Goal: Contribute content: Add original content to the website for others to see

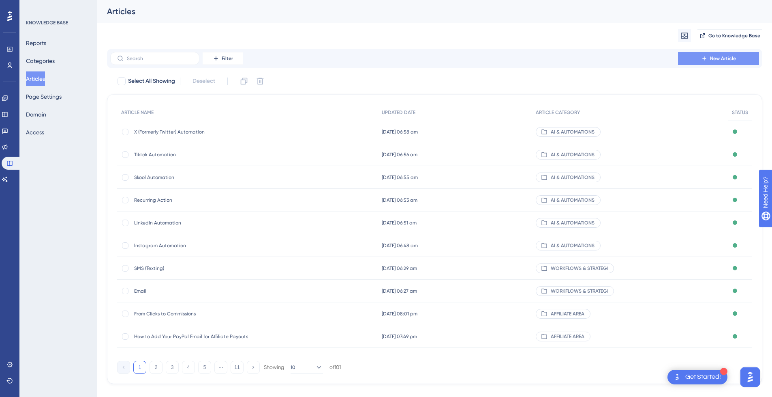
click at [719, 58] on span "New Article" at bounding box center [723, 58] width 26 height 6
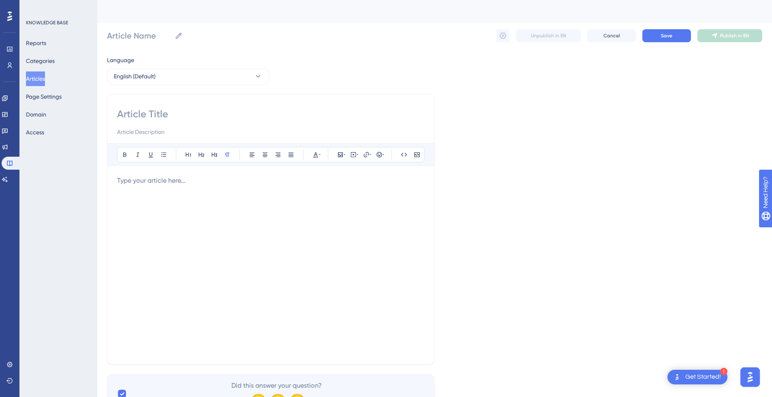
click at [147, 188] on div at bounding box center [270, 265] width 307 height 178
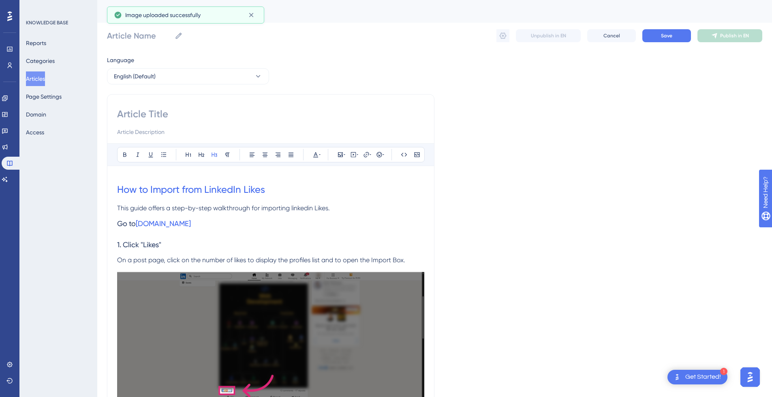
click at [240, 238] on h3 "1. Click "Likes"" at bounding box center [270, 244] width 307 height 21
click at [273, 190] on h1 "How to Import from LinkedIn Likes" at bounding box center [270, 190] width 307 height 28
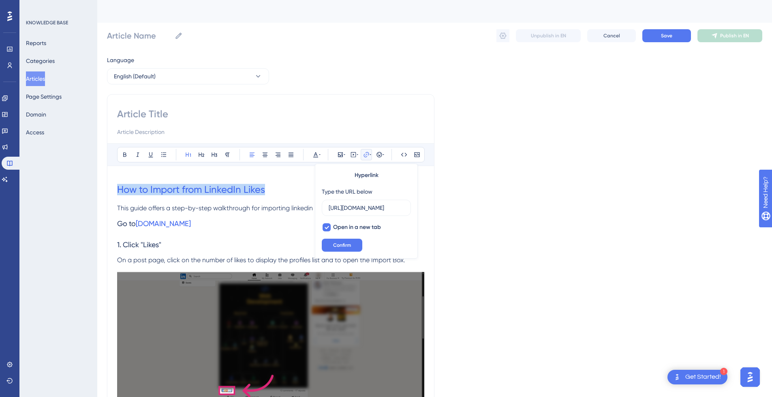
drag, startPoint x: 276, startPoint y: 190, endPoint x: 40, endPoint y: 190, distance: 235.6
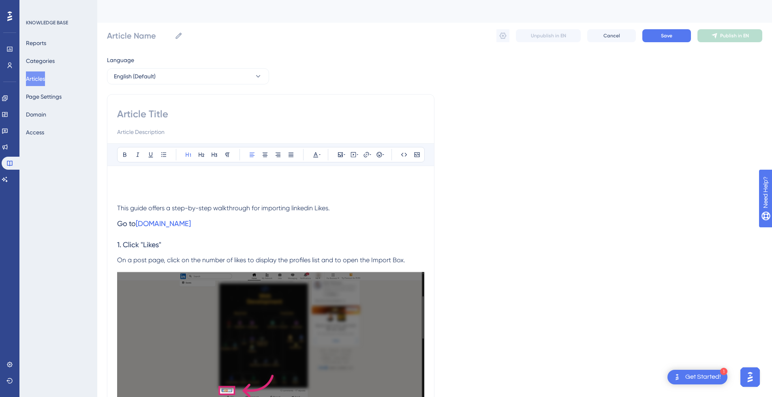
click at [204, 115] on input at bounding box center [270, 113] width 307 height 13
paste input "How to Import from LinkedIn Likes"
type input "How to Import from LinkedIn Likes"
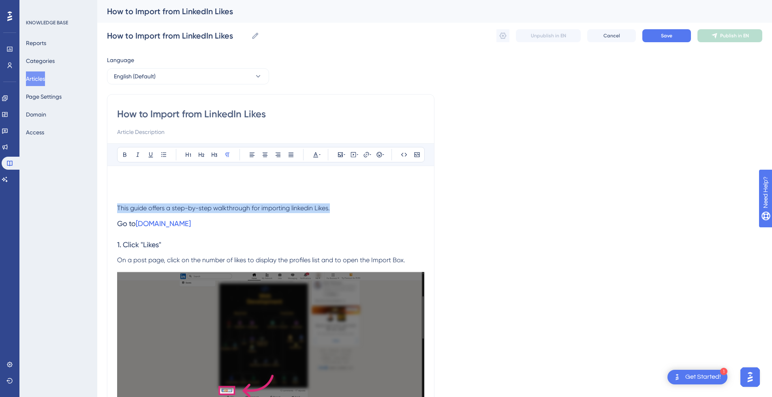
drag, startPoint x: 338, startPoint y: 209, endPoint x: 100, endPoint y: 209, distance: 238.0
click at [154, 136] on input at bounding box center [270, 132] width 307 height 10
paste input "This guide offers a step-by-step walkthrough for importing linkedin Likes."
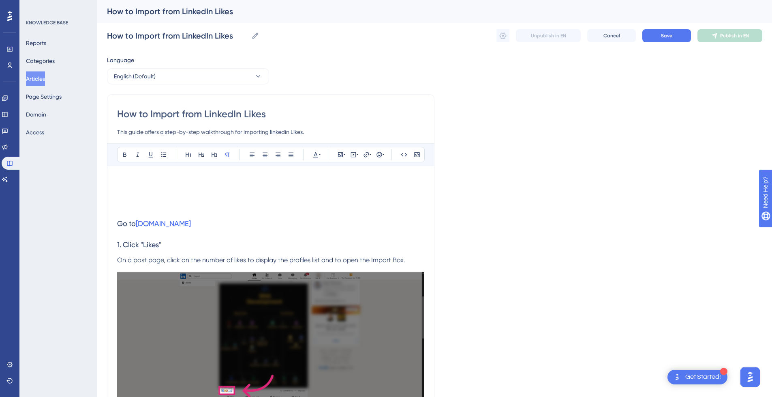
type input "This guide offers a step-by-step walkthrough for importing linkedin Likes."
click at [157, 201] on h1 at bounding box center [270, 190] width 307 height 28
click at [157, 185] on h1 at bounding box center [270, 190] width 307 height 28
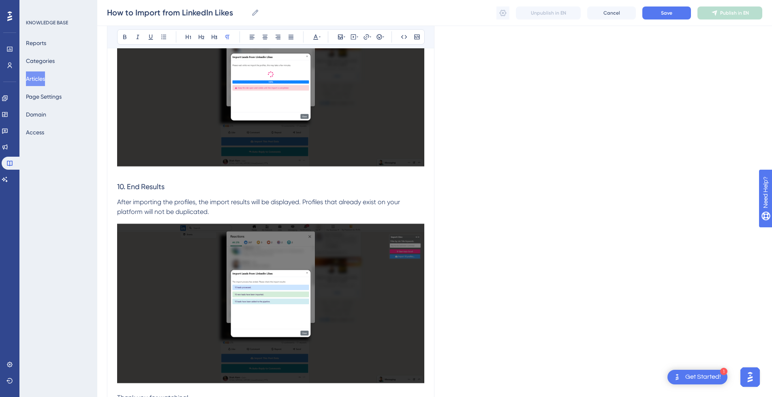
scroll to position [2025, 0]
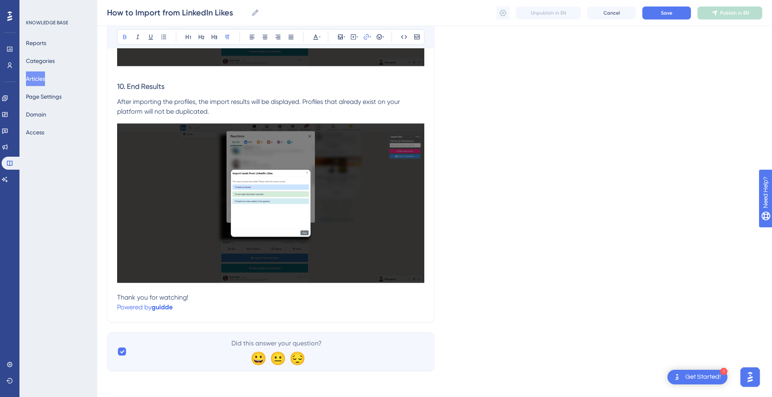
click at [185, 305] on p "Powered by guidde" at bounding box center [270, 307] width 307 height 10
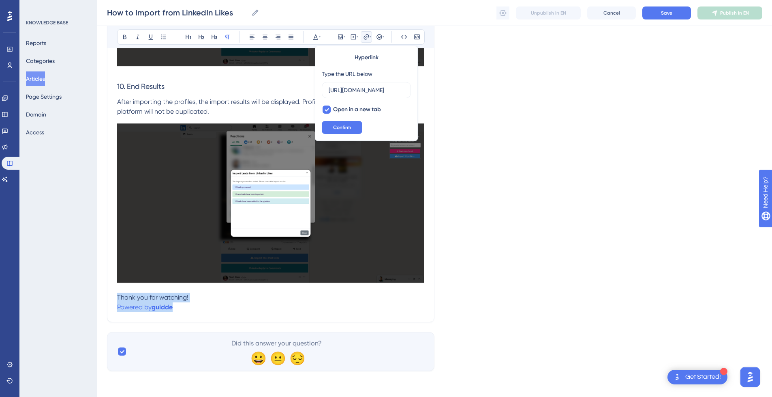
drag, startPoint x: 206, startPoint y: 306, endPoint x: 96, endPoint y: 297, distance: 109.9
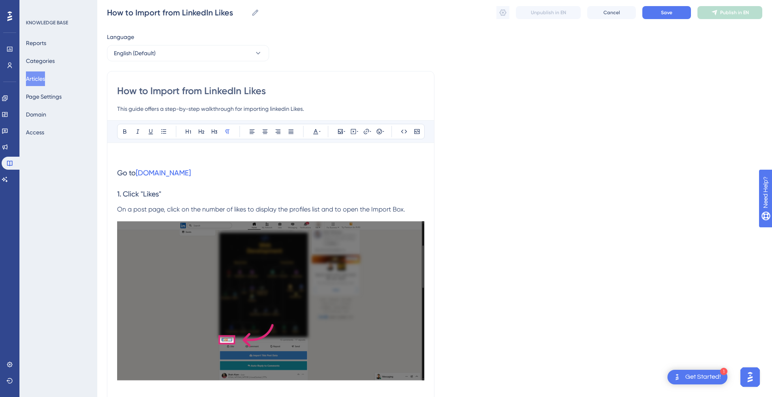
scroll to position [0, 0]
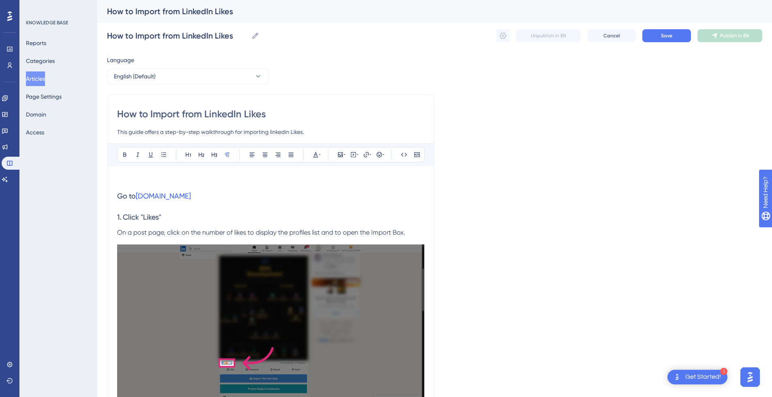
click at [172, 182] on p at bounding box center [270, 181] width 307 height 10
click at [356, 156] on icon at bounding box center [353, 154] width 5 height 5
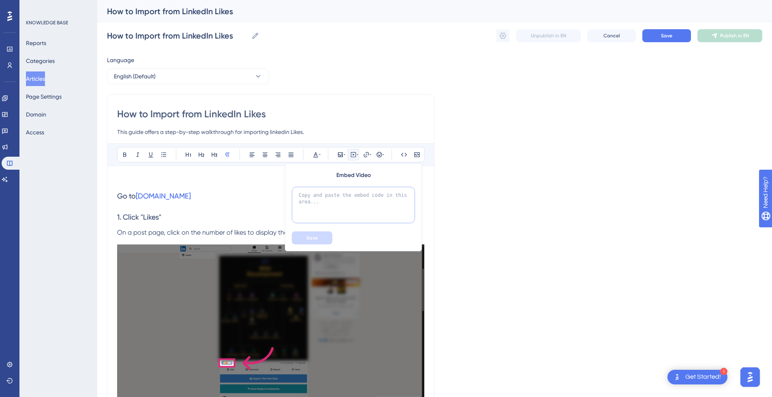
click at [333, 201] on textarea at bounding box center [353, 205] width 123 height 36
paste textarea "<div style="position:relative;padding-bottom:56.25%;"> <iframe style="width:100…"
type textarea "<div style="position:relative;padding-bottom:56.25%;"> <iframe style="width:100…"
click at [311, 240] on span "Save" at bounding box center [312, 237] width 11 height 6
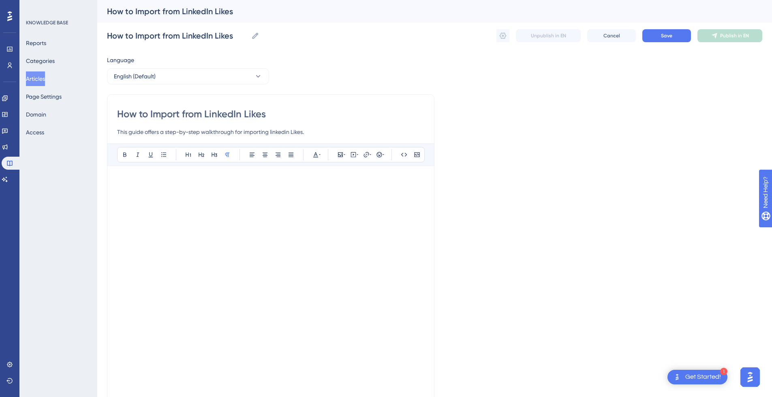
click at [154, 180] on p at bounding box center [270, 181] width 307 height 10
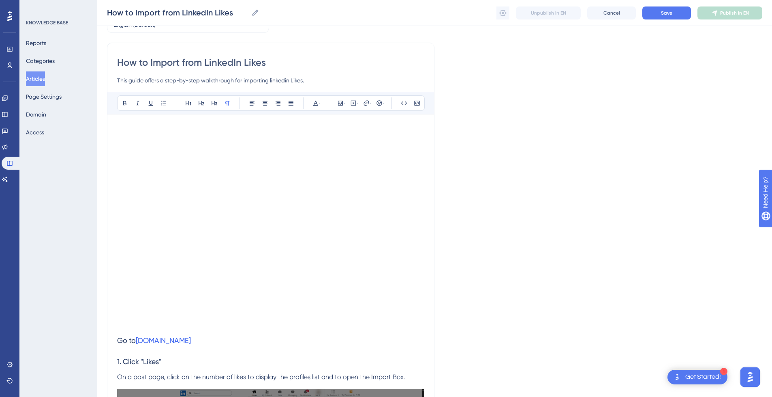
scroll to position [122, 0]
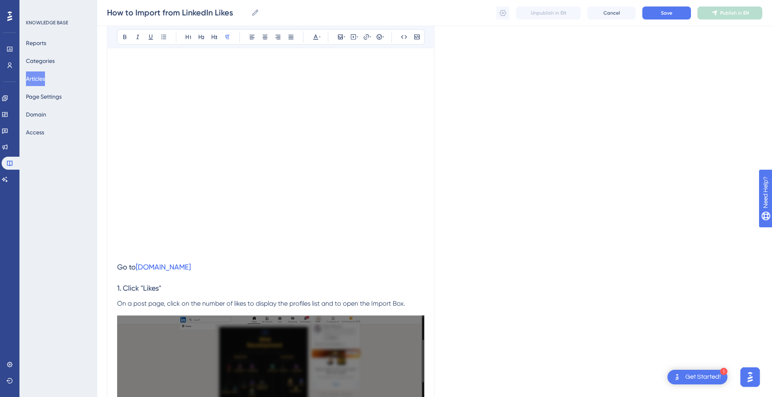
click at [132, 255] on p at bounding box center [270, 252] width 307 height 10
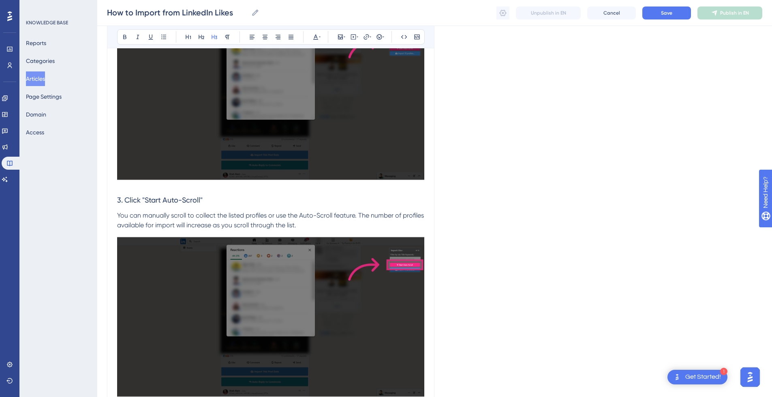
scroll to position [0, 0]
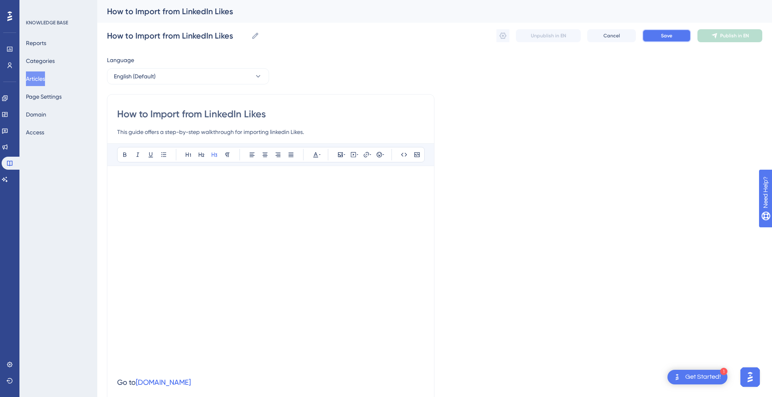
click at [665, 34] on span "Save" at bounding box center [666, 35] width 11 height 6
click at [680, 33] on button "Save" at bounding box center [667, 35] width 49 height 13
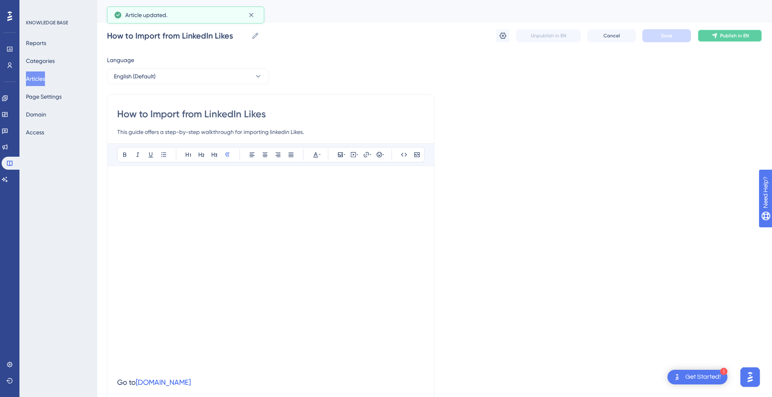
click at [729, 37] on span "Publish in EN" at bounding box center [735, 35] width 29 height 6
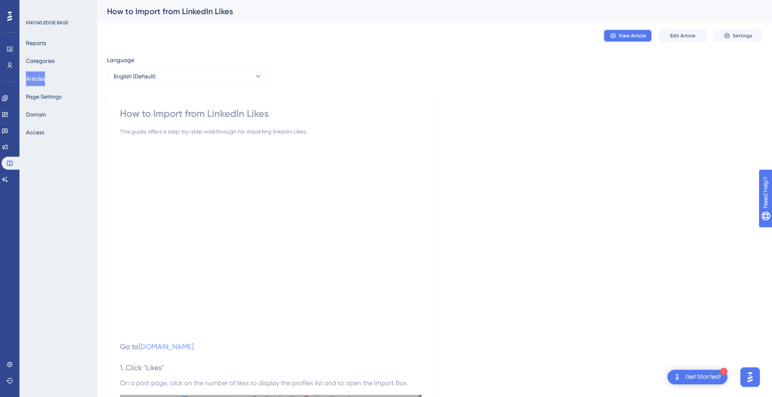
click at [632, 38] on span "View Article" at bounding box center [632, 35] width 27 height 6
click at [740, 37] on span "Settings" at bounding box center [742, 35] width 19 height 6
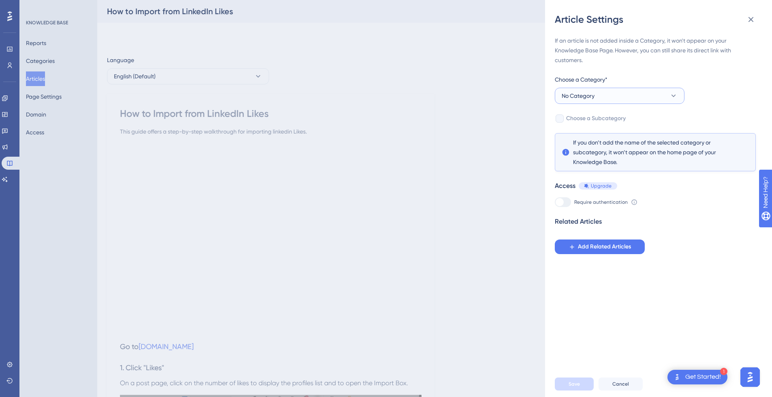
click at [589, 97] on span "No Category" at bounding box center [578, 96] width 33 height 10
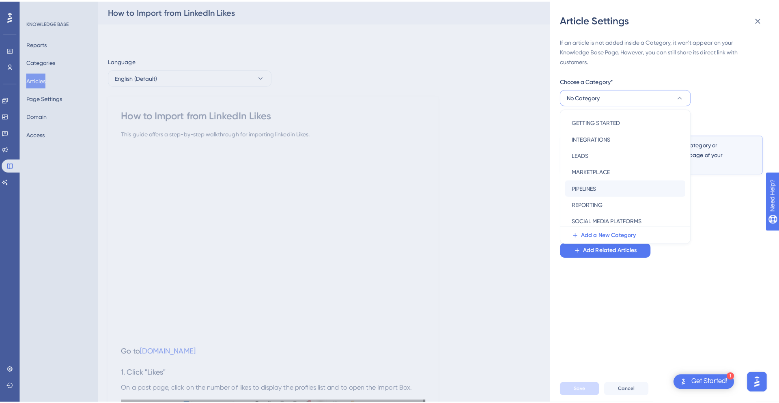
scroll to position [116, 0]
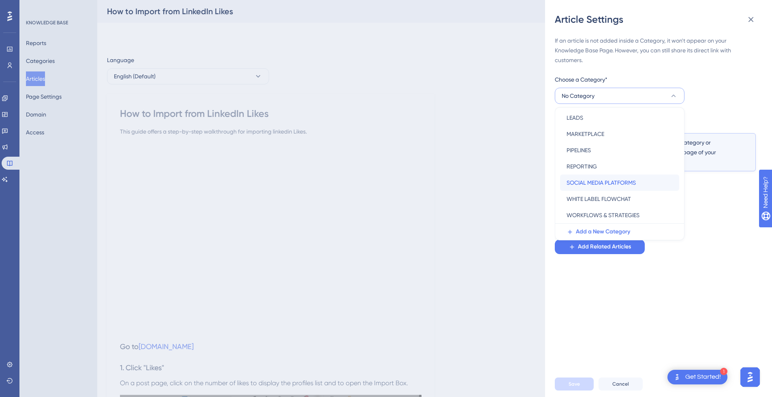
click at [610, 179] on span "SOCIAL MEDIA PLATFORMS" at bounding box center [601, 183] width 69 height 10
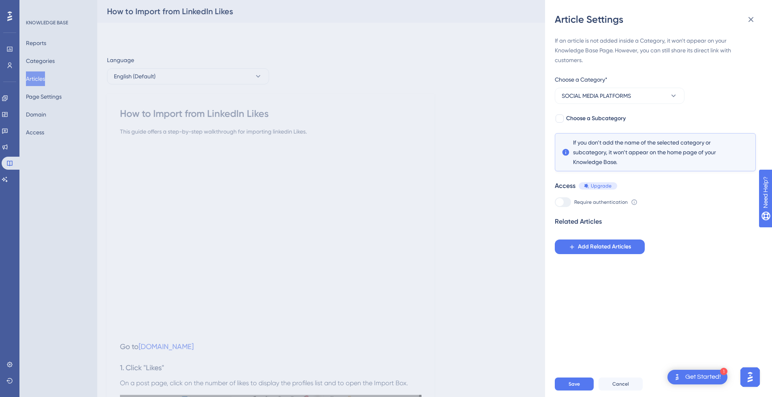
click at [601, 112] on div "If an article is not added inside a Category, it won't appear on your Knowledge…" at bounding box center [655, 145] width 201 height 218
click at [597, 114] on span "Choose a Subcategory" at bounding box center [596, 119] width 60 height 10
checkbox input "true"
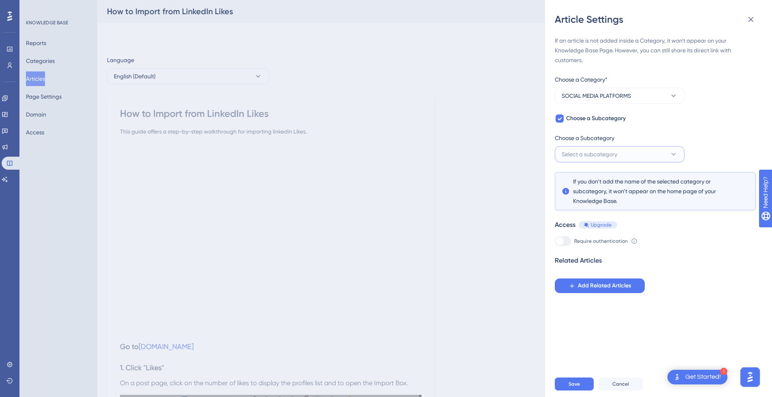
click at [592, 154] on span "Select a subcategory" at bounding box center [590, 154] width 56 height 10
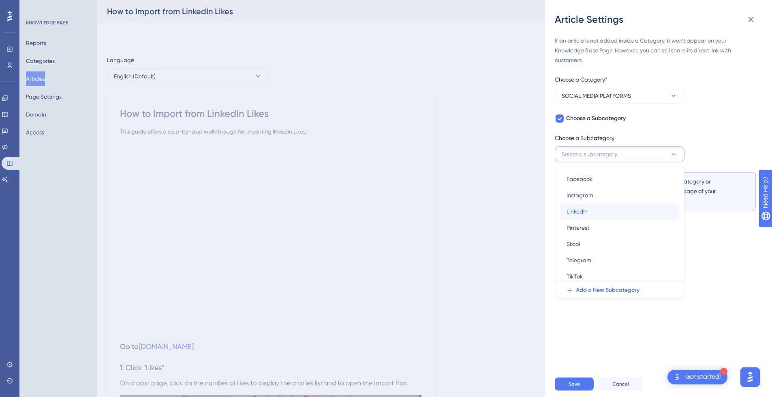
click at [591, 211] on div "LinkedIn LinkedIn" at bounding box center [620, 211] width 106 height 16
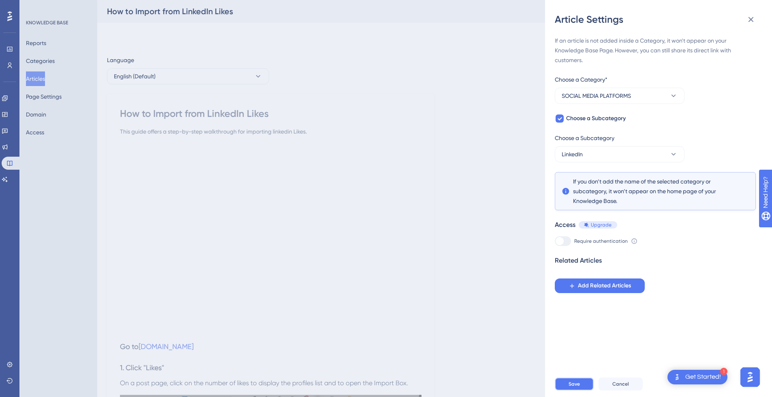
click at [583, 388] on button "Save" at bounding box center [574, 383] width 39 height 13
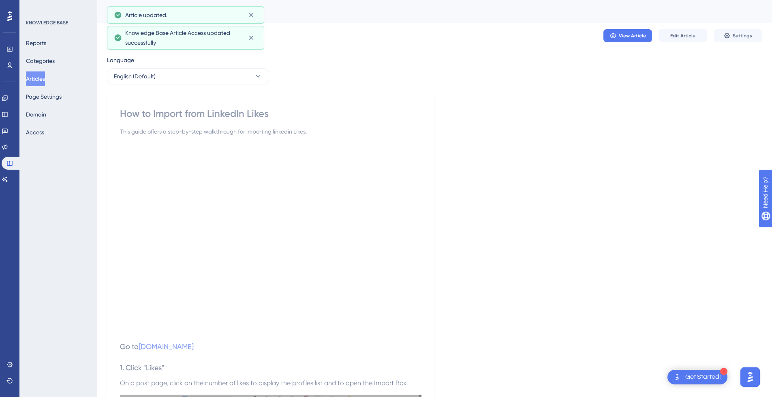
click at [44, 78] on button "Articles" at bounding box center [35, 78] width 19 height 15
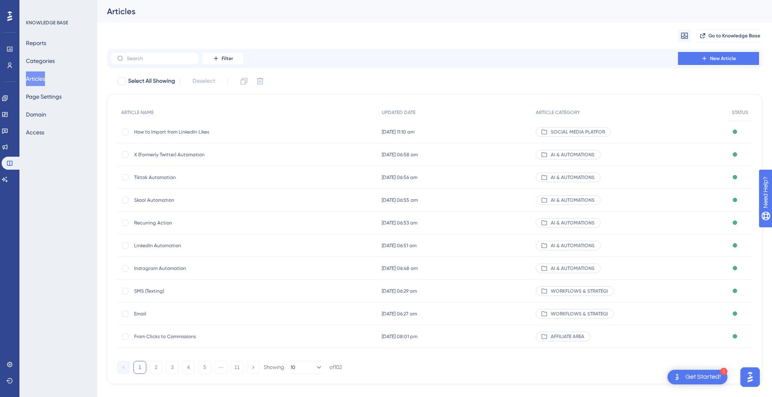
click at [205, 133] on span "How to Import from LinkedIn Likes" at bounding box center [199, 132] width 130 height 6
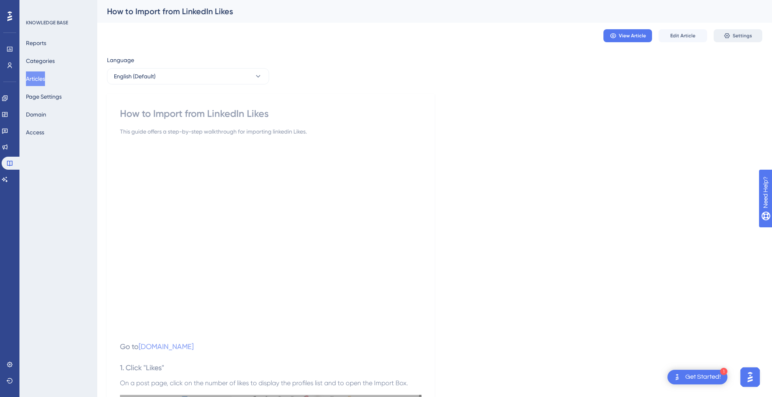
click at [750, 38] on span "Settings" at bounding box center [742, 35] width 19 height 6
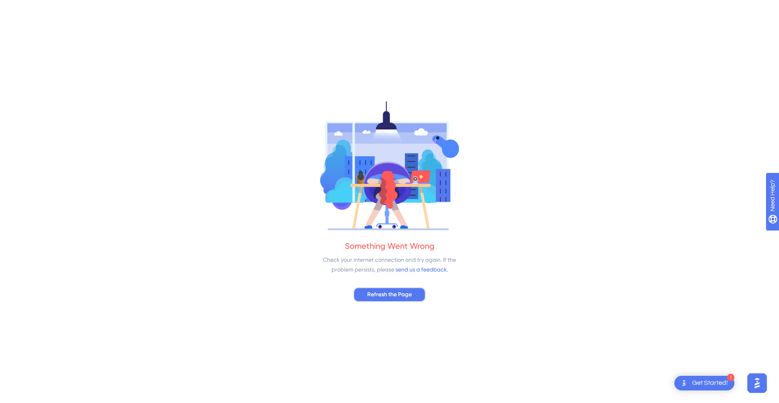
click at [406, 291] on span "Refresh the Page" at bounding box center [389, 295] width 45 height 10
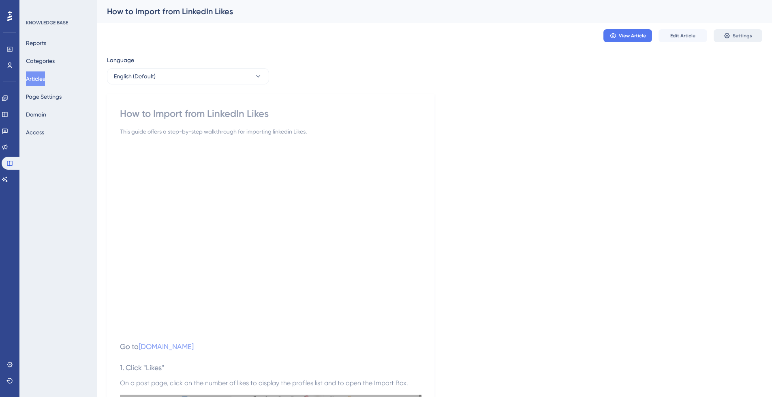
click at [740, 34] on span "Settings" at bounding box center [742, 35] width 19 height 6
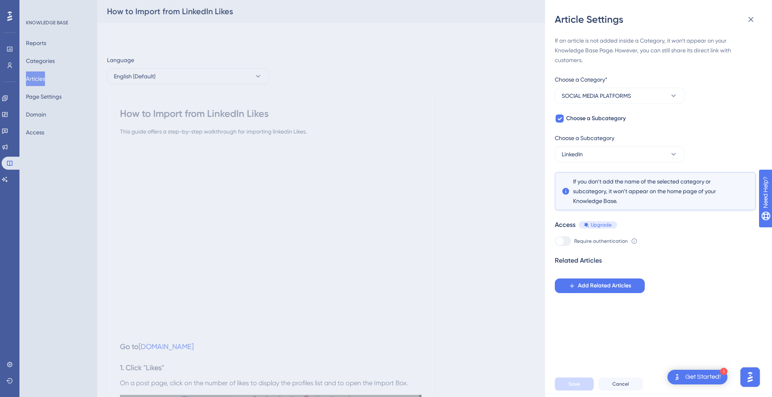
click at [522, 127] on div "Article Settings If an article is not added inside a Category, it won't appear …" at bounding box center [386, 198] width 772 height 397
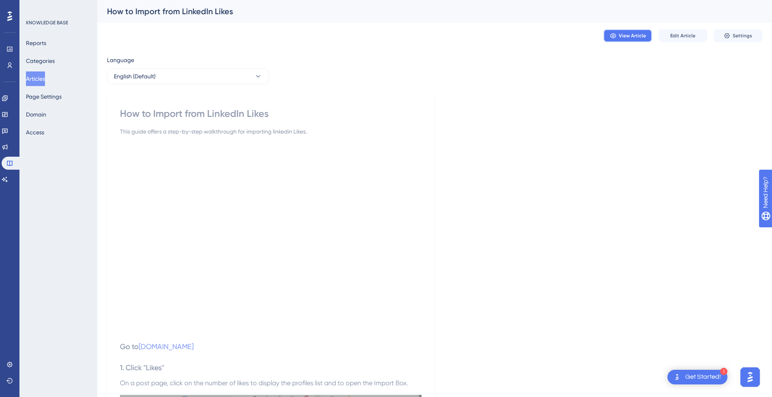
click at [624, 33] on span "View Article" at bounding box center [632, 35] width 27 height 6
click at [39, 79] on button "Articles" at bounding box center [35, 78] width 19 height 15
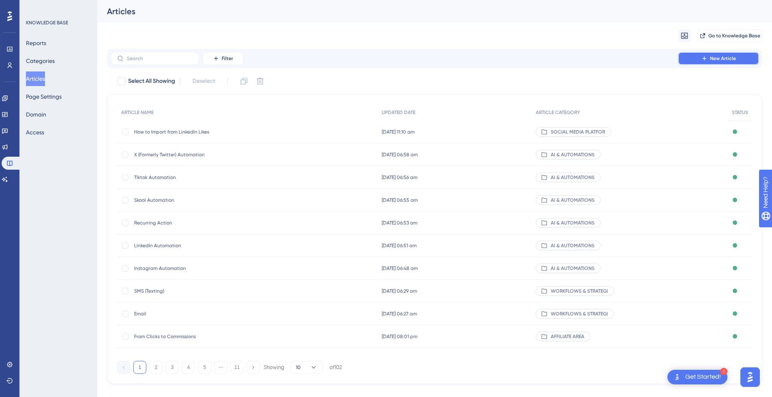
click at [717, 56] on span "New Article" at bounding box center [723, 58] width 26 height 6
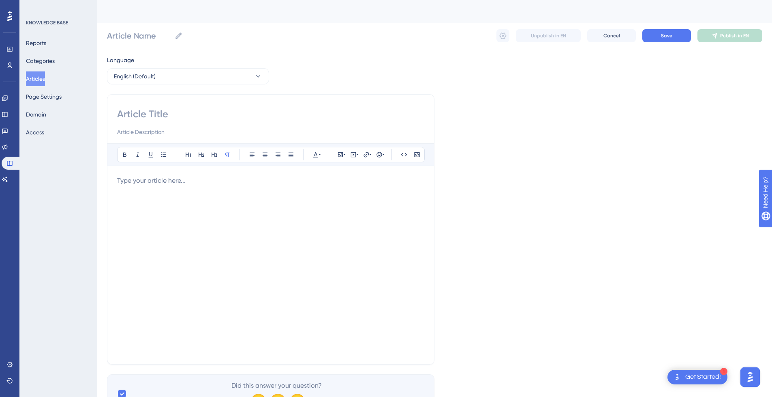
click at [217, 115] on input at bounding box center [270, 113] width 307 height 13
click at [156, 190] on div at bounding box center [270, 265] width 307 height 178
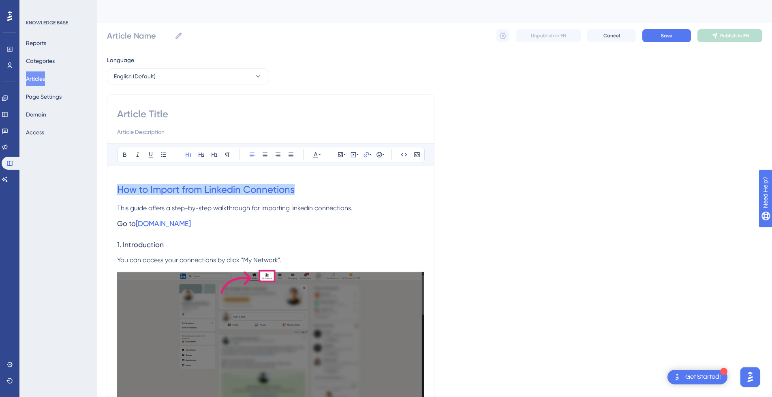
drag, startPoint x: 309, startPoint y: 189, endPoint x: 67, endPoint y: 189, distance: 241.7
click at [155, 116] on input at bounding box center [270, 113] width 307 height 13
paste input "How to Import from Linkedin Connetions"
type input "How to Import from Linkedin Connetions"
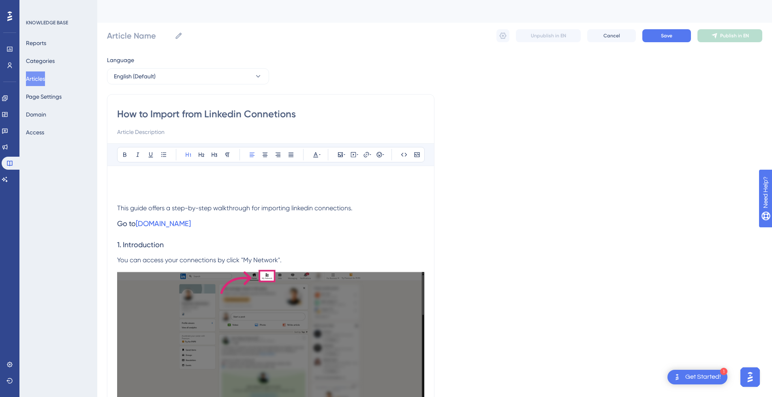
type input "How to Import from Linkedin Connetions"
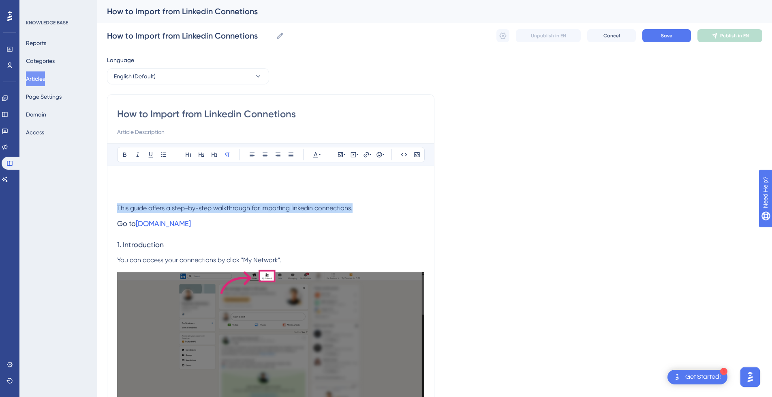
drag, startPoint x: 365, startPoint y: 207, endPoint x: 126, endPoint y: 156, distance: 244.7
click at [142, 133] on input at bounding box center [270, 132] width 307 height 10
paste input "This guide offers a step-by-step walkthrough for importing linkedin connections."
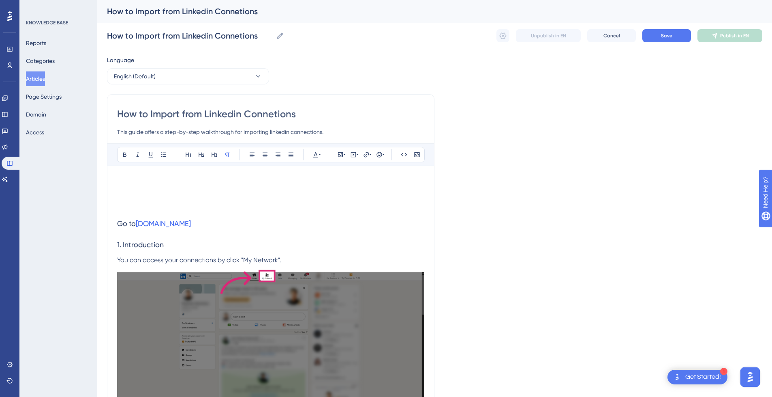
type input "This guide offers a step-by-step walkthrough for importing linkedin connections."
click at [136, 178] on h1 at bounding box center [270, 190] width 307 height 28
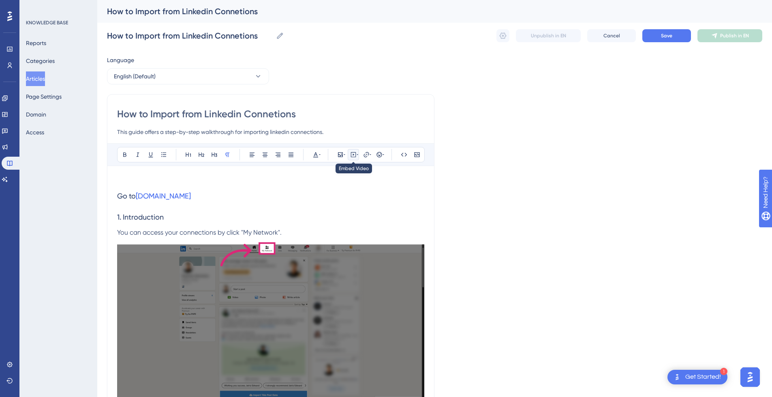
click at [356, 153] on icon at bounding box center [353, 154] width 6 height 6
click at [351, 191] on textarea at bounding box center [353, 205] width 123 height 36
paste textarea "<div style="position:relative;padding-bottom:56.25%;"> <iframe style="width:100…"
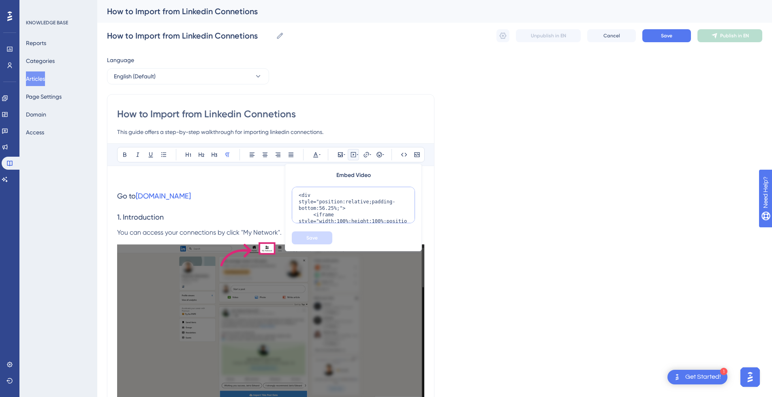
scroll to position [112, 0]
type textarea "<div style="position:relative;padding-bottom:56.25%;"> <iframe style="width:100…"
click at [314, 241] on button "Save" at bounding box center [312, 237] width 41 height 13
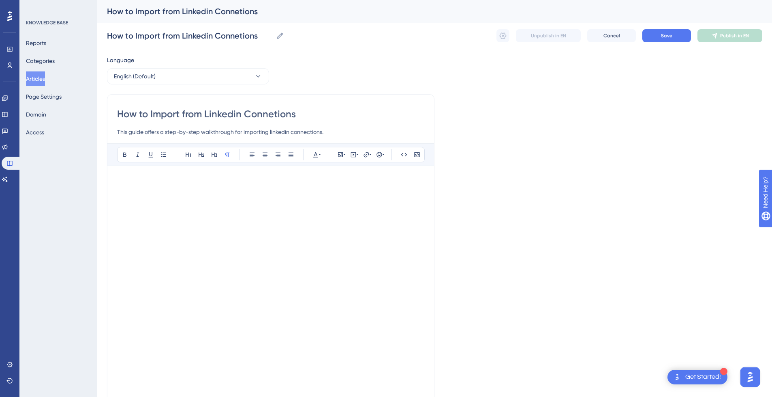
click at [296, 178] on p at bounding box center [270, 181] width 307 height 10
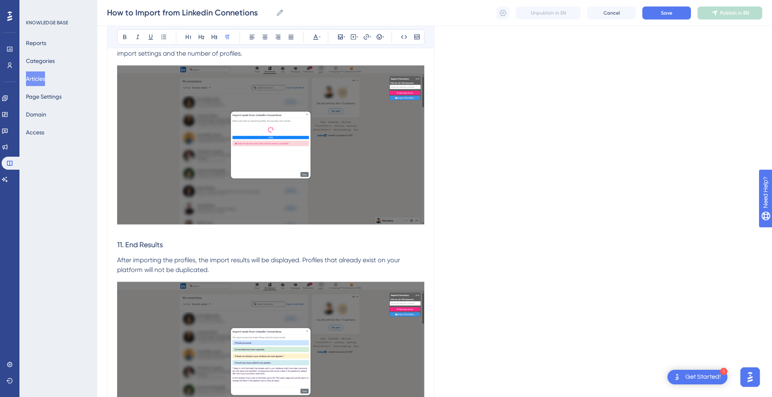
scroll to position [2428, 0]
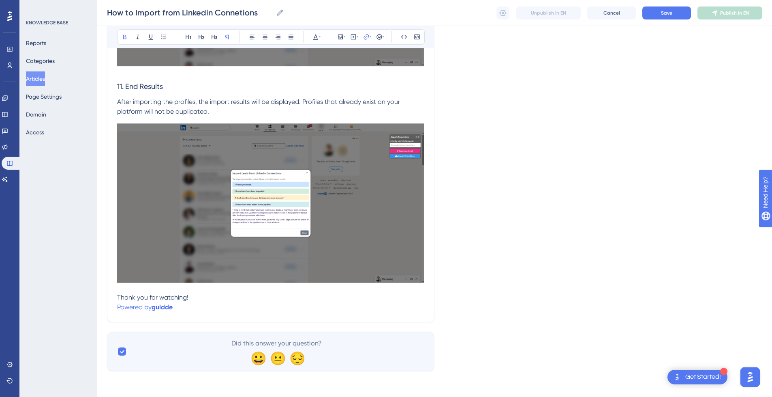
click at [196, 309] on p "Powered by guidde" at bounding box center [270, 307] width 307 height 10
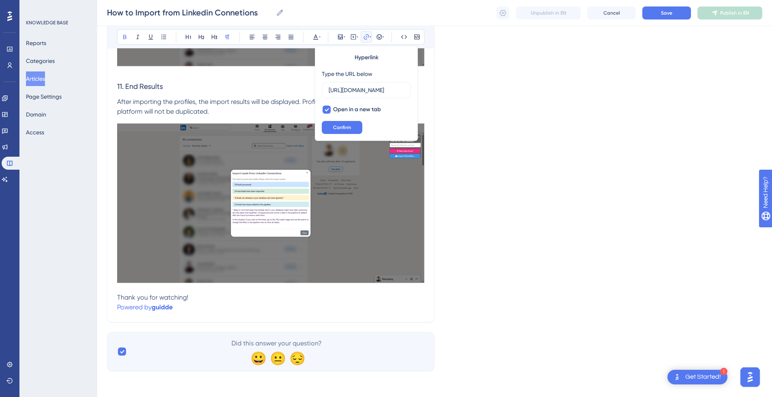
drag, startPoint x: 212, startPoint y: 313, endPoint x: 111, endPoint y: 308, distance: 101.5
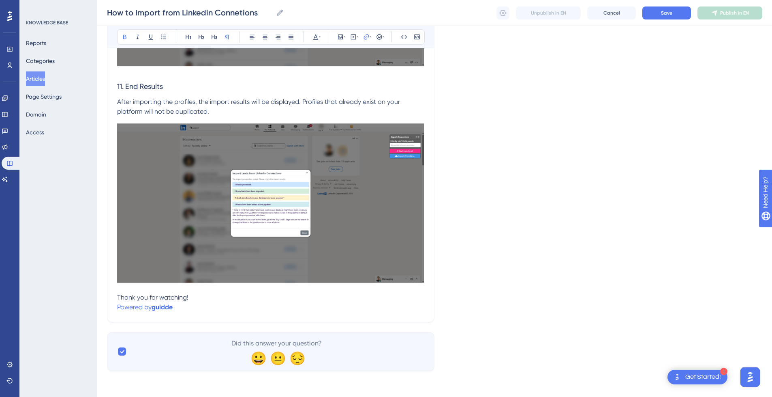
click at [212, 309] on p "Powered by [PERSON_NAME]" at bounding box center [270, 307] width 307 height 10
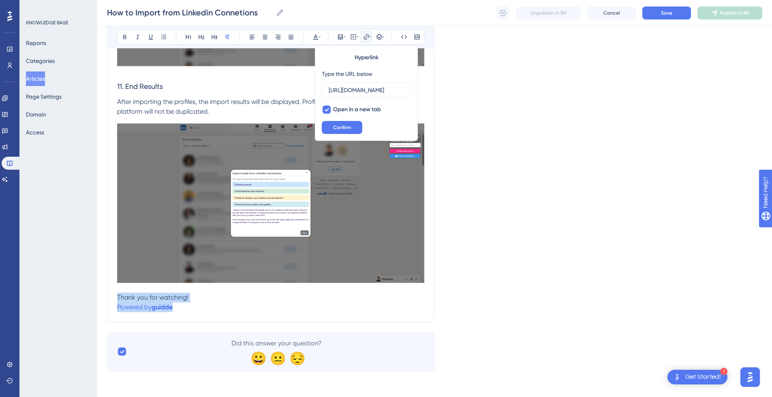
drag, startPoint x: 202, startPoint y: 308, endPoint x: 109, endPoint y: 296, distance: 94.4
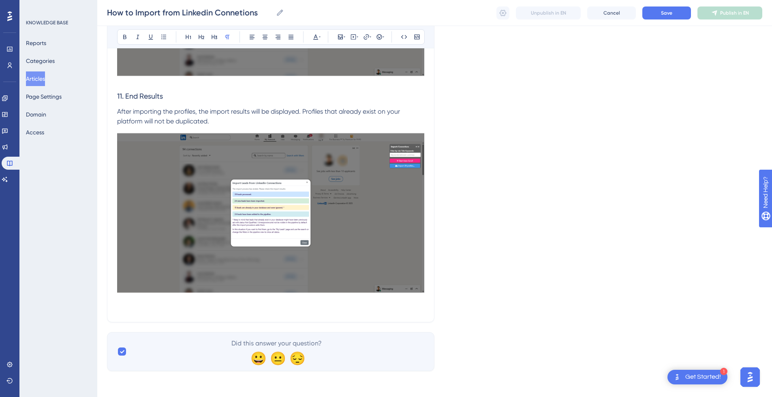
scroll to position [2408, 0]
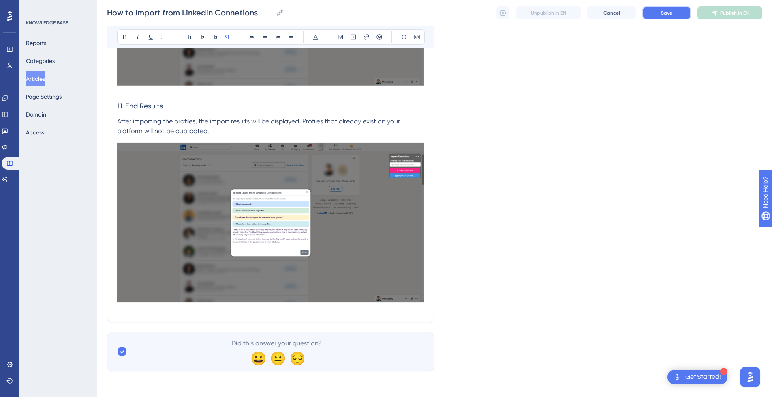
click at [674, 15] on button "Save" at bounding box center [667, 12] width 49 height 13
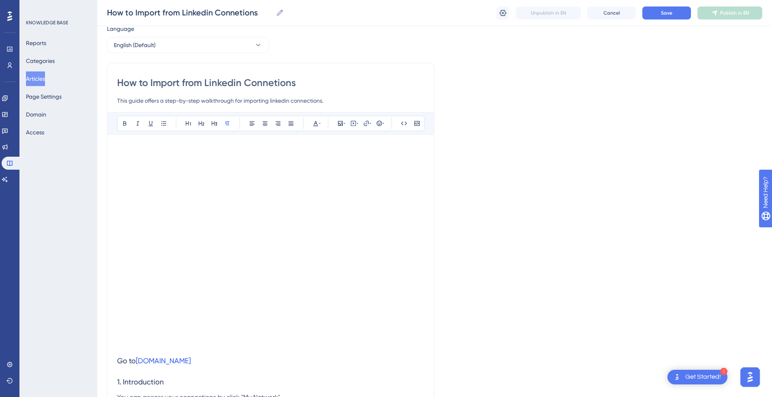
scroll to position [41, 0]
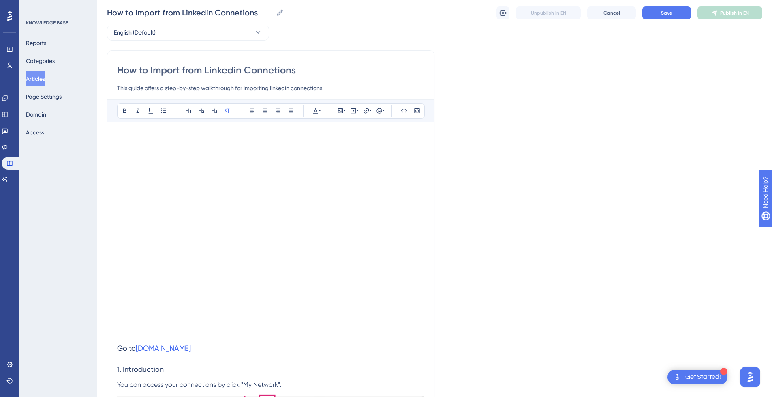
click at [132, 339] on h3 "Go to www.linkedin.com" at bounding box center [270, 347] width 307 height 21
click at [133, 336] on p at bounding box center [270, 333] width 307 height 10
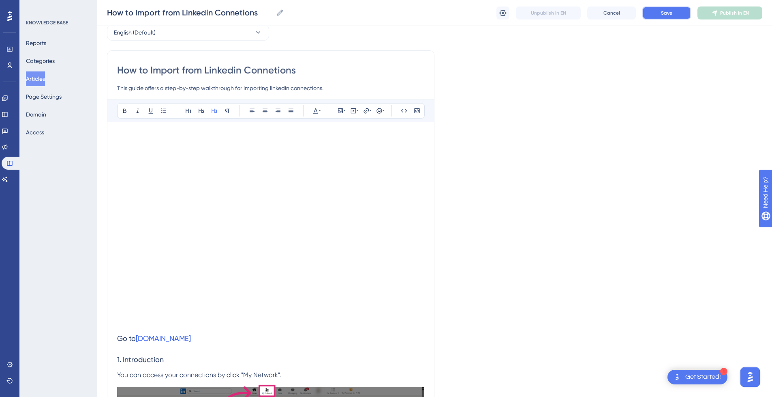
click at [673, 15] on button "Save" at bounding box center [667, 12] width 49 height 13
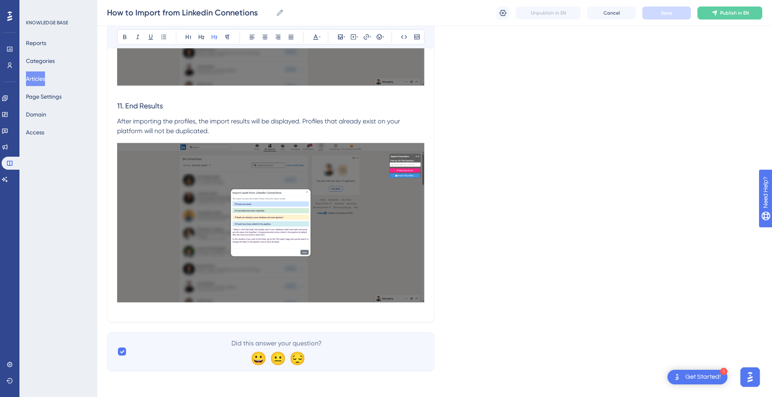
scroll to position [0, 0]
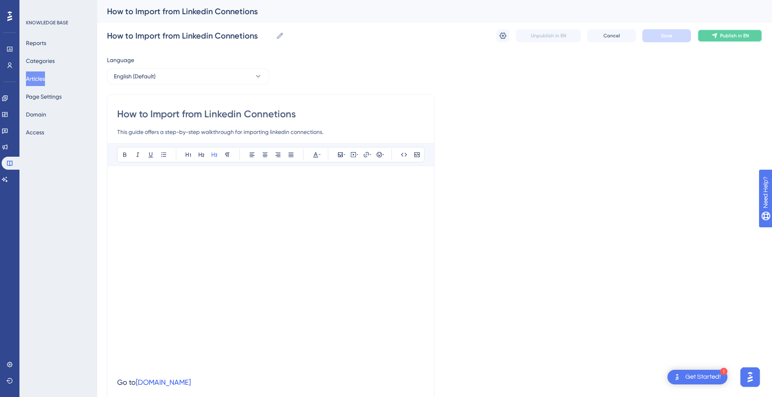
click at [730, 32] on button "Publish in EN" at bounding box center [730, 35] width 65 height 13
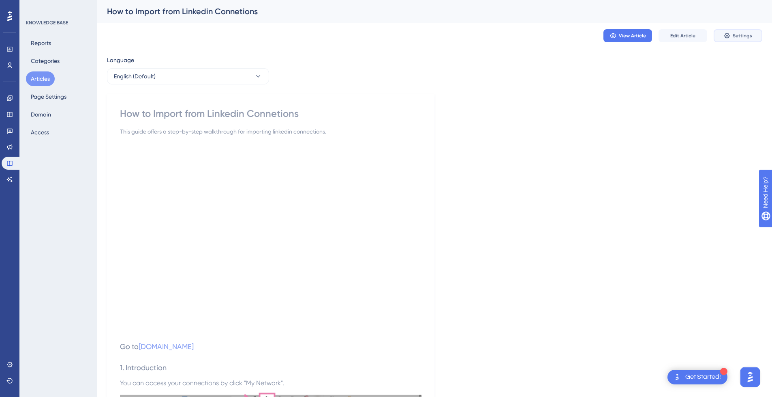
click at [742, 31] on button "Settings" at bounding box center [738, 35] width 49 height 13
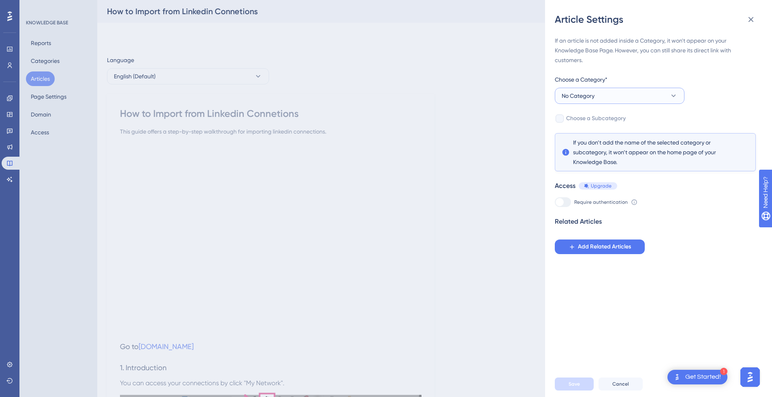
click at [597, 99] on button "No Category" at bounding box center [620, 96] width 130 height 16
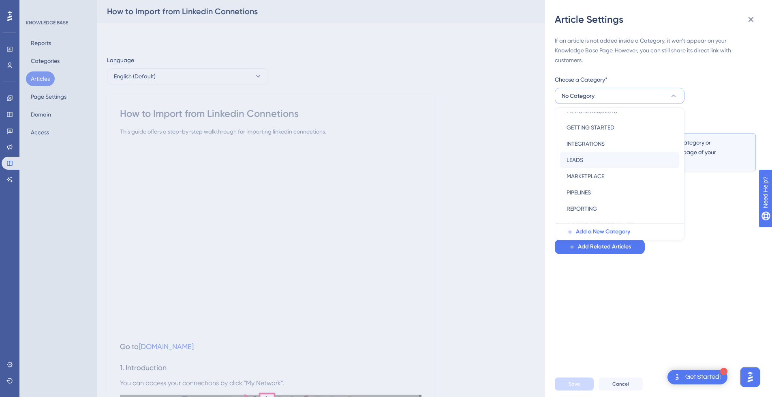
scroll to position [81, 0]
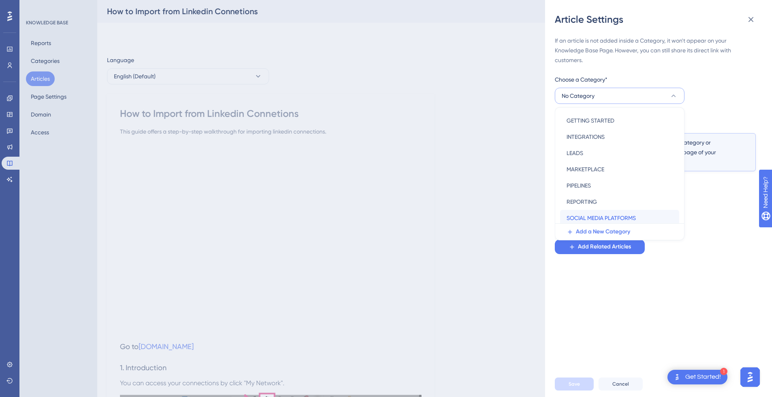
click at [610, 216] on span "SOCIAL MEDIA PLATFORMS" at bounding box center [601, 218] width 69 height 10
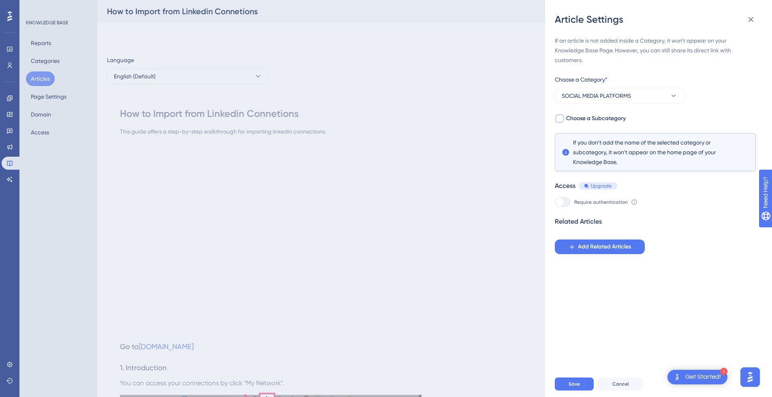
click at [561, 120] on div at bounding box center [560, 118] width 8 height 8
checkbox input "true"
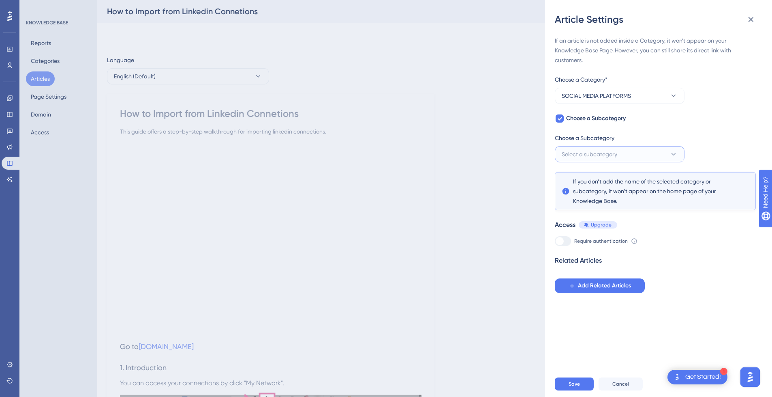
click at [604, 151] on span "Select a subcategory" at bounding box center [590, 154] width 56 height 10
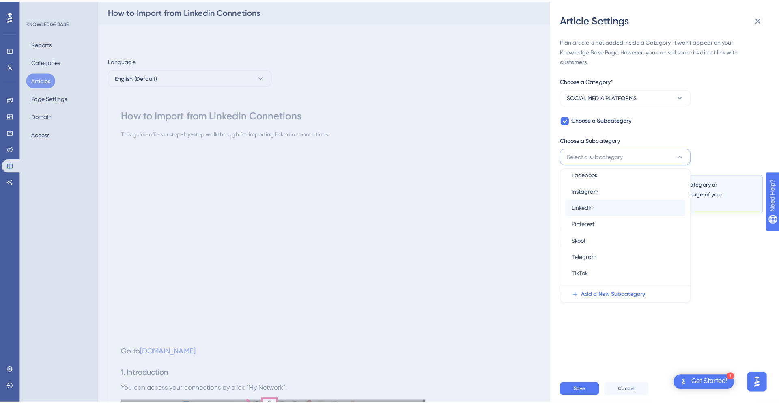
scroll to position [0, 0]
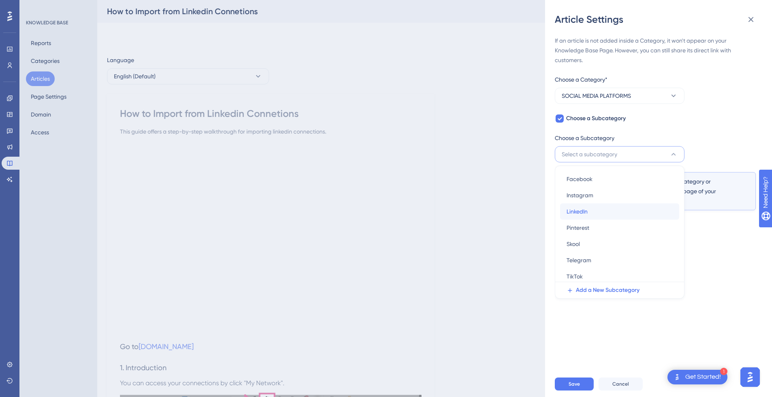
click at [621, 217] on div "LinkedIn LinkedIn" at bounding box center [620, 211] width 106 height 16
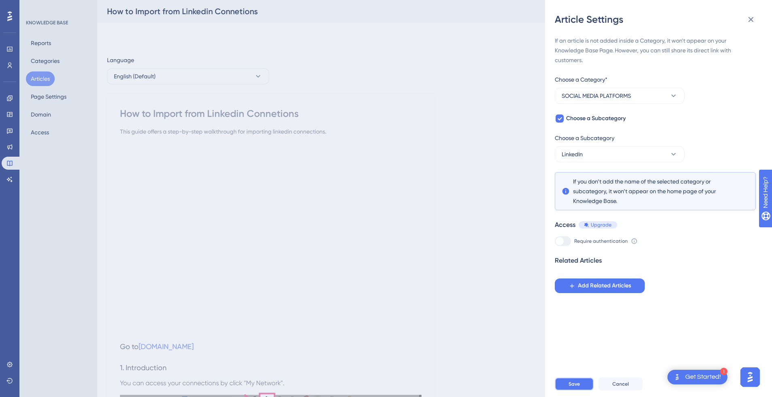
click at [581, 390] on button "Save" at bounding box center [574, 383] width 39 height 13
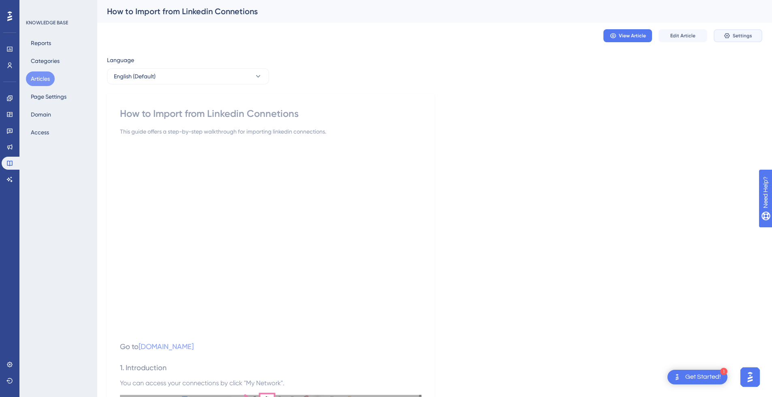
click at [753, 33] on button "Settings" at bounding box center [738, 35] width 49 height 13
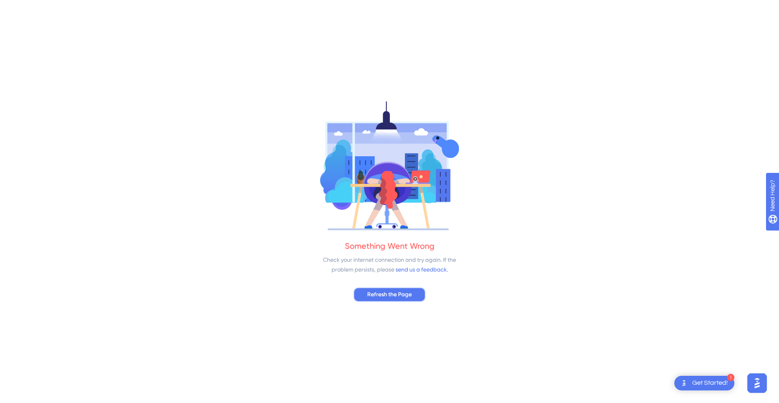
click at [369, 289] on button "Refresh the Page" at bounding box center [389, 294] width 72 height 15
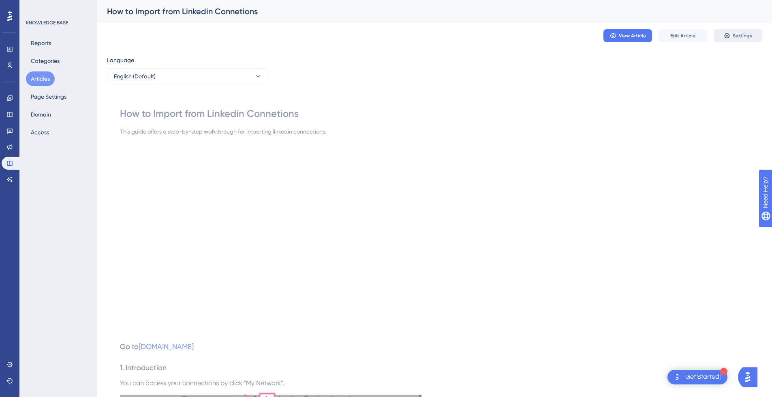
click at [743, 39] on button "Settings" at bounding box center [738, 35] width 49 height 13
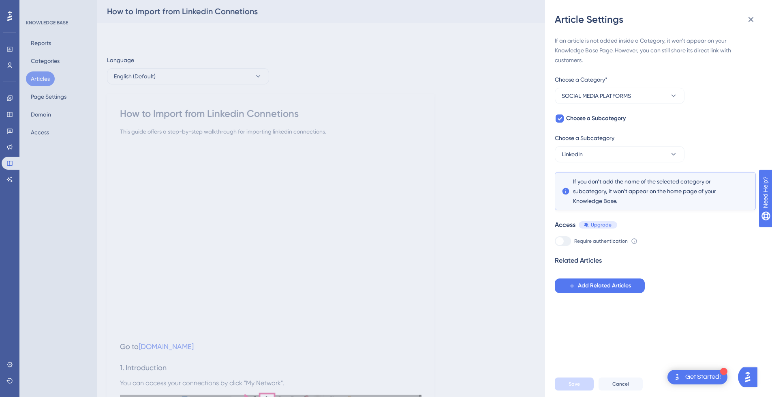
click at [451, 174] on div "Article Settings If an article is not added inside a Category, it won't appear …" at bounding box center [386, 198] width 772 height 397
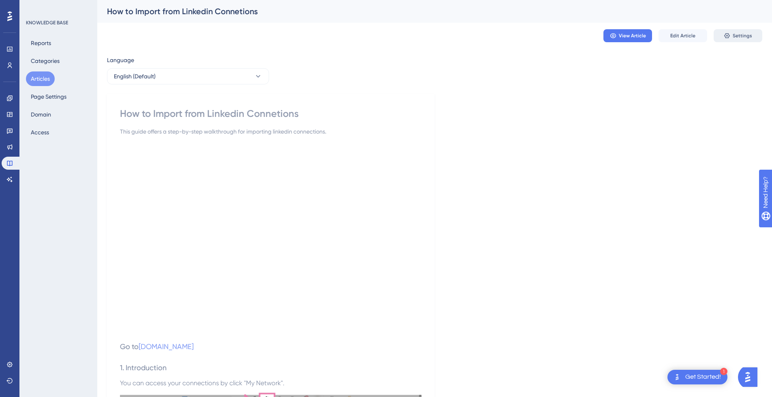
click at [739, 39] on span "Settings" at bounding box center [742, 35] width 19 height 6
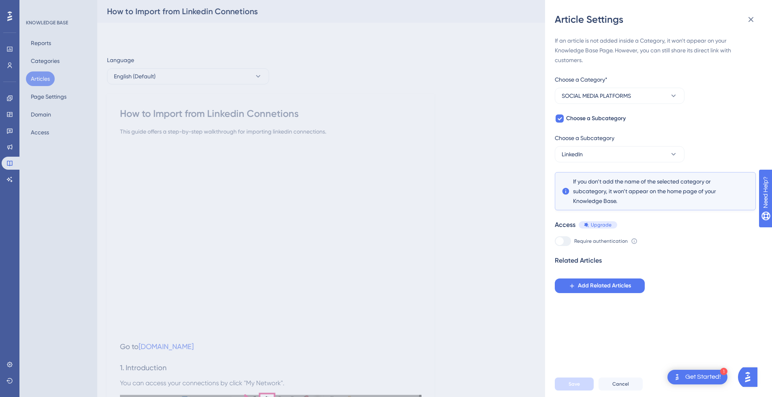
click at [43, 79] on div "Article Settings If an article is not added inside a Category, it won't appear …" at bounding box center [386, 198] width 772 height 397
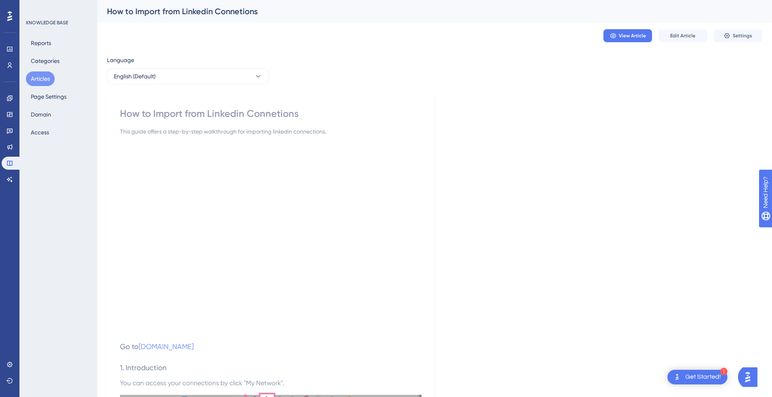
click at [43, 79] on button "Articles" at bounding box center [40, 78] width 29 height 15
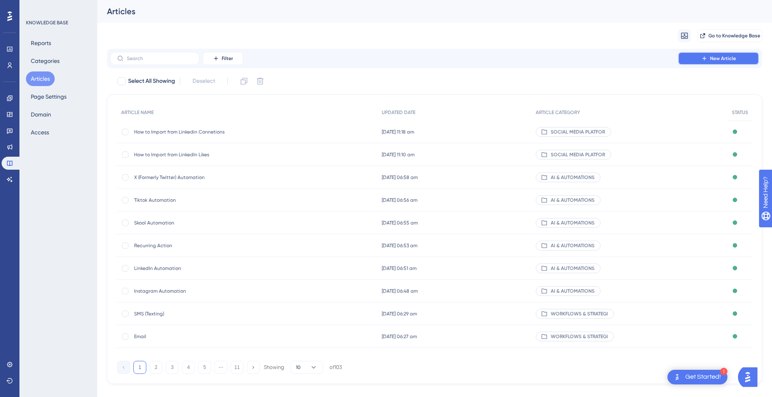
click at [725, 60] on span "New Article" at bounding box center [723, 58] width 26 height 6
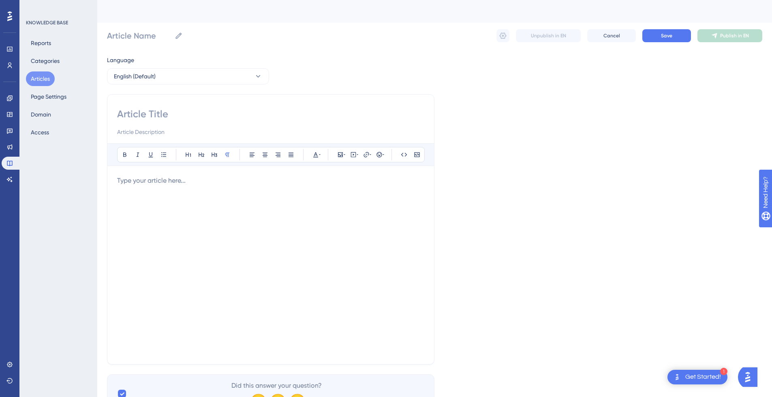
click at [172, 115] on input at bounding box center [270, 113] width 307 height 13
click at [140, 207] on div at bounding box center [270, 265] width 307 height 178
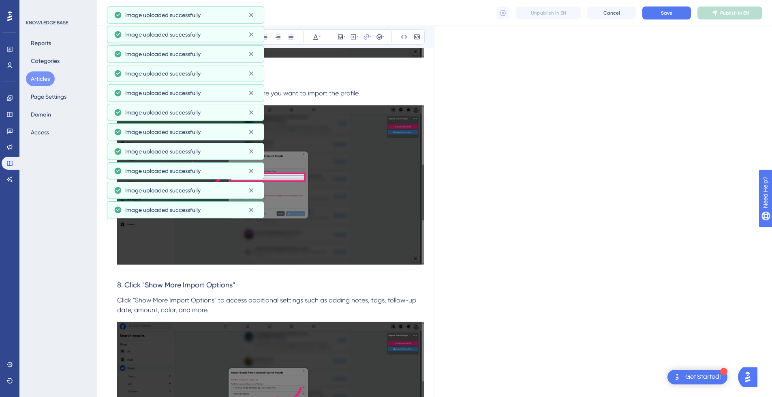
scroll to position [2249, 0]
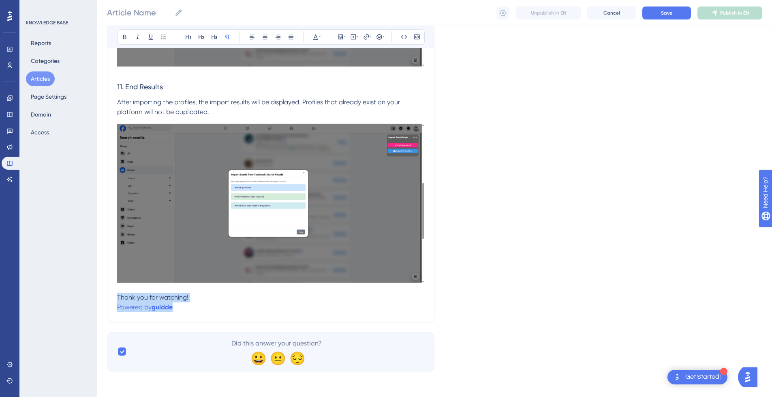
drag, startPoint x: 189, startPoint y: 309, endPoint x: 108, endPoint y: 297, distance: 82.0
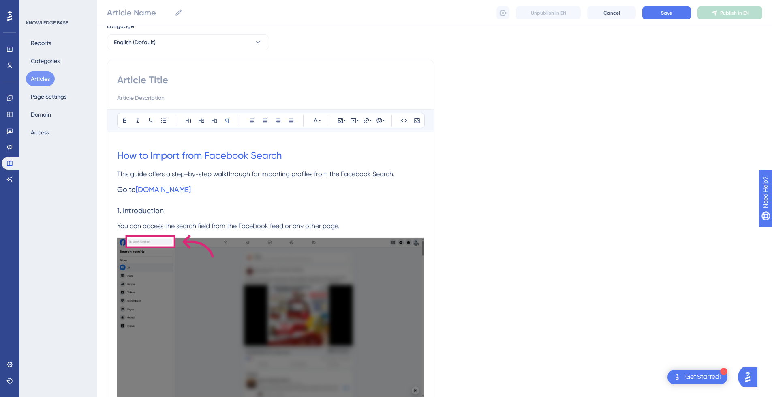
scroll to position [0, 0]
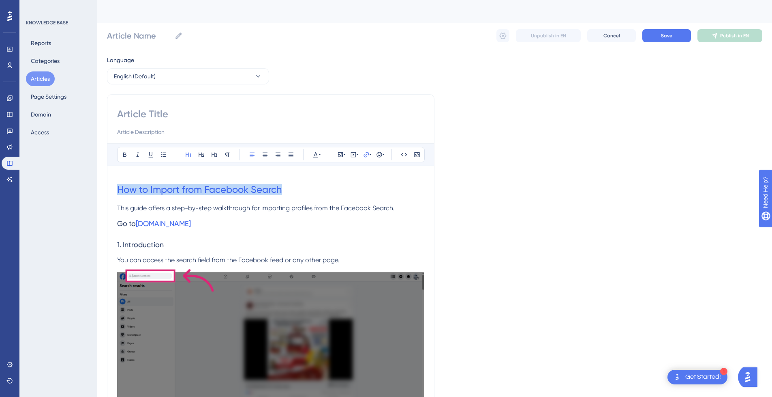
drag, startPoint x: 300, startPoint y: 189, endPoint x: 74, endPoint y: 189, distance: 225.9
click at [139, 113] on input at bounding box center [270, 113] width 307 height 13
paste input "How to Import from Facebook Search"
type input "How to Import from Facebook Search"
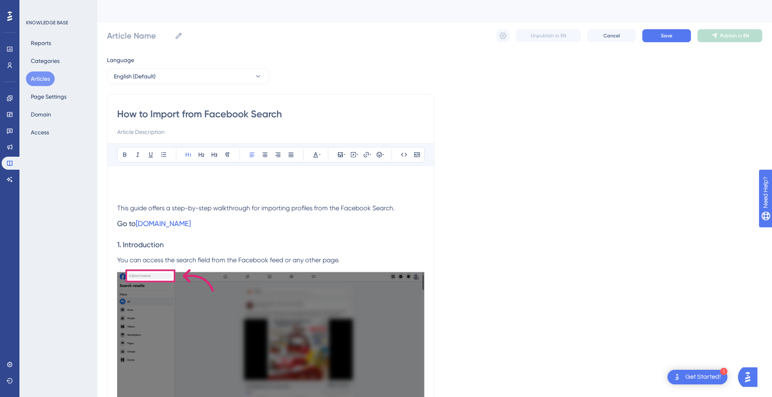
type input "How to Import from Facebook Search"
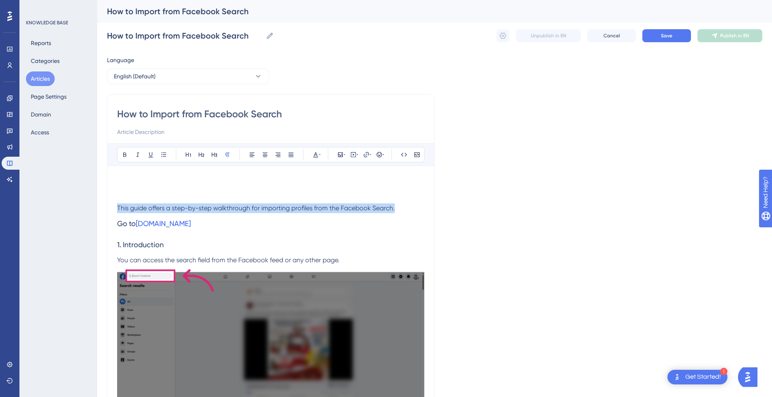
drag, startPoint x: 390, startPoint y: 207, endPoint x: 102, endPoint y: 207, distance: 287.5
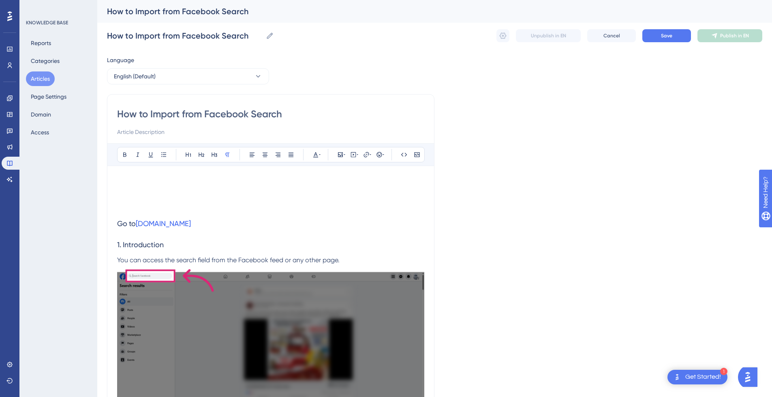
click at [138, 134] on input at bounding box center [270, 132] width 307 height 10
paste input "This guide offers a step-by-step walkthrough for importing profiles from the Fa…"
type input "This guide offers a step-by-step walkthrough for importing profiles from the Fa…"
click at [128, 194] on h1 at bounding box center [270, 190] width 307 height 28
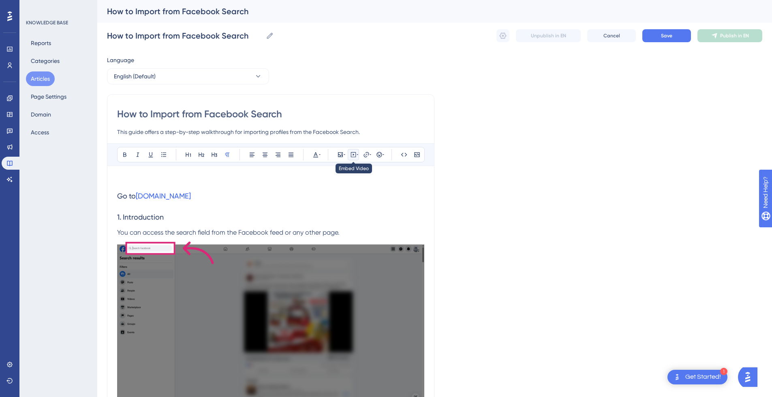
click at [358, 157] on icon at bounding box center [358, 154] width 2 height 6
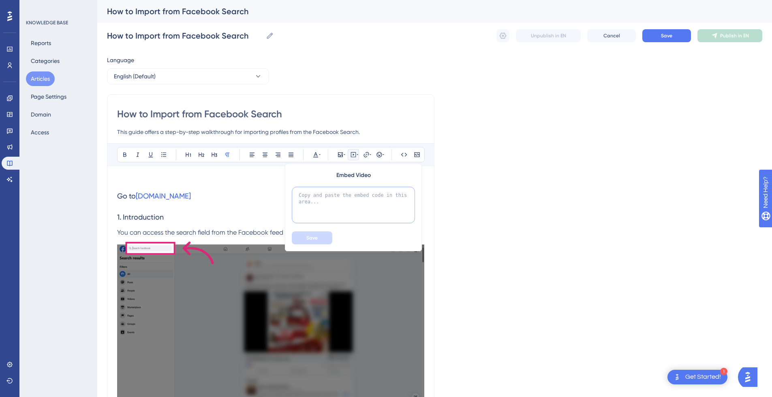
click at [357, 197] on textarea at bounding box center [353, 205] width 123 height 36
paste textarea "<div style="position:relative;padding-bottom:56.25%;"> <iframe style="width:100…"
type textarea "<div style="position:relative;padding-bottom:56.25%;"> <iframe style="width:100…"
click at [320, 237] on button "Save" at bounding box center [312, 237] width 41 height 13
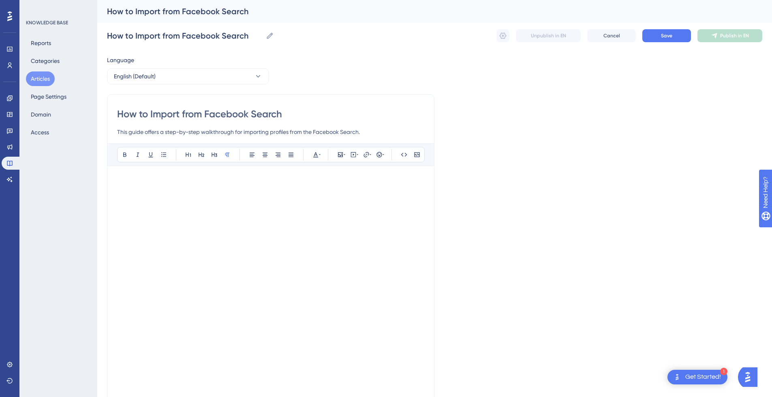
click at [204, 182] on p at bounding box center [270, 181] width 307 height 10
click at [135, 380] on p at bounding box center [270, 376] width 307 height 10
click at [673, 34] on button "Save" at bounding box center [667, 35] width 49 height 13
click at [659, 32] on button "Save" at bounding box center [667, 35] width 49 height 13
click at [725, 40] on button "Publish in EN" at bounding box center [730, 35] width 65 height 13
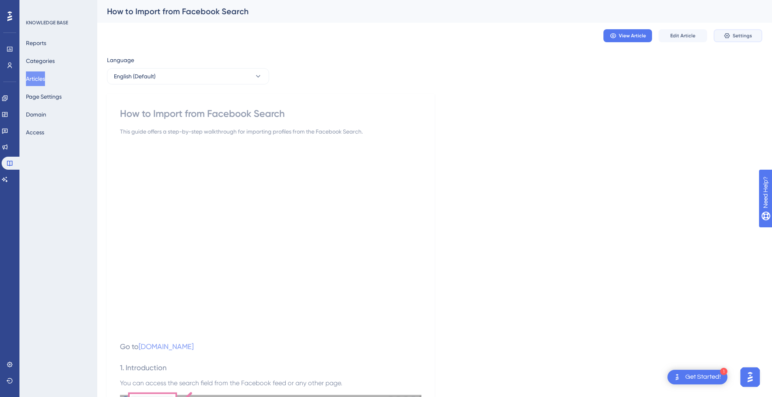
click at [745, 38] on span "Settings" at bounding box center [742, 35] width 19 height 6
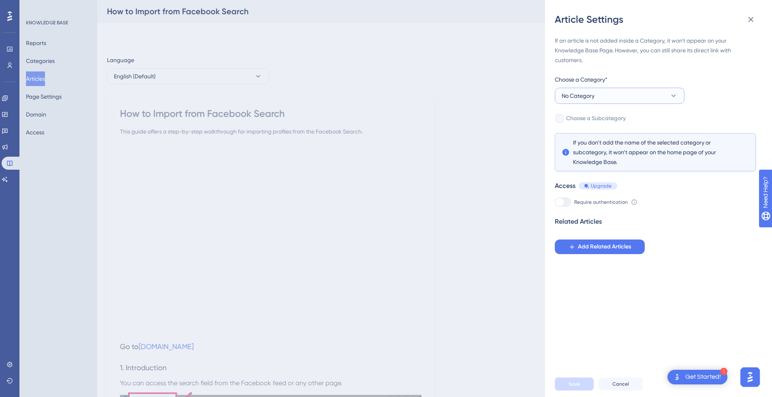
click at [595, 100] on span "No Category" at bounding box center [578, 96] width 33 height 10
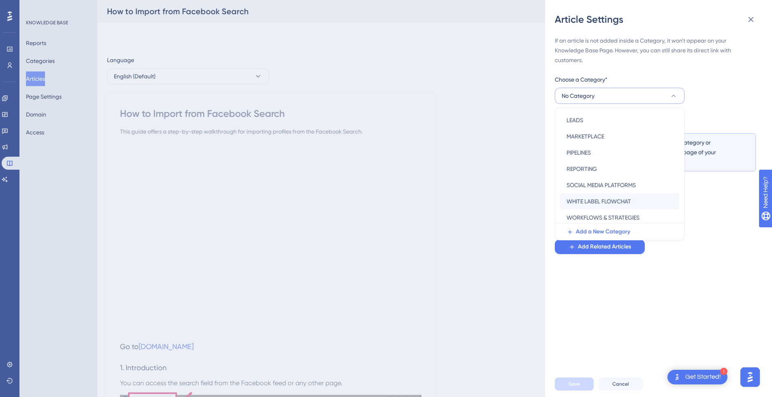
scroll to position [116, 0]
click at [617, 180] on span "SOCIAL MEDIA PLATFORMS" at bounding box center [601, 183] width 69 height 10
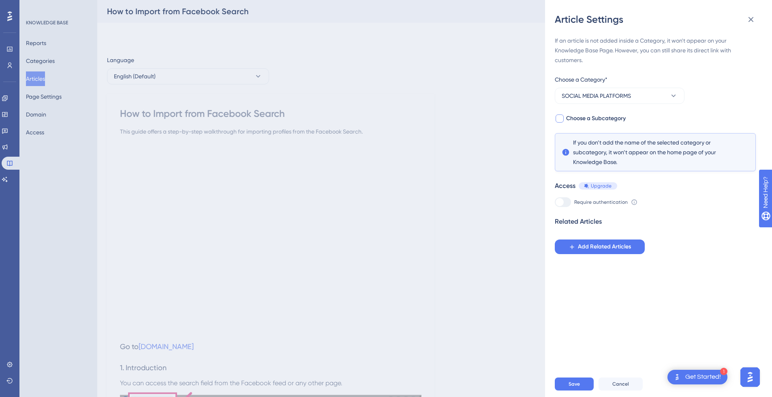
click at [605, 118] on span "Choose a Subcategory" at bounding box center [596, 119] width 60 height 10
checkbox input "true"
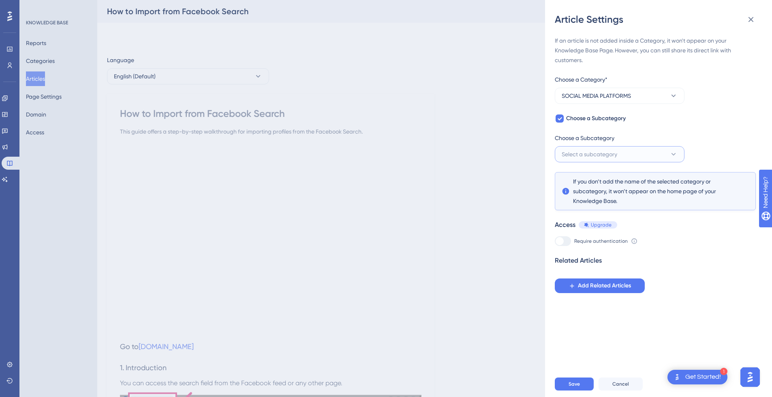
click at [603, 149] on span "Select a subcategory" at bounding box center [590, 154] width 56 height 10
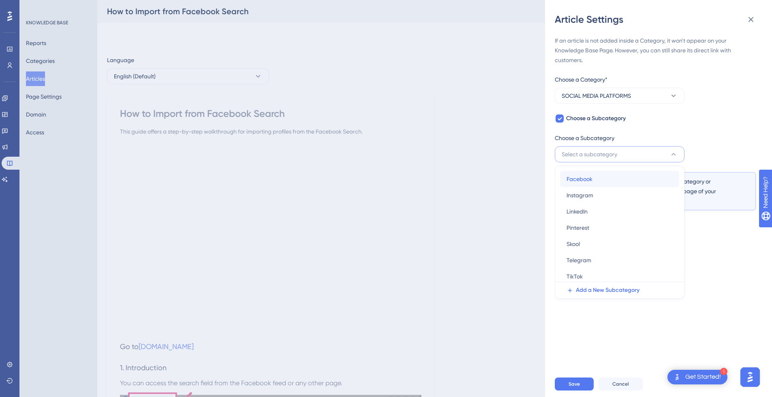
click at [597, 177] on div "Facebook Facebook" at bounding box center [620, 179] width 106 height 16
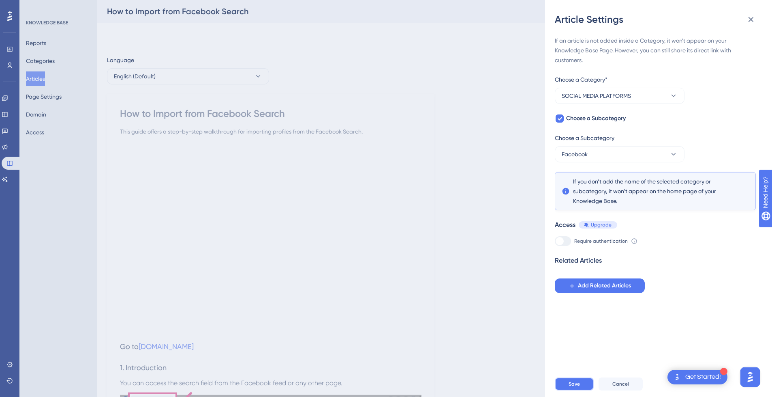
click at [575, 390] on button "Save" at bounding box center [574, 383] width 39 height 13
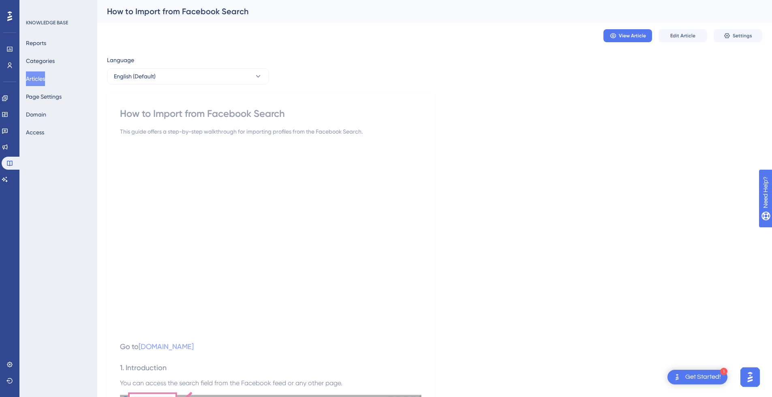
click at [39, 76] on button "Articles" at bounding box center [35, 78] width 19 height 15
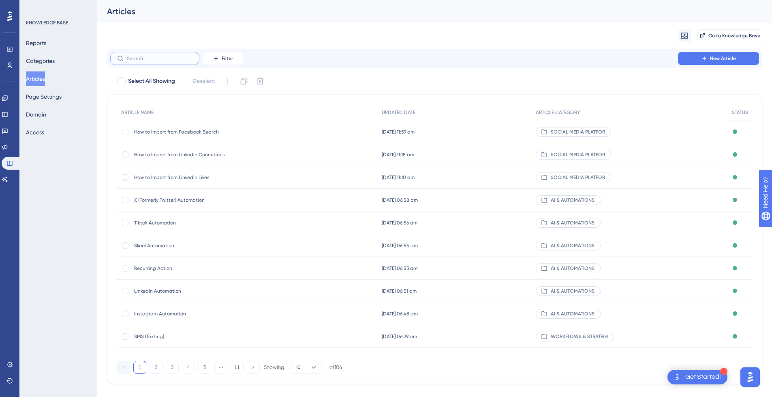
click at [160, 56] on input "text" at bounding box center [160, 59] width 66 height 6
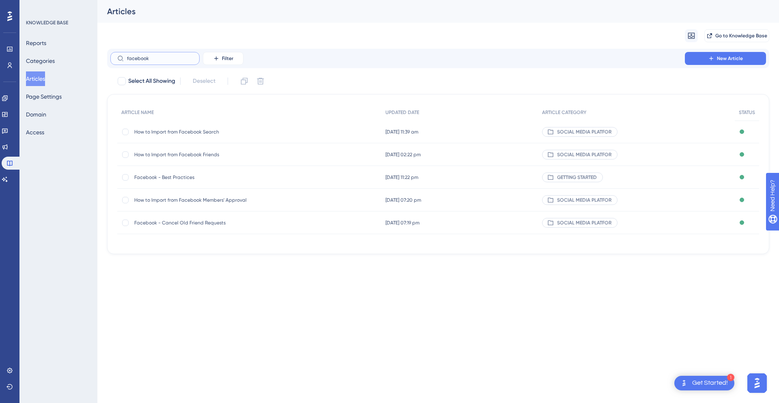
type input "facebook"
click at [232, 133] on span "How to Import from Facebook Search" at bounding box center [199, 132] width 130 height 6
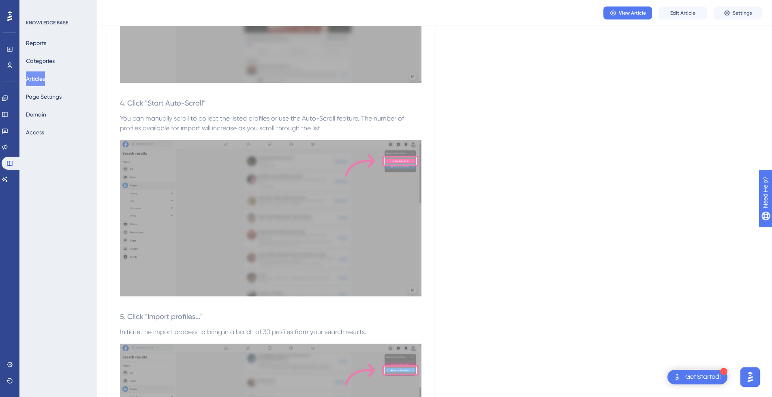
scroll to position [632, 0]
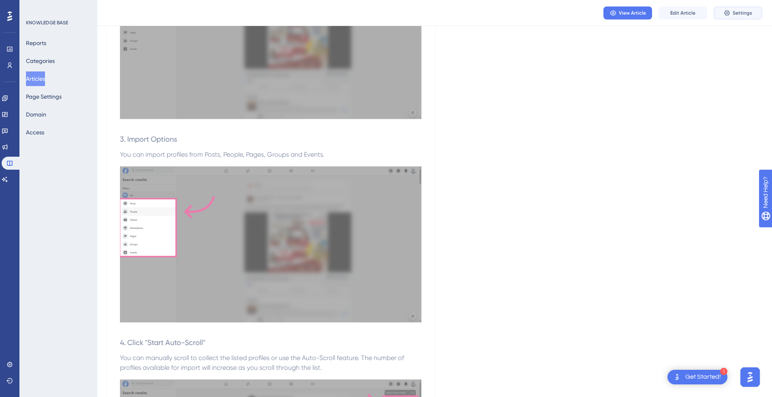
click at [740, 14] on span "Settings" at bounding box center [742, 13] width 19 height 6
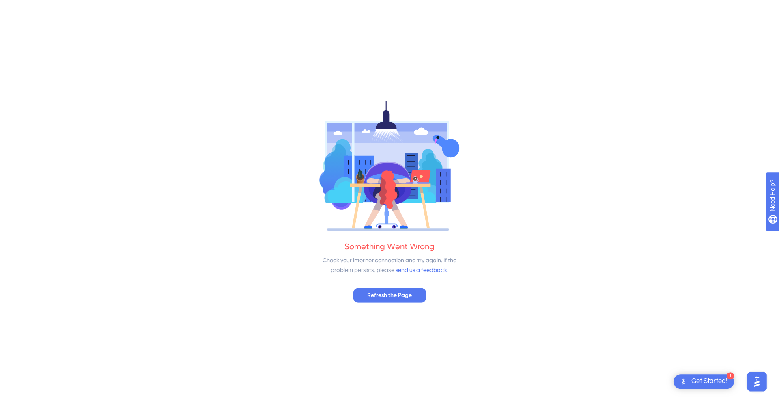
scroll to position [0, 0]
click at [400, 298] on span "Refresh the Page" at bounding box center [389, 295] width 45 height 10
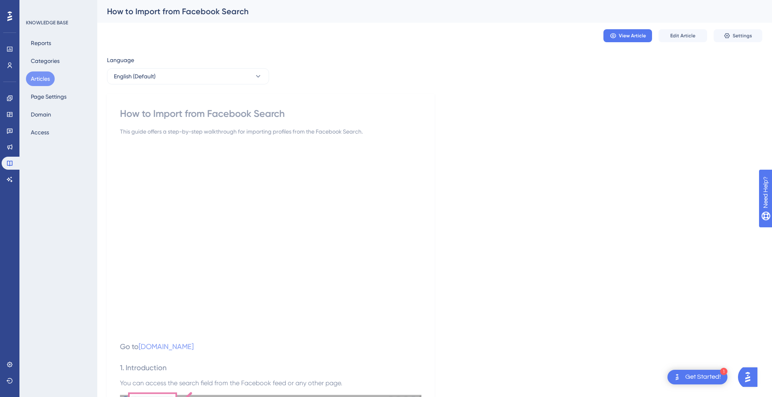
click at [41, 78] on button "Articles" at bounding box center [40, 78] width 29 height 15
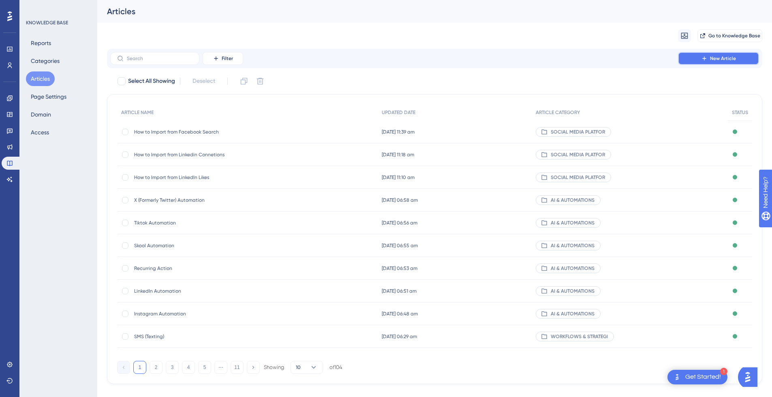
click at [723, 58] on span "New Article" at bounding box center [723, 58] width 26 height 6
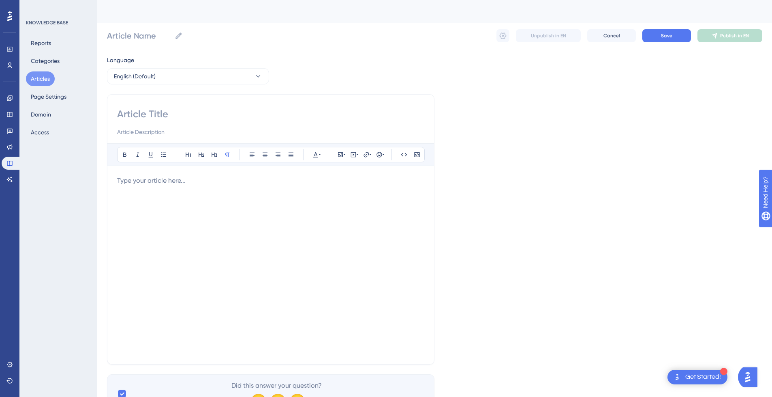
click at [170, 189] on div at bounding box center [270, 265] width 307 height 178
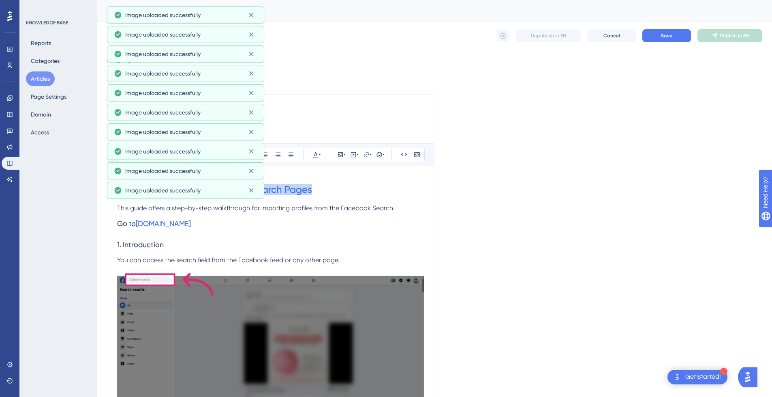
drag, startPoint x: 336, startPoint y: 189, endPoint x: 64, endPoint y: 188, distance: 272.1
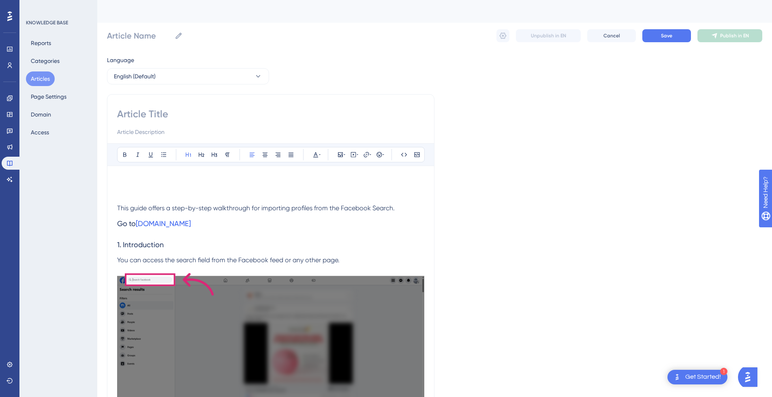
click at [171, 114] on input at bounding box center [270, 113] width 307 height 13
paste input "How to Import from Facebook Search Pages"
type input "How to Import from Facebook Search Pages"
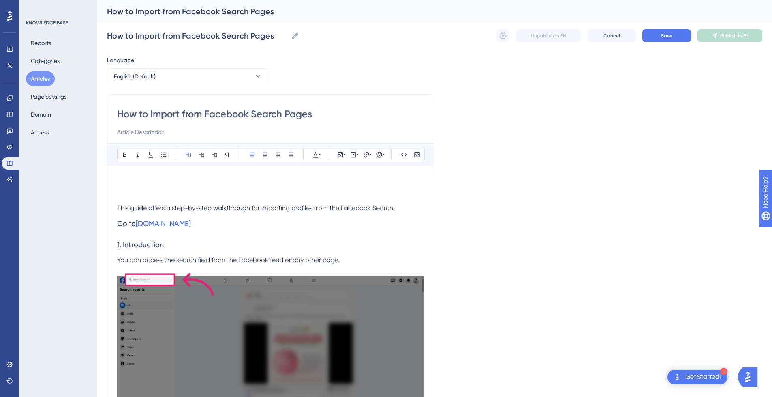
type input "How to Import from Facebook Search Pages"
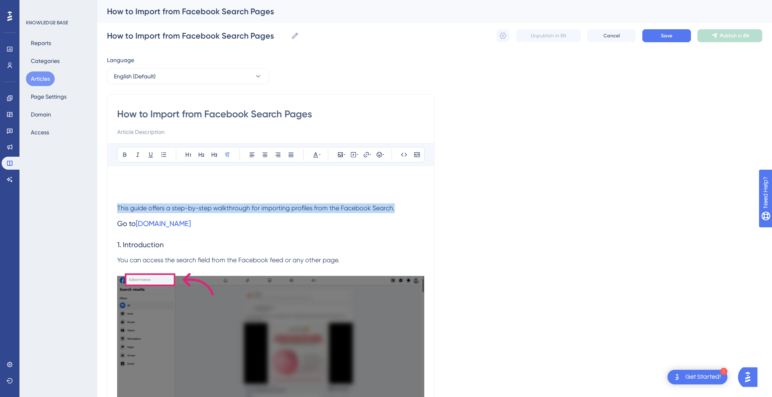
drag, startPoint x: 398, startPoint y: 210, endPoint x: 136, endPoint y: 153, distance: 267.6
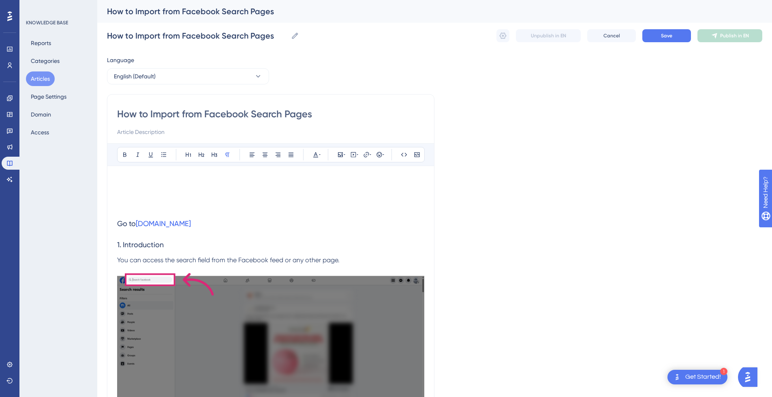
click at [152, 127] on input at bounding box center [270, 132] width 307 height 10
paste input "This guide offers a step-by-step walkthrough for importing profiles from the Fa…"
click at [360, 133] on input "This guide offers a step-by-step walkthrough for importing profiles from the Fa…" at bounding box center [270, 132] width 307 height 10
type input "This guide offers a step-by-step walkthrough for importing profiles from the Fa…"
click at [195, 208] on p at bounding box center [270, 208] width 307 height 10
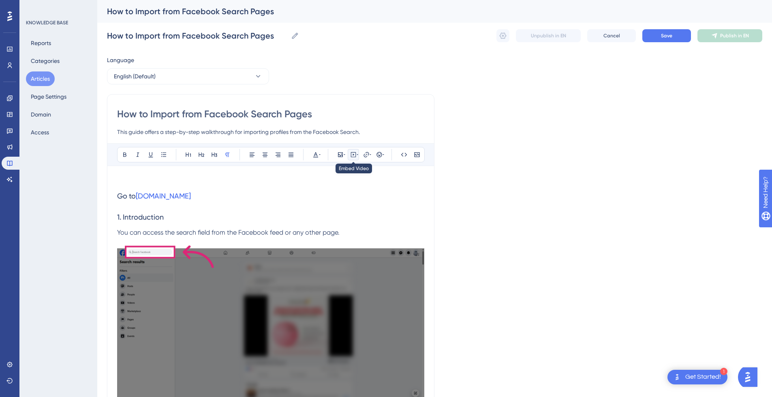
click at [356, 155] on div at bounding box center [353, 154] width 6 height 6
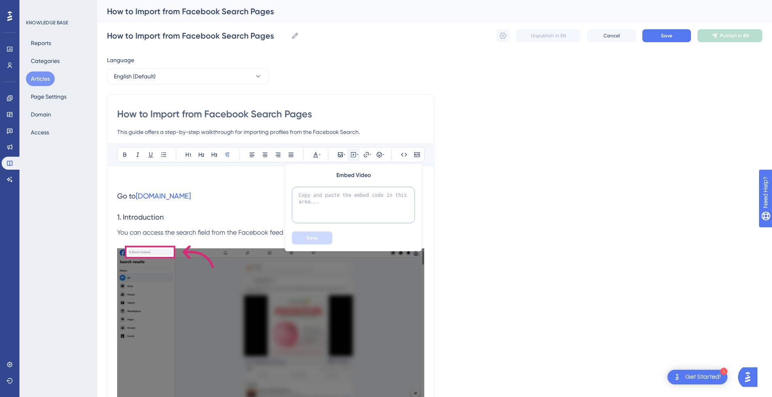
click at [340, 191] on textarea at bounding box center [353, 205] width 123 height 36
paste textarea "<div style="position:relative;padding-bottom:56.25%;"> <iframe style="width:100…"
type textarea "<div style="position:relative;padding-bottom:56.25%;"> <iframe style="width:100…"
click at [321, 235] on button "Save" at bounding box center [312, 237] width 41 height 13
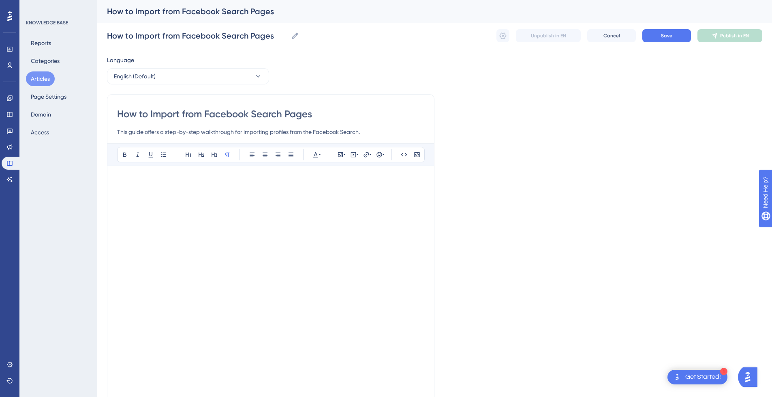
click at [190, 183] on p at bounding box center [270, 181] width 307 height 10
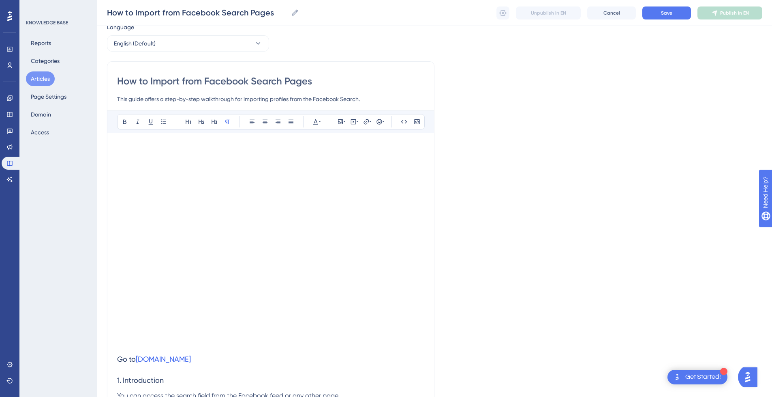
scroll to position [41, 0]
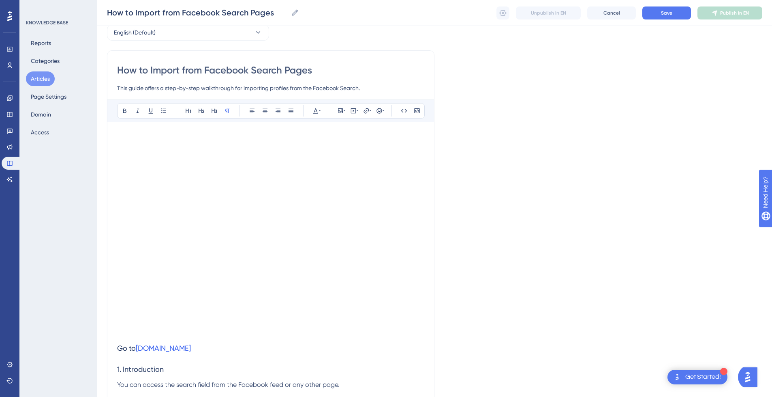
click at [127, 334] on p at bounding box center [270, 333] width 307 height 10
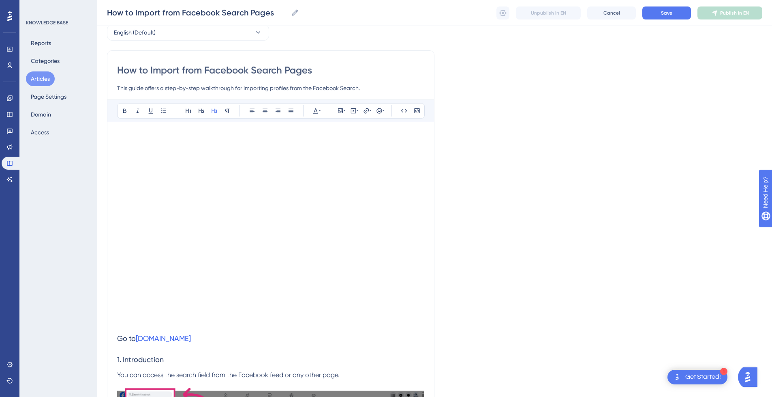
scroll to position [2418, 0]
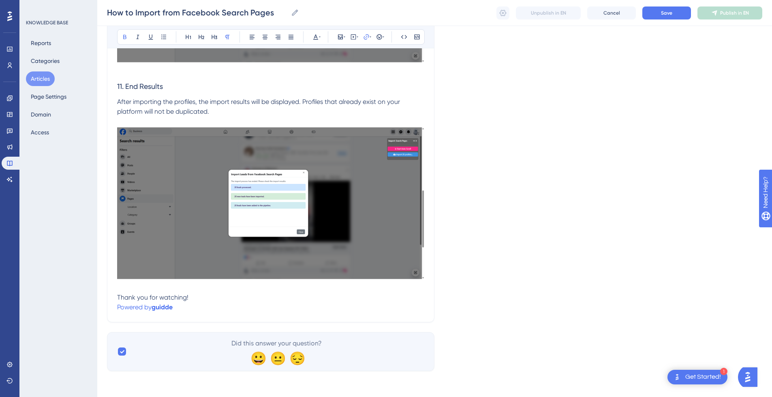
click at [202, 309] on p "Powered by guidde" at bounding box center [270, 307] width 307 height 10
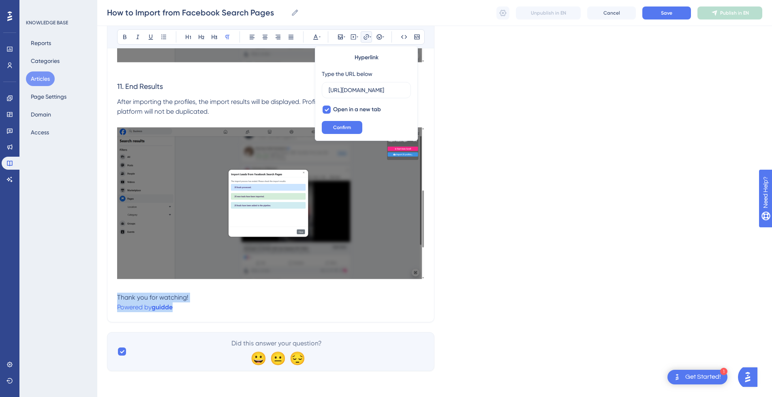
drag, startPoint x: 198, startPoint y: 309, endPoint x: 97, endPoint y: 300, distance: 101.4
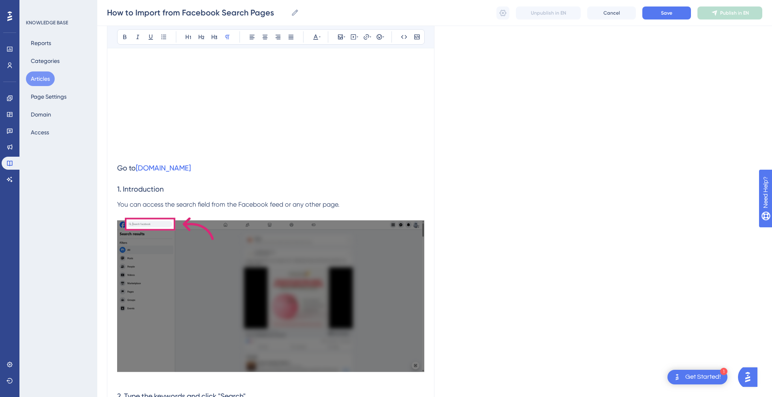
scroll to position [128, 0]
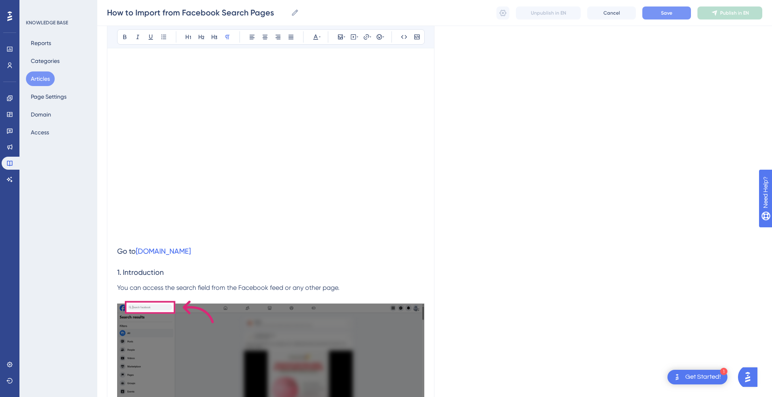
click at [664, 15] on span "Save" at bounding box center [666, 13] width 11 height 6
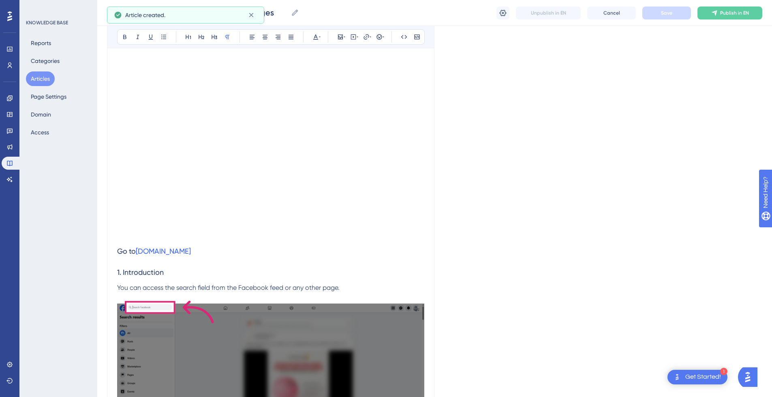
scroll to position [812, 0]
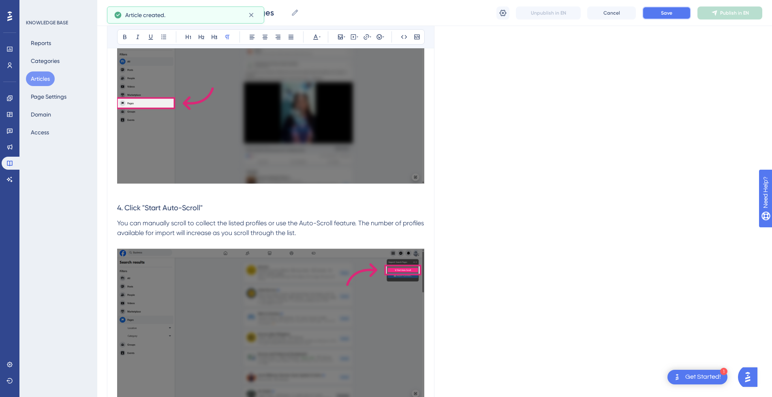
click at [673, 10] on button "Save" at bounding box center [667, 12] width 49 height 13
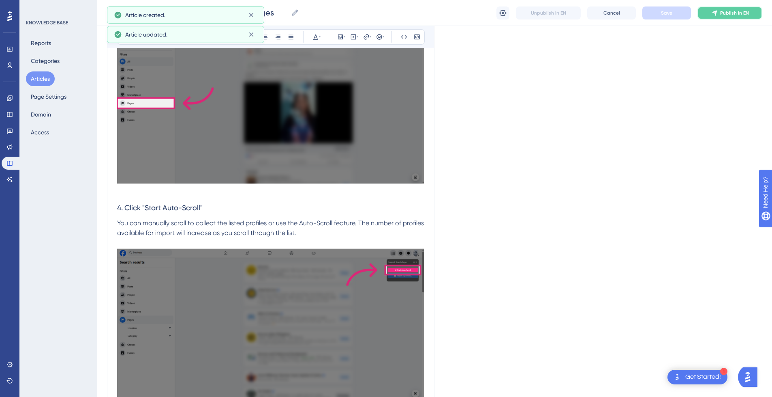
click at [730, 19] on button "Publish in EN" at bounding box center [730, 12] width 65 height 13
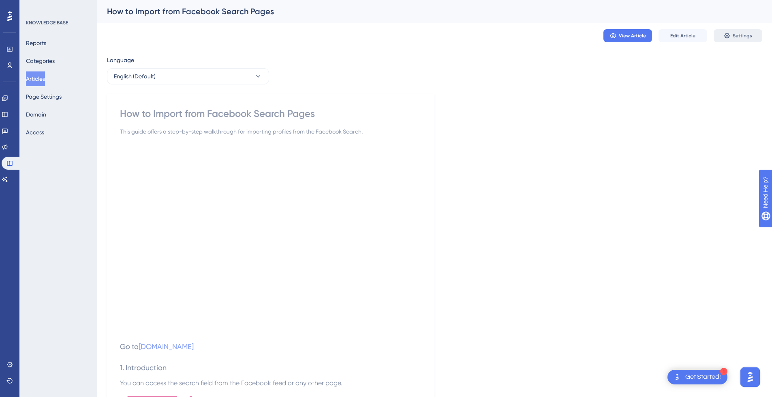
click at [746, 36] on span "Settings" at bounding box center [742, 35] width 19 height 6
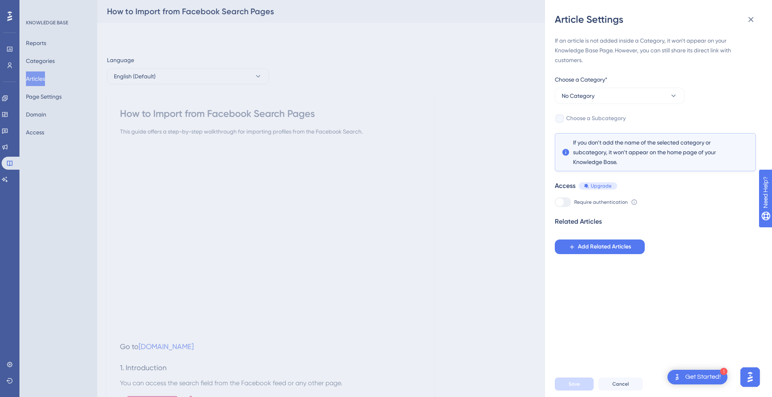
click at [593, 120] on span "Choose a Subcategory" at bounding box center [596, 119] width 60 height 10
click at [577, 98] on span "No Category" at bounding box center [578, 96] width 33 height 10
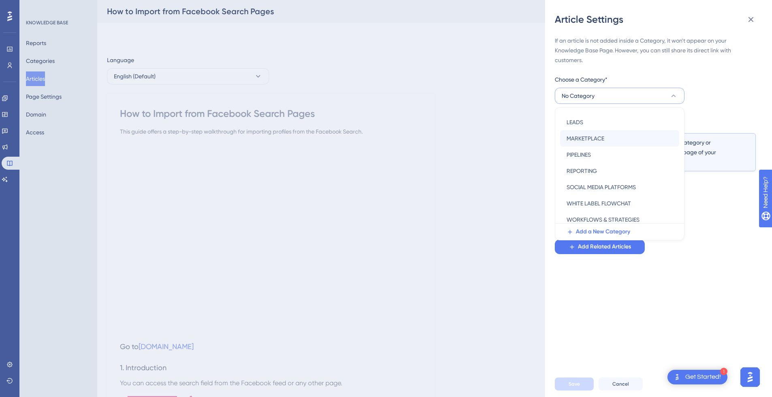
scroll to position [116, 0]
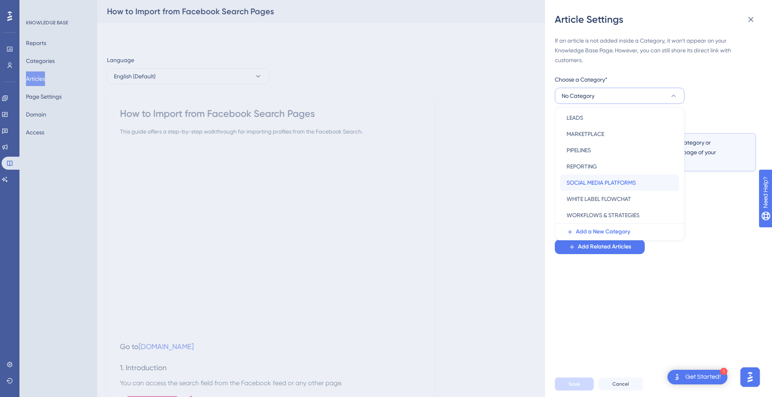
click at [605, 178] on span "SOCIAL MEDIA PLATFORMS" at bounding box center [601, 183] width 69 height 10
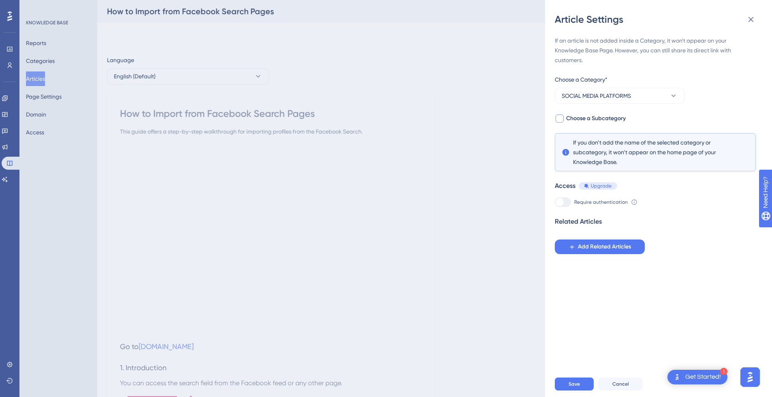
click at [559, 118] on div at bounding box center [560, 118] width 8 height 8
checkbox input "true"
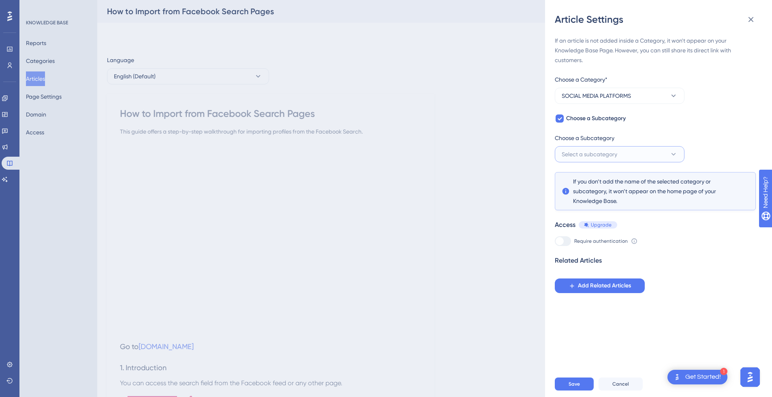
click at [614, 154] on span "Select a subcategory" at bounding box center [590, 154] width 56 height 10
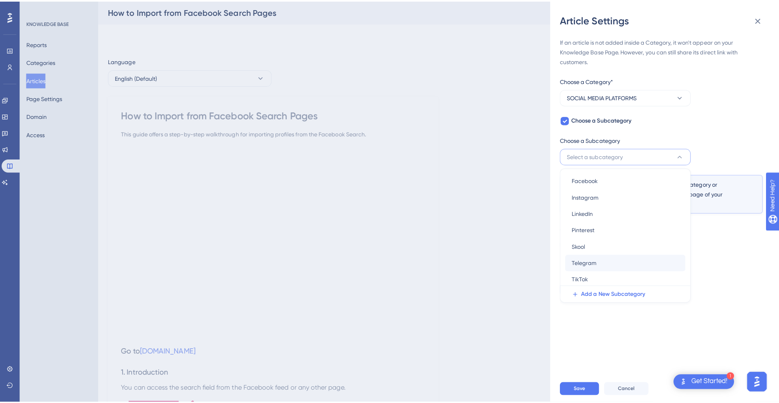
scroll to position [0, 0]
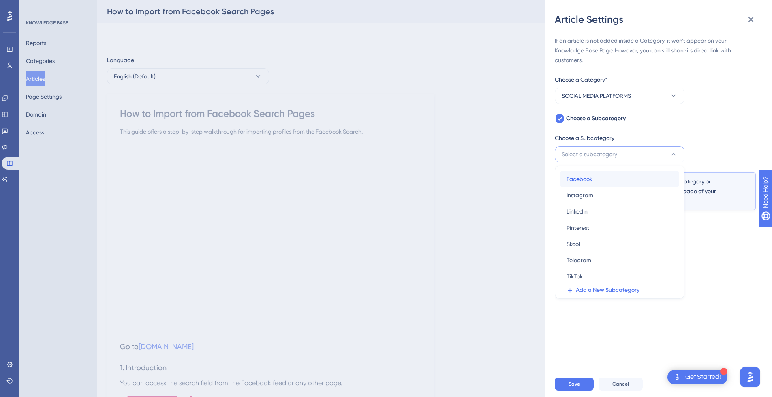
click at [602, 182] on div "Facebook Facebook" at bounding box center [620, 179] width 106 height 16
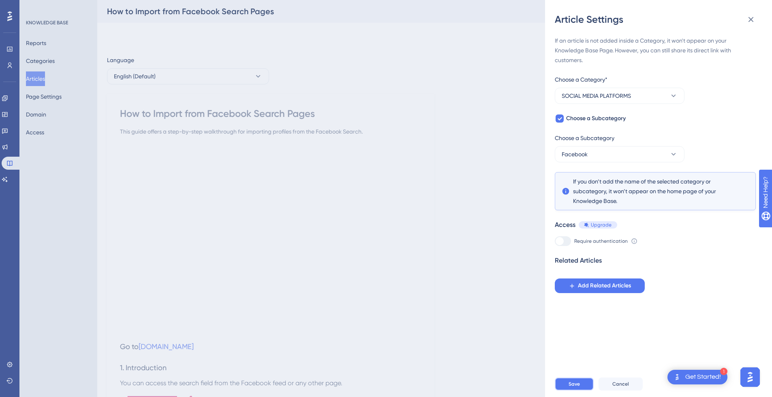
click at [575, 387] on span "Save" at bounding box center [574, 383] width 11 height 6
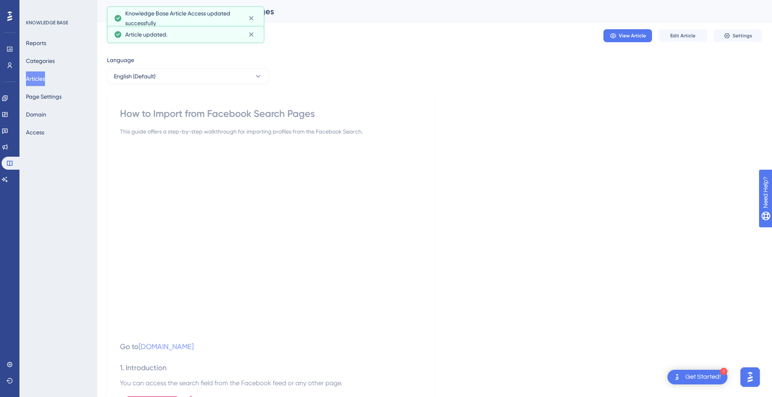
drag, startPoint x: 40, startPoint y: 77, endPoint x: 45, endPoint y: 0, distance: 76.8
click at [39, 77] on button "Articles" at bounding box center [35, 78] width 19 height 15
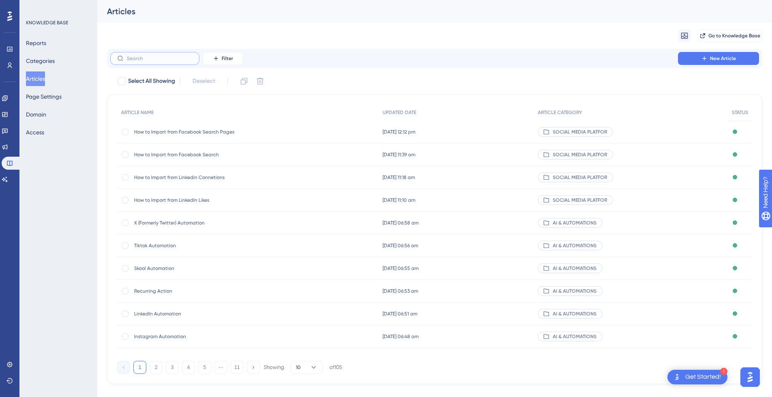
click at [169, 58] on input "text" at bounding box center [160, 59] width 66 height 6
paste input "How to Import from Facebook Search Pages"
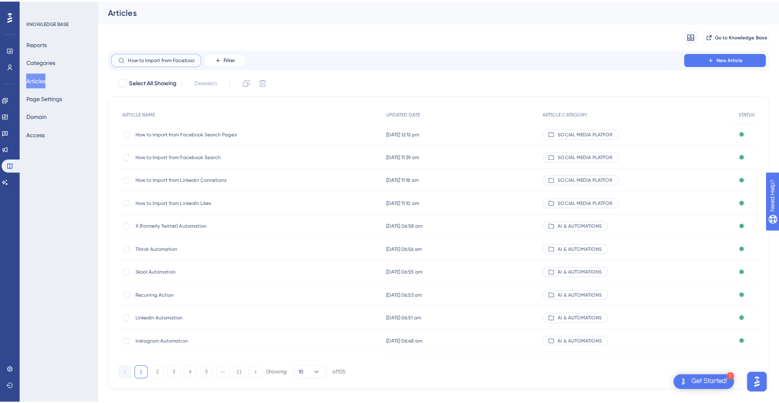
scroll to position [0, 33]
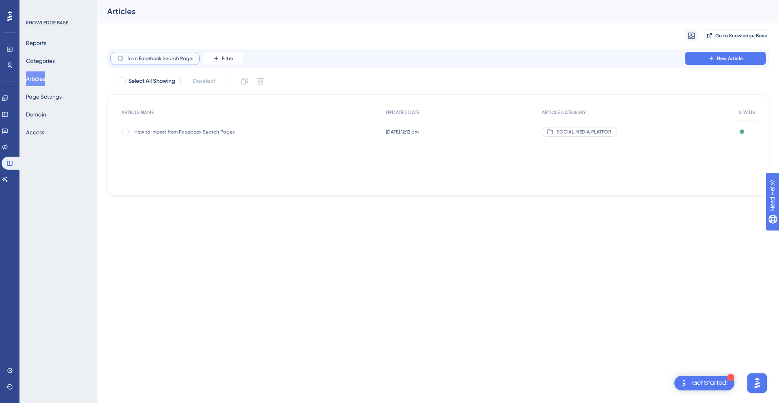
type input "How to Import from Facebook Search Pages"
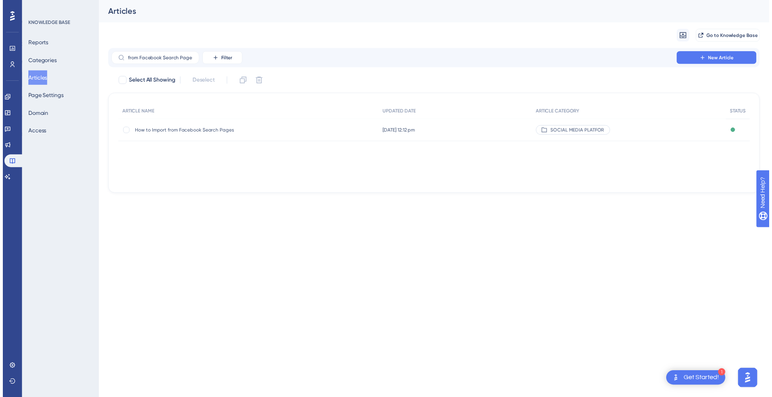
scroll to position [0, 0]
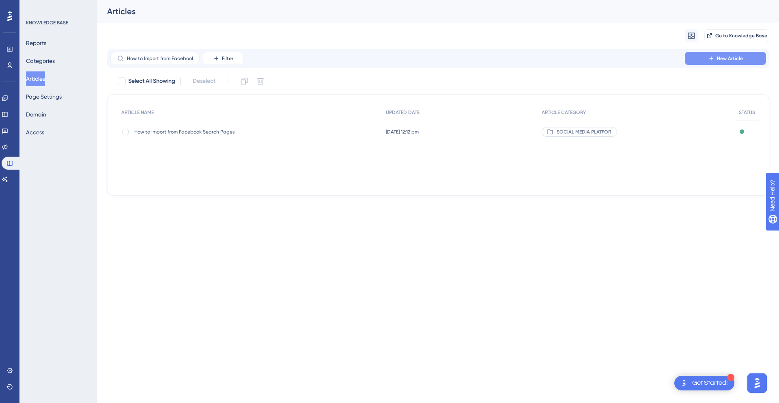
click at [743, 60] on button "New Article" at bounding box center [725, 58] width 81 height 13
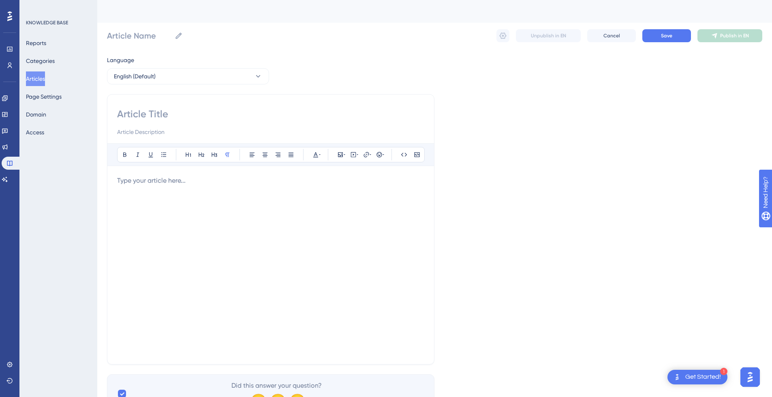
click at [150, 189] on div at bounding box center [270, 265] width 307 height 178
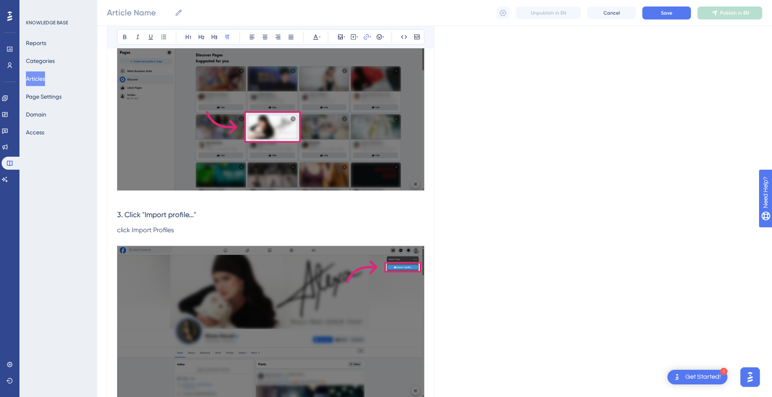
scroll to position [2023, 0]
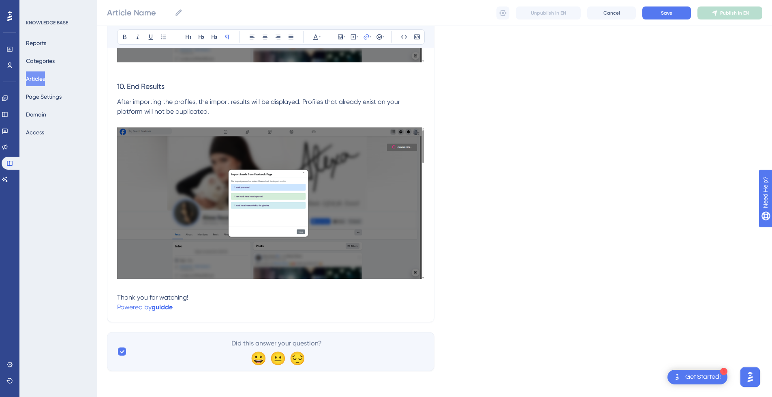
drag, startPoint x: 181, startPoint y: 302, endPoint x: 191, endPoint y: 306, distance: 10.8
click at [180, 302] on p "Powered by guidde" at bounding box center [270, 307] width 307 height 10
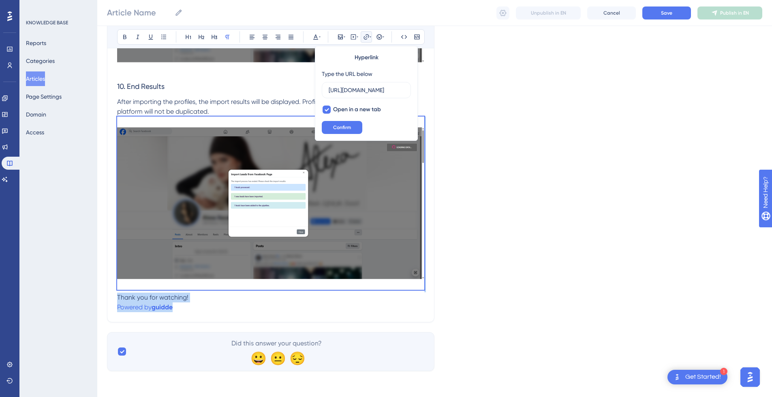
drag, startPoint x: 191, startPoint y: 306, endPoint x: 88, endPoint y: 292, distance: 103.6
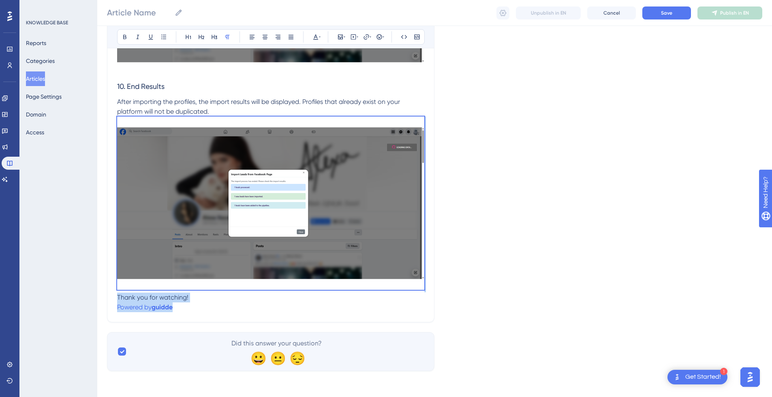
click at [194, 301] on p "Thank you for watching!" at bounding box center [270, 297] width 307 height 10
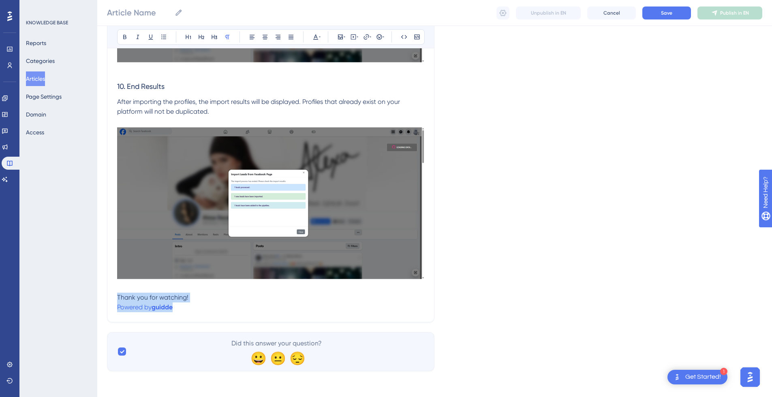
drag, startPoint x: 185, startPoint y: 309, endPoint x: 116, endPoint y: 296, distance: 70.5
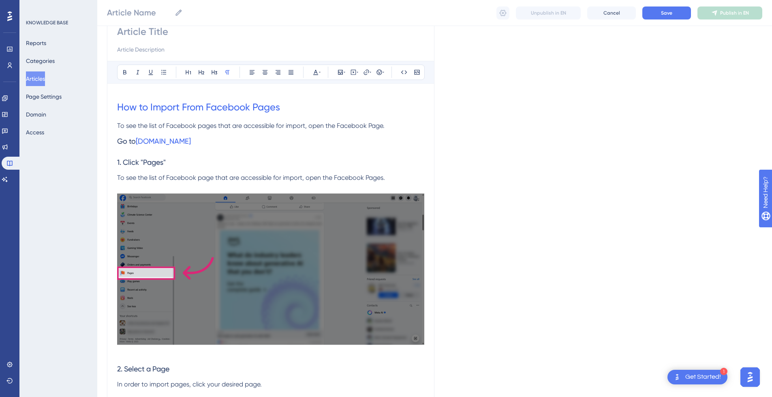
scroll to position [56, 0]
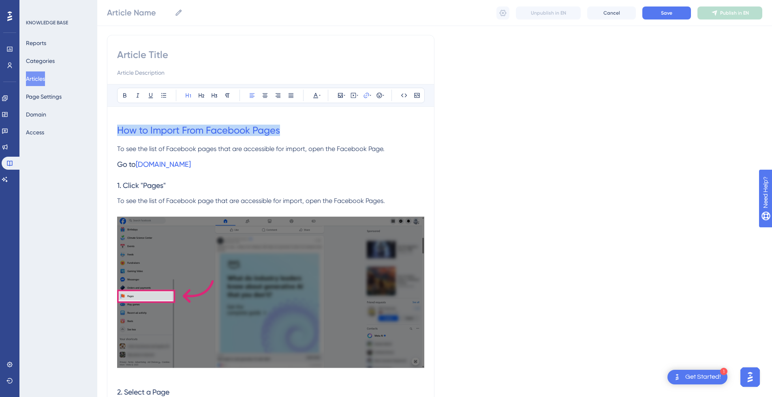
drag, startPoint x: 296, startPoint y: 128, endPoint x: 81, endPoint y: 127, distance: 214.9
click at [165, 58] on input at bounding box center [270, 54] width 307 height 13
paste input "How to Import From Facebook Pages"
type input "How to Import From Facebook Pages"
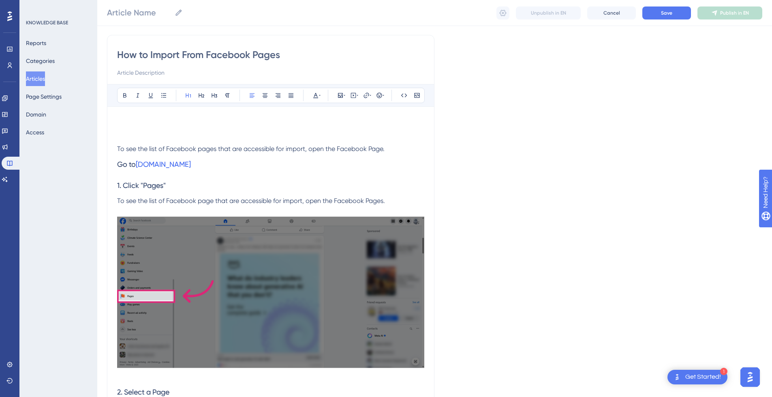
type input "How to Import From Facebook Pages"
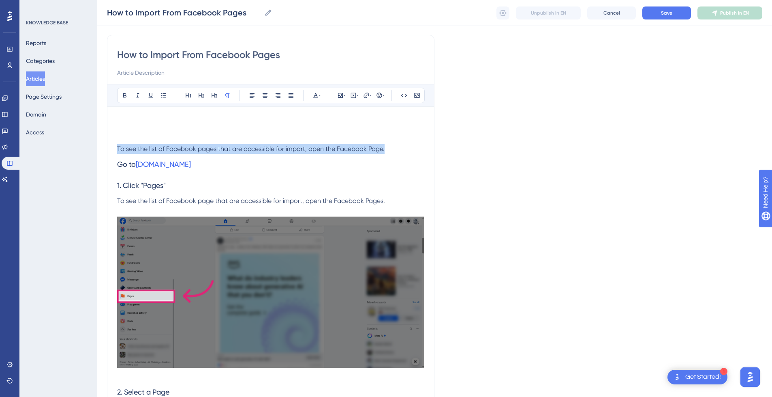
drag, startPoint x: 383, startPoint y: 150, endPoint x: 96, endPoint y: 150, distance: 287.1
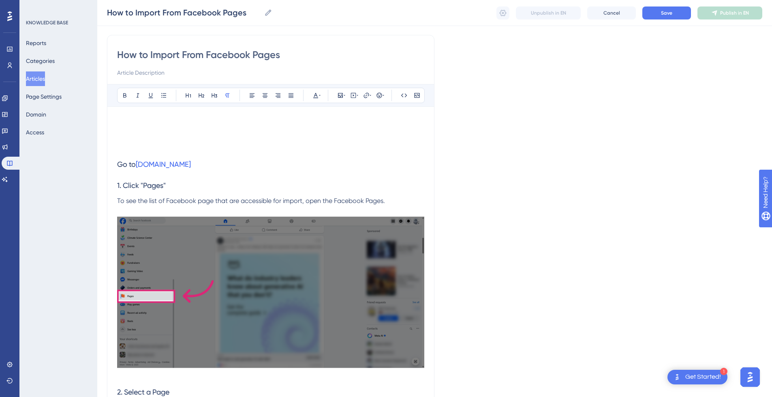
click at [159, 73] on input at bounding box center [270, 73] width 307 height 10
paste input "To see the list of Facebook pages that are accessible for import, open the Face…"
type input "To see the list of Facebook pages that are accessible for import, open the Face…"
click at [154, 136] on h1 at bounding box center [270, 130] width 307 height 28
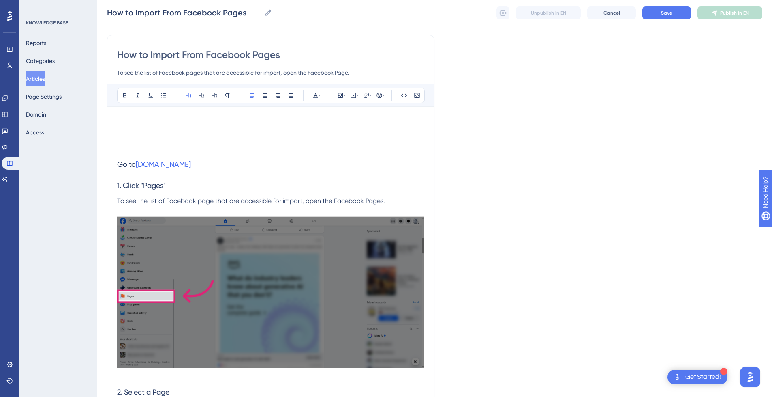
scroll to position [28, 0]
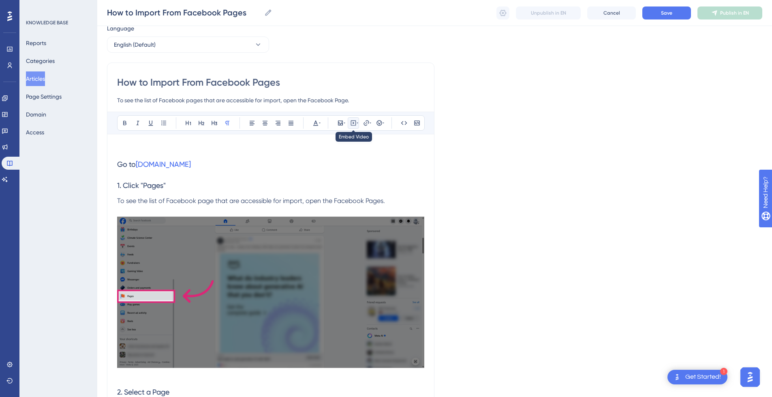
click at [354, 124] on icon at bounding box center [353, 123] width 6 height 6
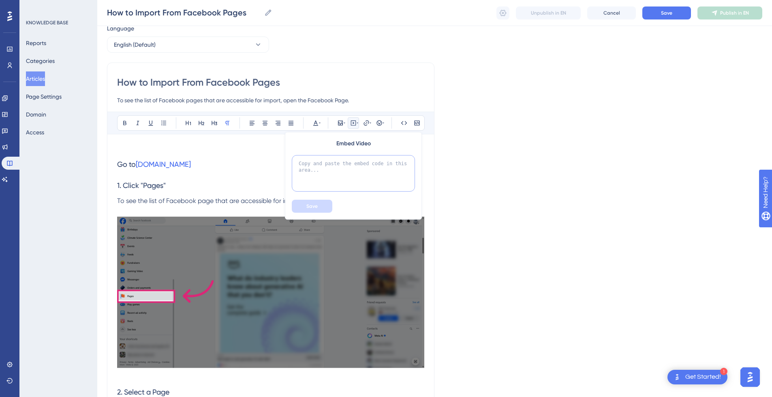
click at [330, 168] on textarea at bounding box center [353, 173] width 123 height 36
paste textarea "<div style="position:relative;padding-bottom:56.25%;"> <iframe style="width:100…"
type textarea "<div style="position:relative;padding-bottom:56.25%;"> <iframe style="width:100…"
click at [319, 200] on button "Save" at bounding box center [312, 206] width 41 height 13
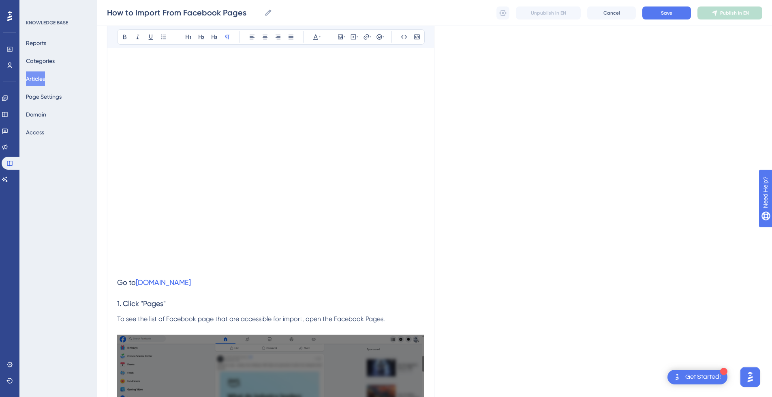
scroll to position [0, 0]
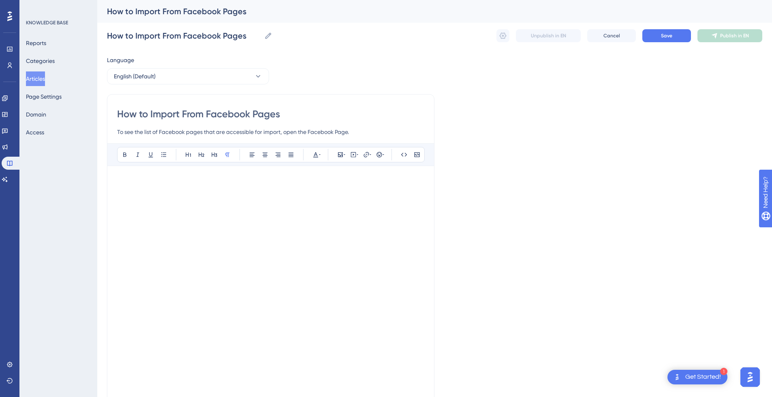
click at [143, 181] on p at bounding box center [270, 181] width 307 height 10
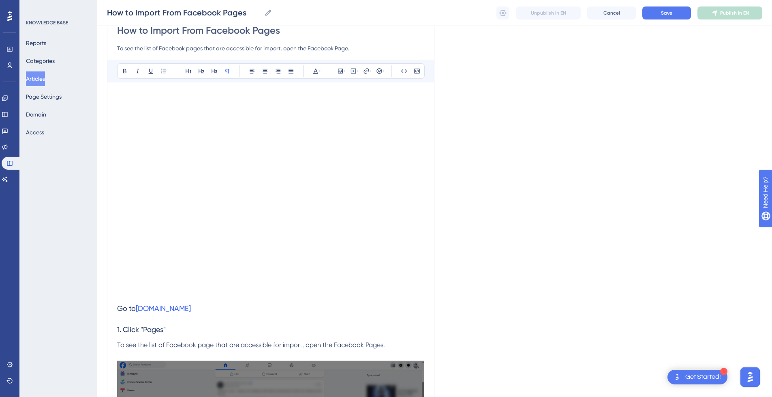
scroll to position [81, 0]
click at [141, 290] on p at bounding box center [270, 292] width 307 height 10
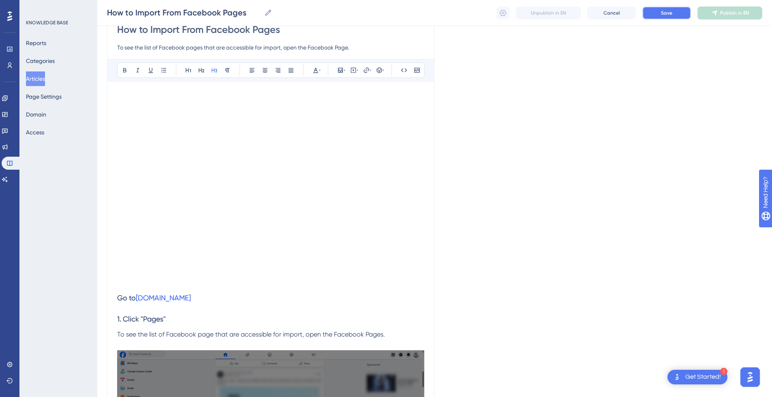
click at [675, 11] on button "Save" at bounding box center [667, 12] width 49 height 13
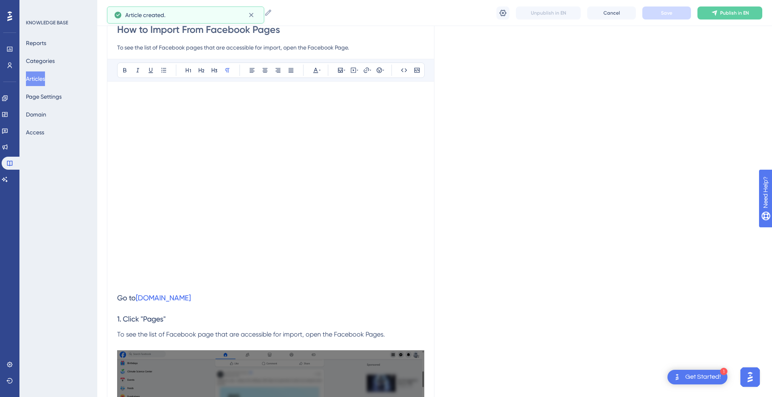
scroll to position [410, 0]
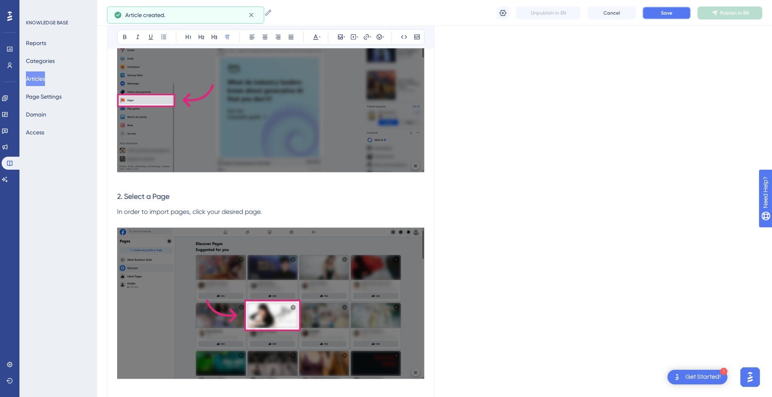
click at [674, 15] on button "Save" at bounding box center [667, 12] width 49 height 13
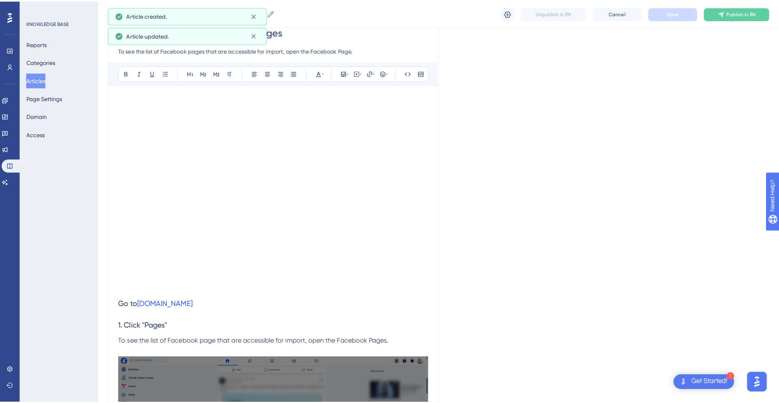
scroll to position [0, 0]
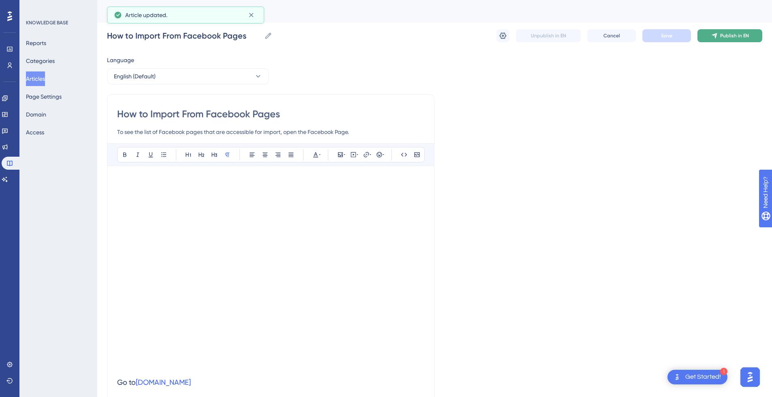
click at [719, 35] on button "Publish in EN" at bounding box center [730, 35] width 65 height 13
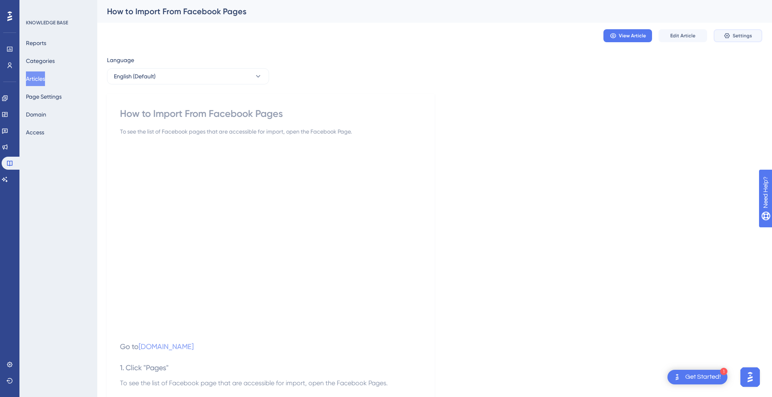
click at [749, 35] on span "Settings" at bounding box center [742, 35] width 19 height 6
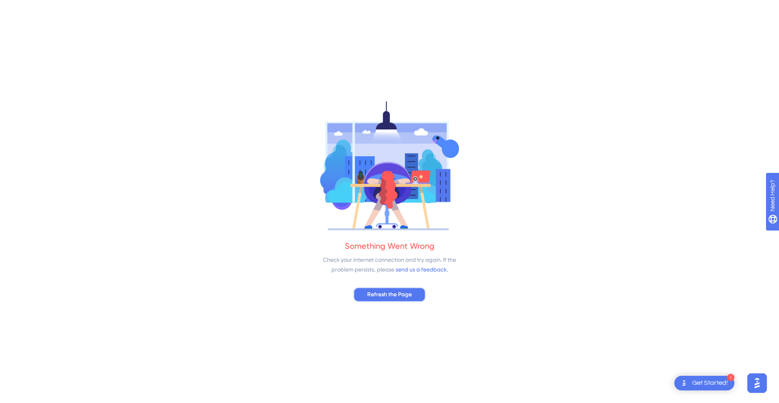
click at [392, 296] on span "Refresh the Page" at bounding box center [389, 295] width 45 height 10
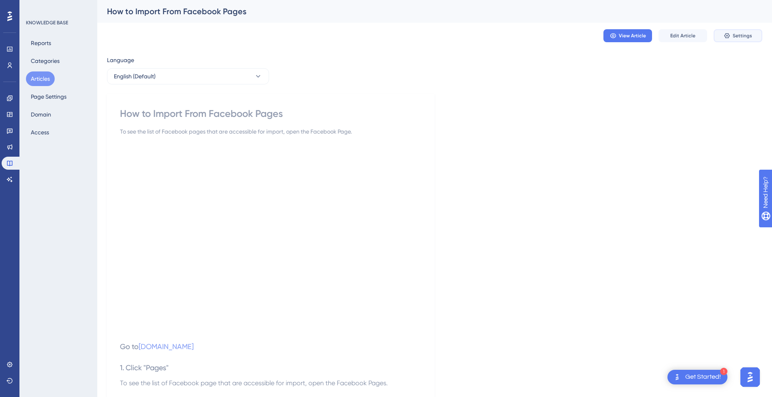
click at [734, 32] on button "Settings" at bounding box center [738, 35] width 49 height 13
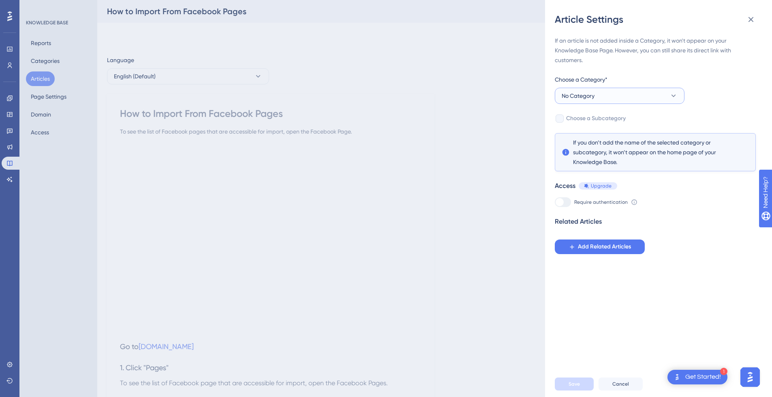
click at [616, 99] on button "No Category" at bounding box center [620, 96] width 130 height 16
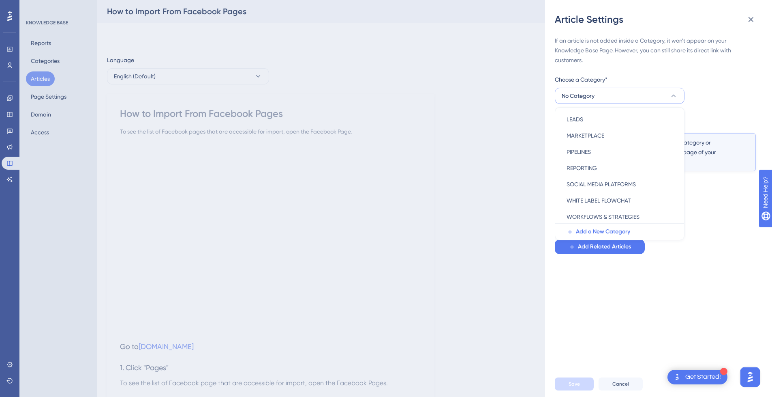
scroll to position [116, 0]
click at [606, 185] on span "SOCIAL MEDIA PLATFORMS" at bounding box center [601, 183] width 69 height 10
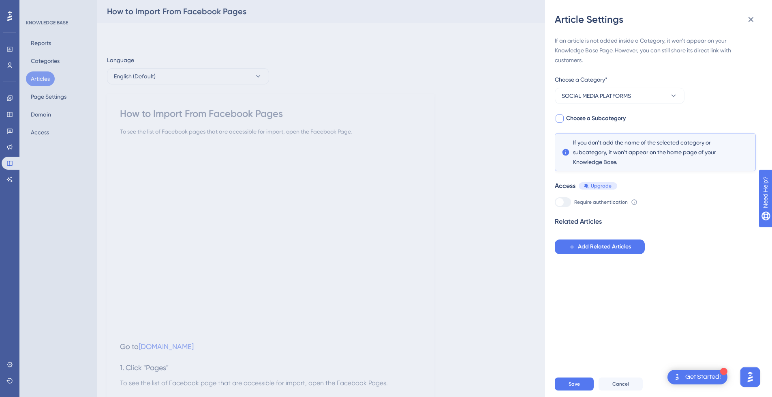
click at [582, 122] on span "Choose a Subcategory" at bounding box center [596, 119] width 60 height 10
checkbox input "true"
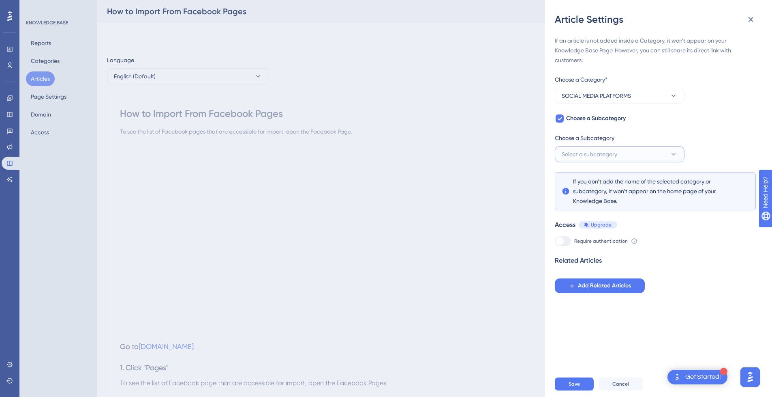
click at [606, 150] on span "Select a subcategory" at bounding box center [590, 154] width 56 height 10
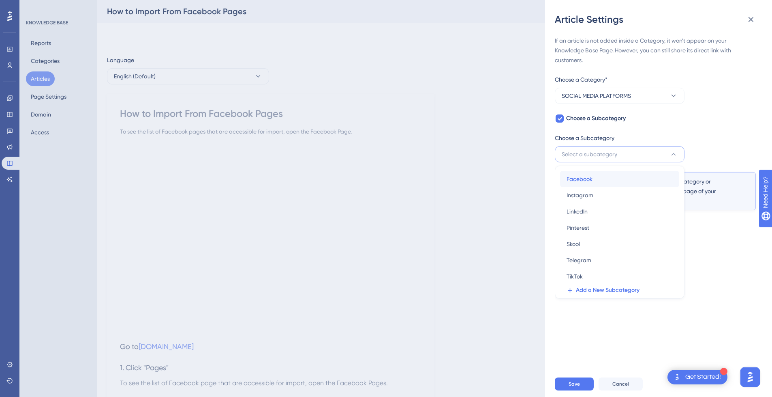
click at [602, 177] on div "Facebook Facebook" at bounding box center [620, 179] width 106 height 16
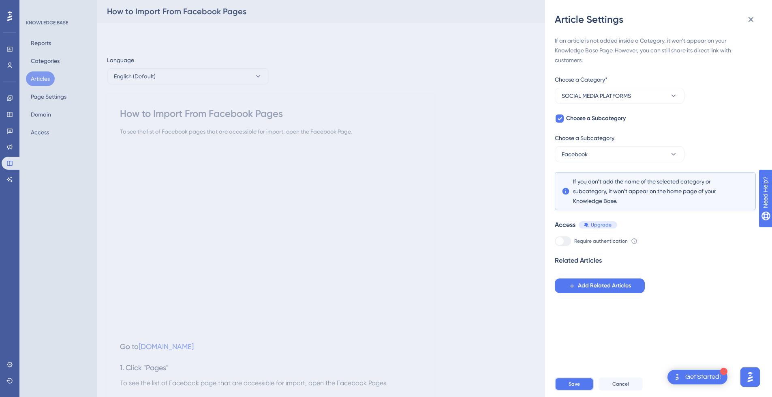
click at [574, 387] on span "Save" at bounding box center [574, 383] width 11 height 6
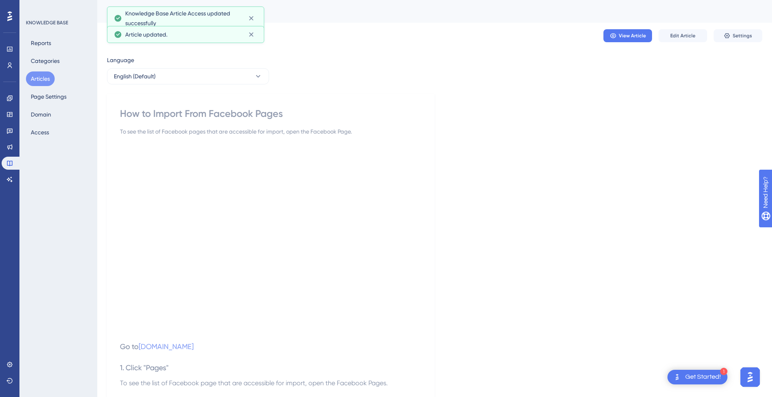
click at [44, 79] on button "Articles" at bounding box center [40, 78] width 29 height 15
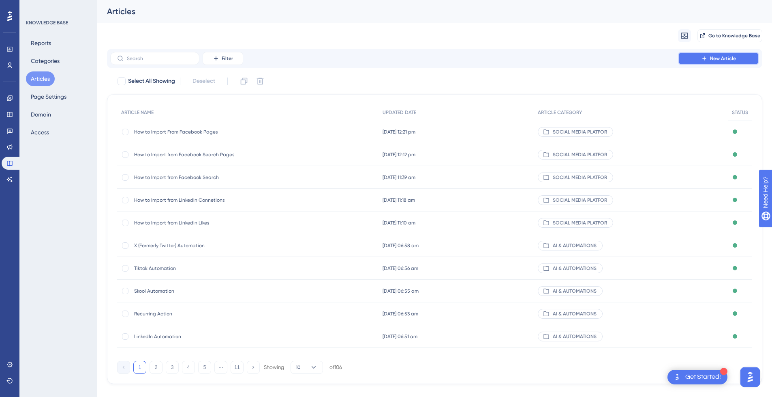
click at [723, 59] on span "New Article" at bounding box center [723, 58] width 26 height 6
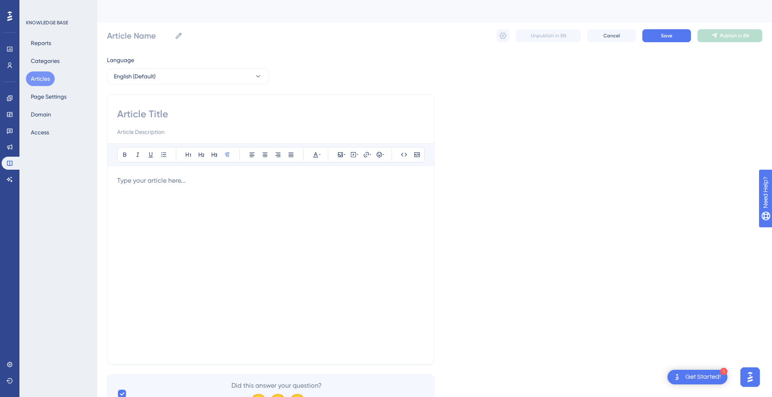
click at [176, 112] on input at bounding box center [270, 113] width 307 height 13
click at [165, 216] on div at bounding box center [270, 265] width 307 height 178
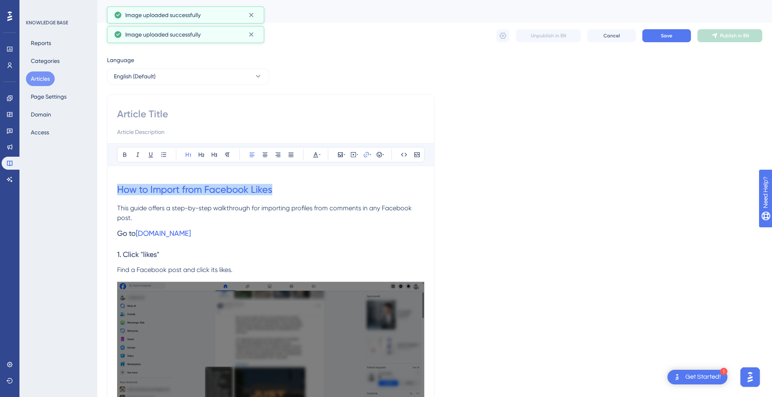
drag, startPoint x: 294, startPoint y: 188, endPoint x: 67, endPoint y: 188, distance: 226.7
click at [184, 117] on input at bounding box center [270, 113] width 307 height 13
paste input "How to Import from Facebook Likes"
type input "How to Import from Facebook Likes"
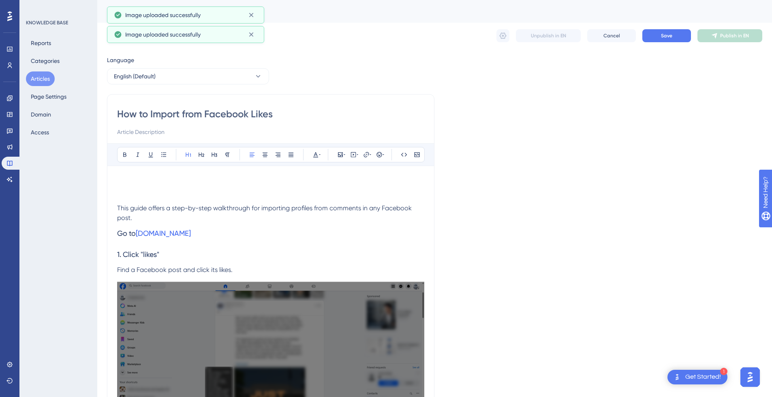
type input "How to Import from Facebook Likes"
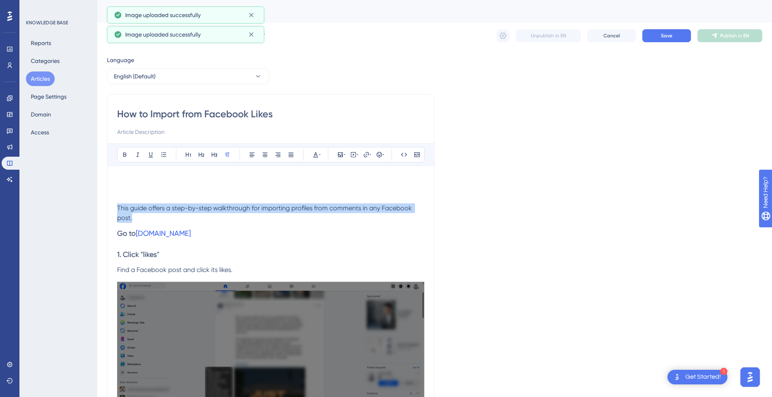
drag, startPoint x: 146, startPoint y: 219, endPoint x: 99, endPoint y: 204, distance: 49.5
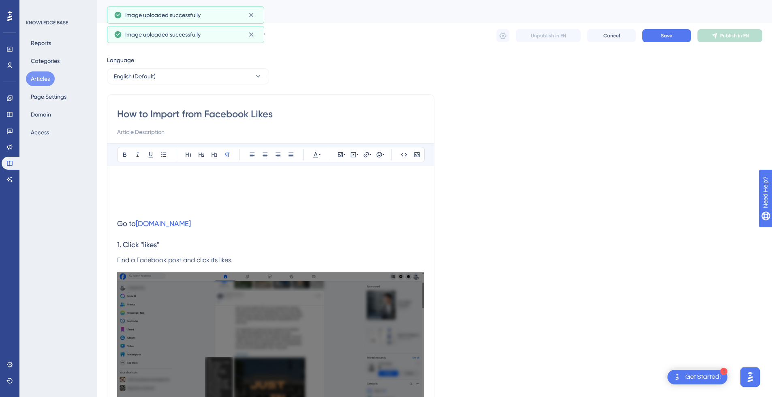
click at [142, 134] on input at bounding box center [270, 132] width 307 height 10
paste input "This guide offers a step-by-step walkthrough for importing profiles from commen…"
click at [315, 132] on input "This guide offers a step-by-step walkthrough for importing profiles from commen…" at bounding box center [270, 132] width 307 height 10
type input "This guide offers a step-by-step walkthrough for importing profiles from likes …"
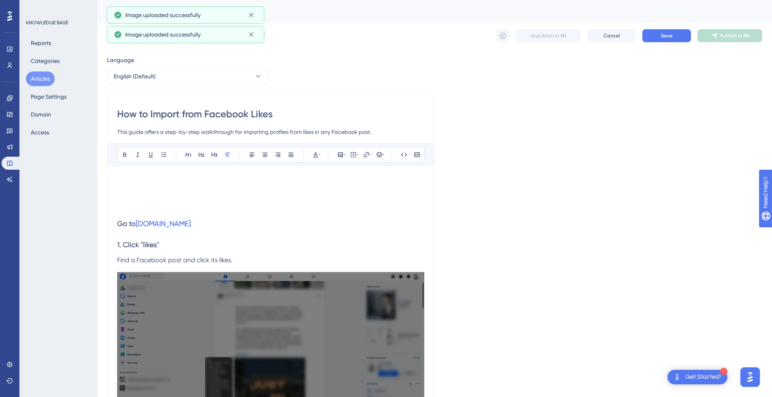
click at [173, 188] on h1 at bounding box center [270, 190] width 307 height 28
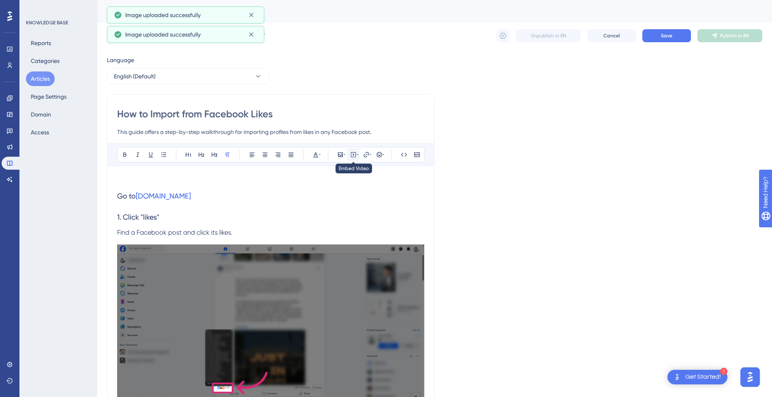
click at [356, 152] on icon at bounding box center [353, 154] width 6 height 6
click at [333, 200] on textarea at bounding box center [353, 205] width 123 height 36
paste textarea "<div style="position:relative;padding-bottom:56.25%;"> <iframe style="width:100…"
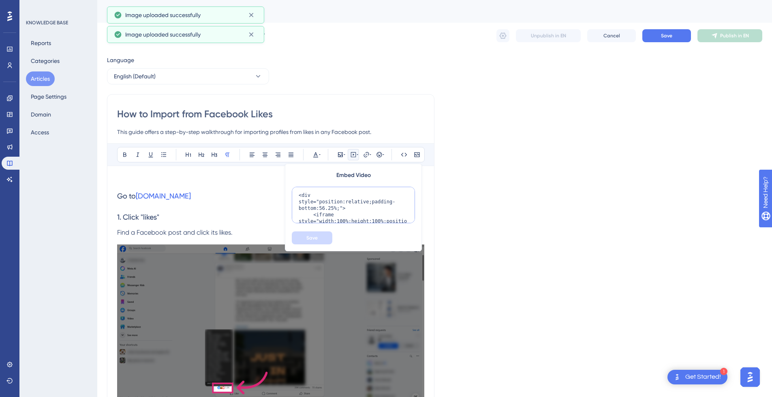
scroll to position [112, 0]
type textarea "<div style="position:relative;padding-bottom:56.25%;"> <iframe style="width:100…"
click at [311, 239] on span "Save" at bounding box center [312, 237] width 11 height 6
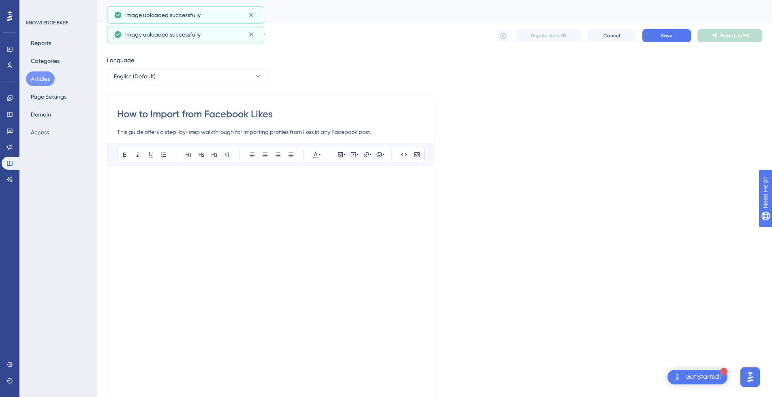
click at [163, 183] on p at bounding box center [270, 181] width 307 height 10
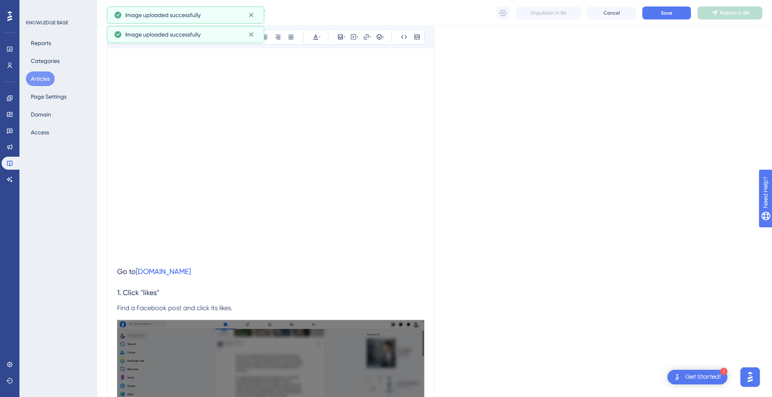
scroll to position [122, 0]
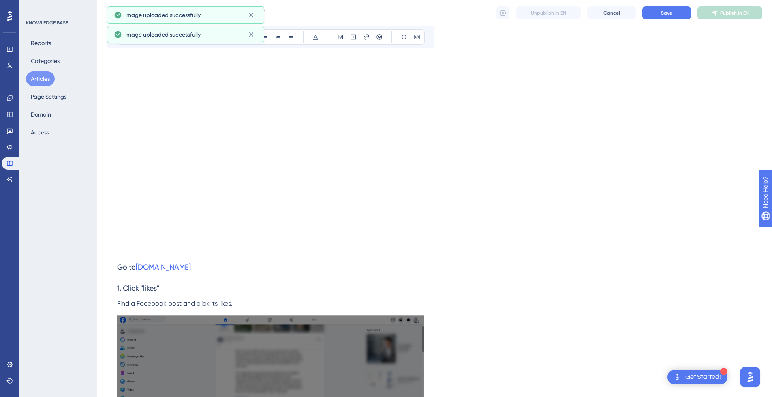
click at [126, 249] on p at bounding box center [270, 252] width 307 height 10
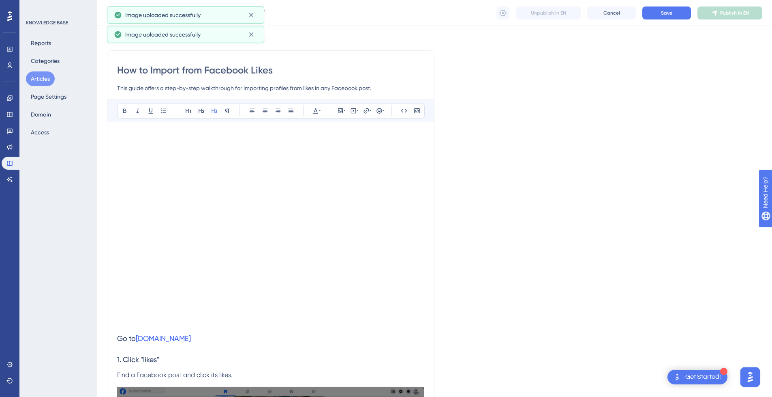
scroll to position [0, 0]
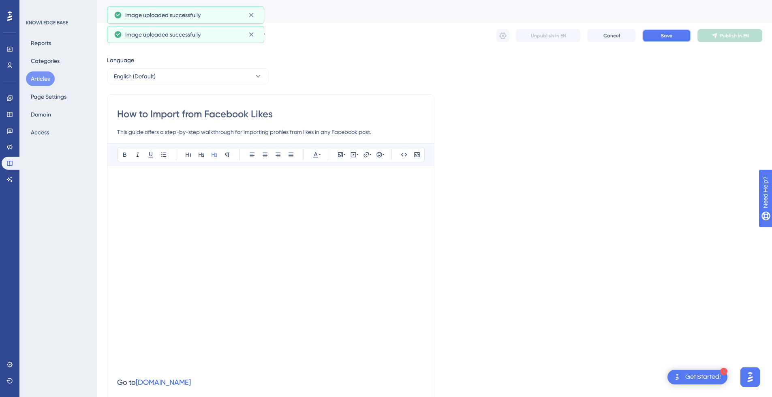
click at [672, 34] on span "Save" at bounding box center [666, 35] width 11 height 6
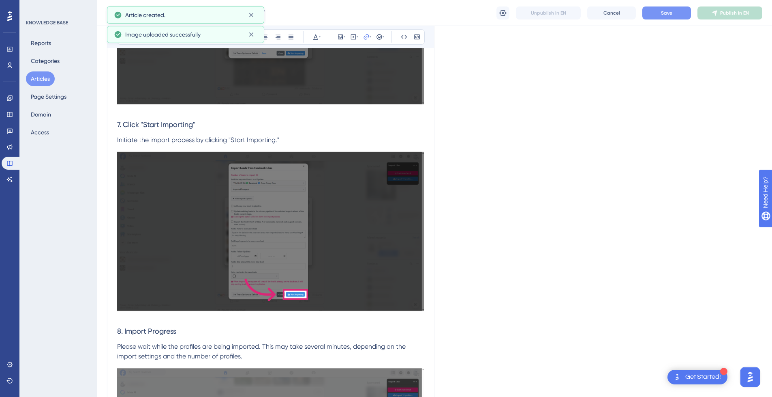
scroll to position [1976, 0]
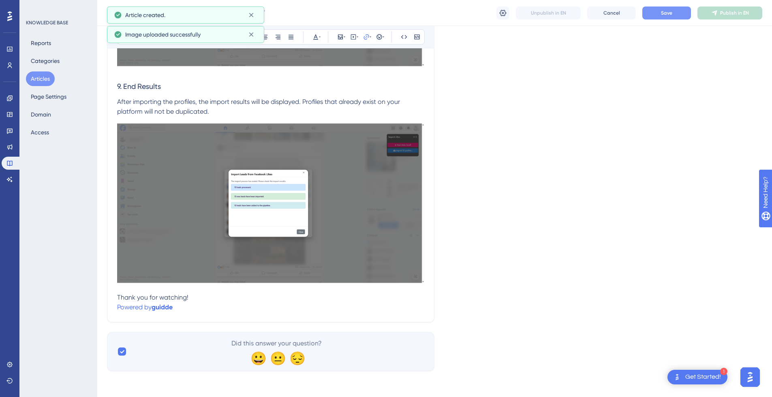
click at [180, 307] on p "Powered by guidde" at bounding box center [270, 307] width 307 height 10
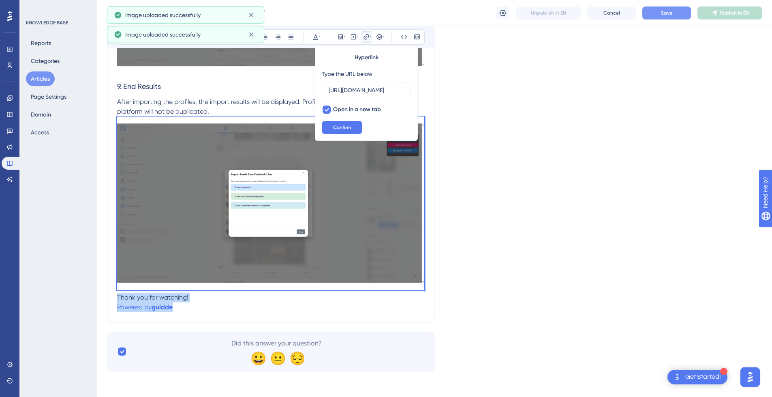
drag, startPoint x: 193, startPoint y: 307, endPoint x: 88, endPoint y: 292, distance: 106.2
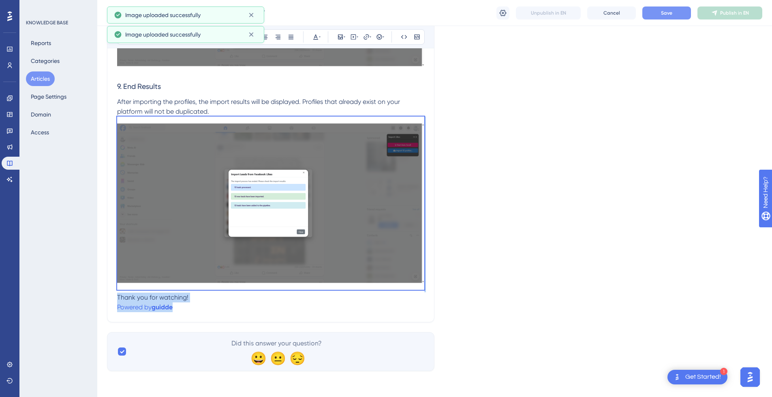
click at [200, 311] on p "Powered by guidde" at bounding box center [270, 307] width 307 height 10
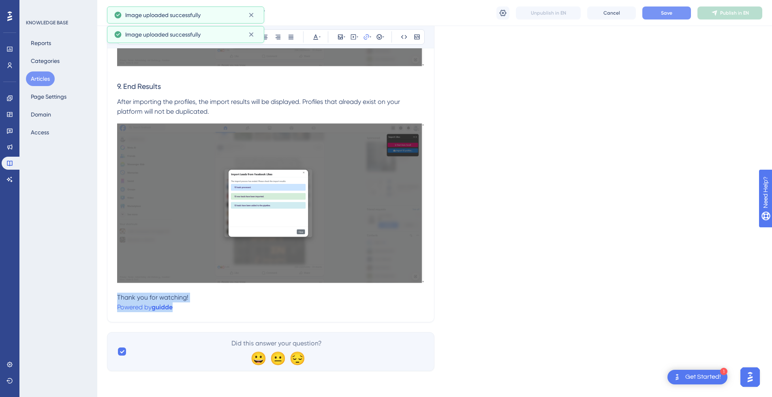
drag, startPoint x: 187, startPoint y: 310, endPoint x: 117, endPoint y: 300, distance: 70.8
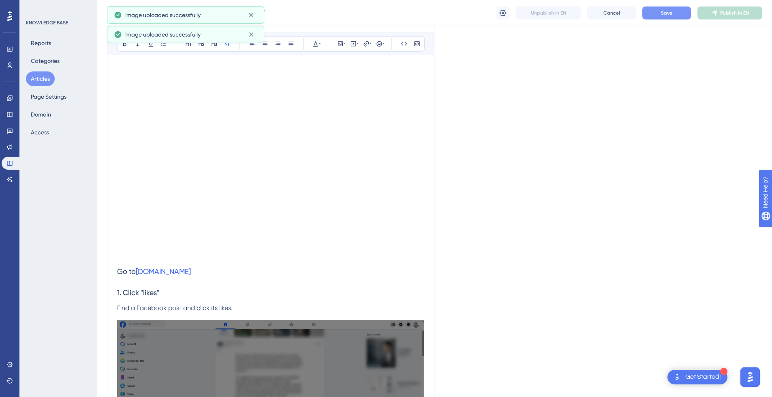
scroll to position [0, 0]
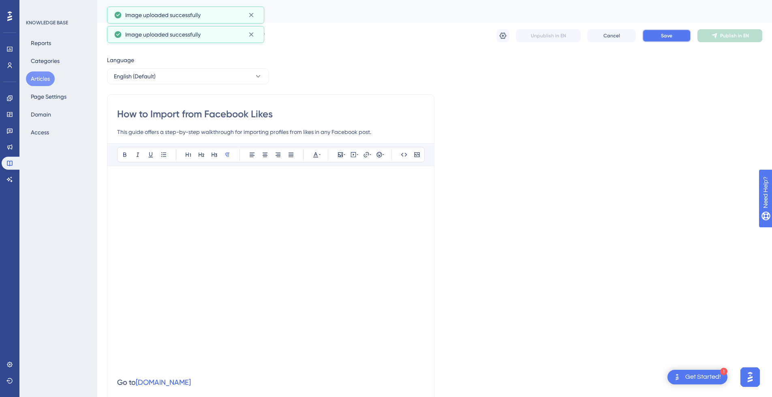
click at [671, 33] on span "Save" at bounding box center [666, 35] width 11 height 6
click at [739, 36] on span "Publish in EN" at bounding box center [735, 35] width 29 height 6
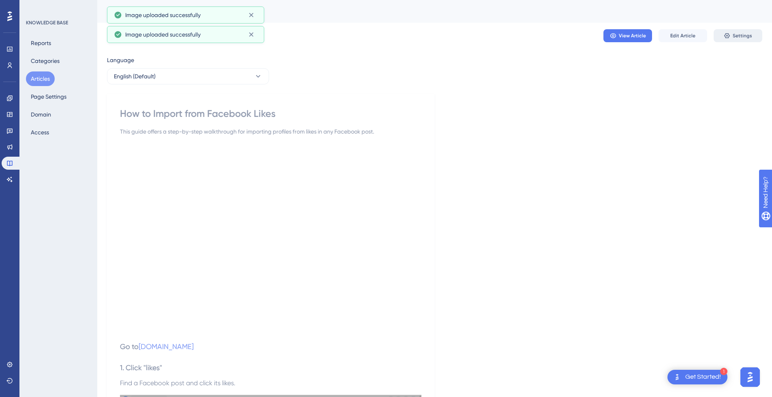
click at [740, 33] on span "Settings" at bounding box center [742, 35] width 19 height 6
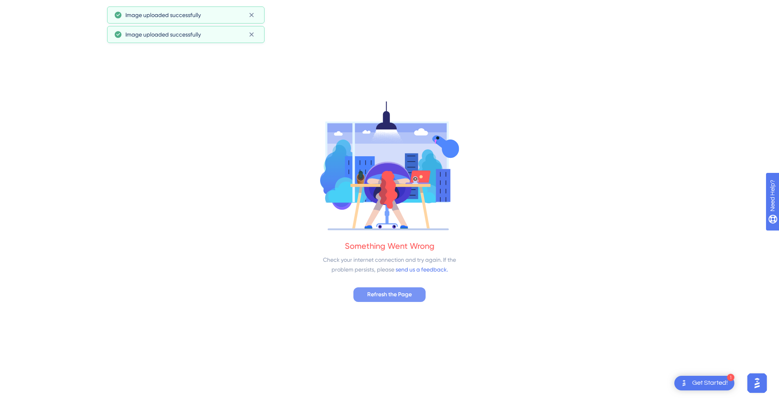
click at [414, 289] on button "Refresh the Page" at bounding box center [389, 294] width 72 height 15
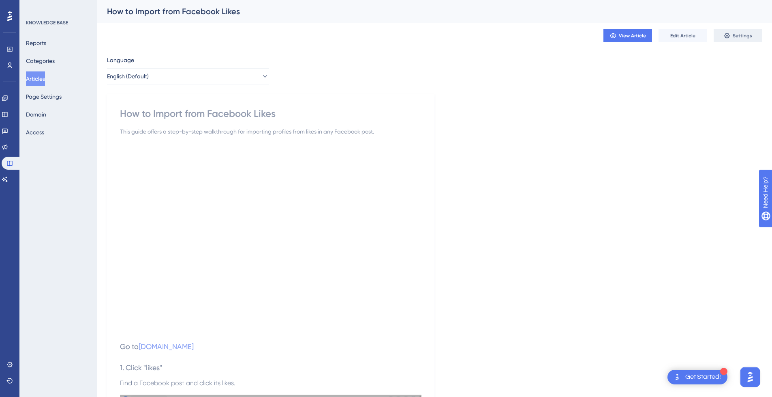
click at [742, 33] on span "Settings" at bounding box center [742, 35] width 19 height 6
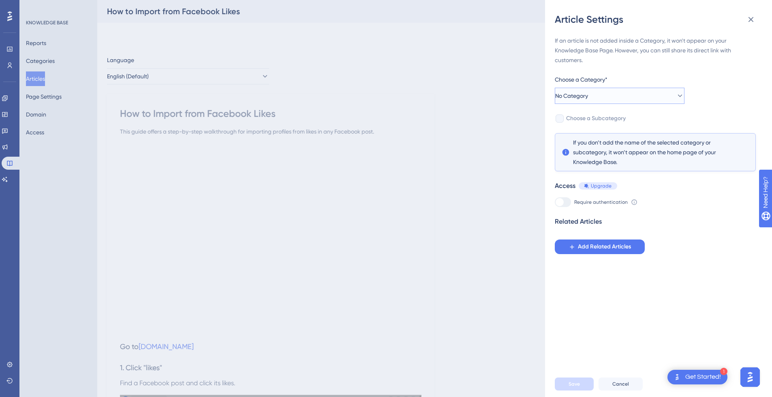
click at [602, 97] on button "No Category" at bounding box center [620, 96] width 130 height 16
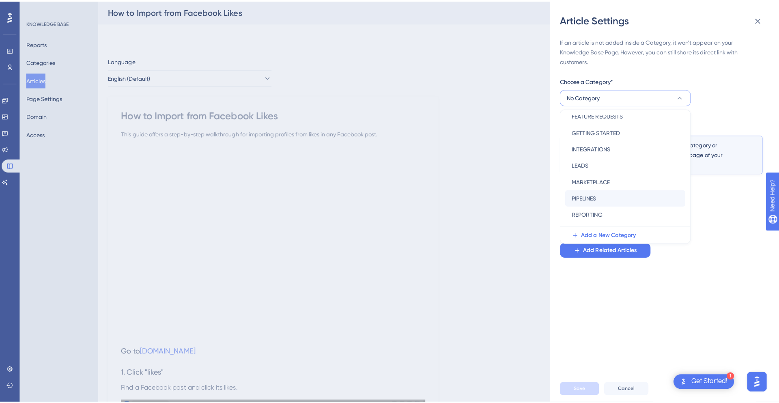
scroll to position [81, 0]
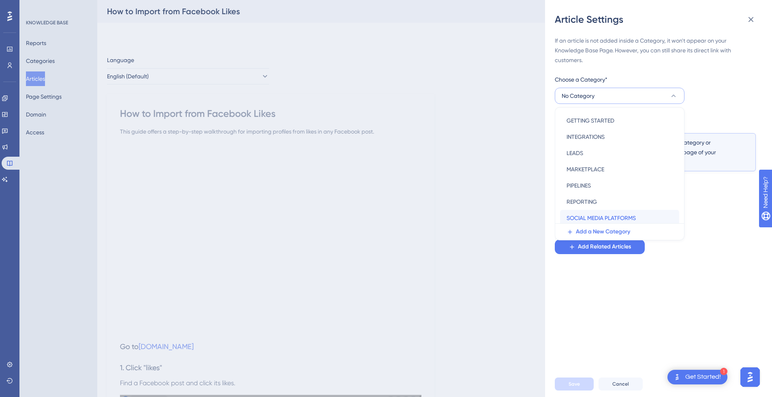
click at [608, 215] on span "SOCIAL MEDIA PLATFORMS" at bounding box center [601, 218] width 69 height 10
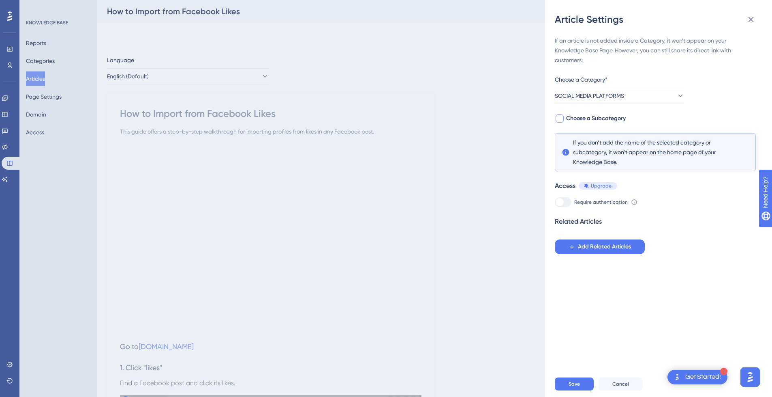
click at [587, 118] on span "Choose a Subcategory" at bounding box center [596, 119] width 60 height 10
checkbox input "true"
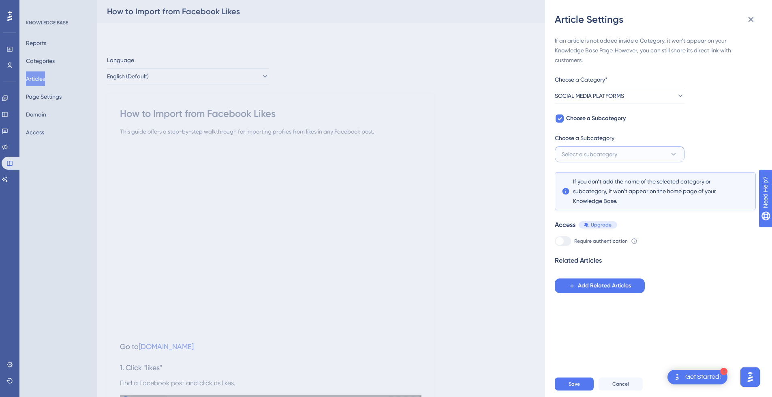
click at [601, 151] on span "Select a subcategory" at bounding box center [590, 154] width 56 height 10
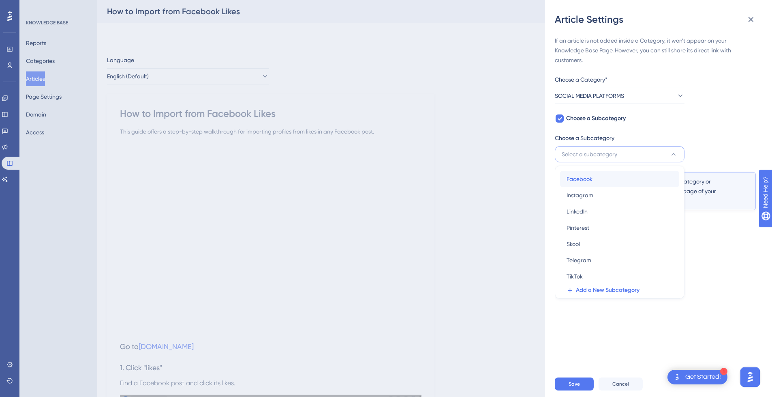
click at [603, 178] on div "Facebook Facebook" at bounding box center [620, 179] width 106 height 16
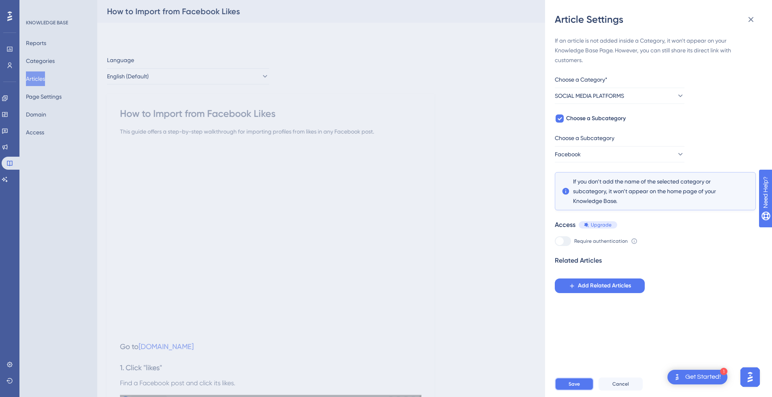
click at [572, 387] on span "Save" at bounding box center [574, 383] width 11 height 6
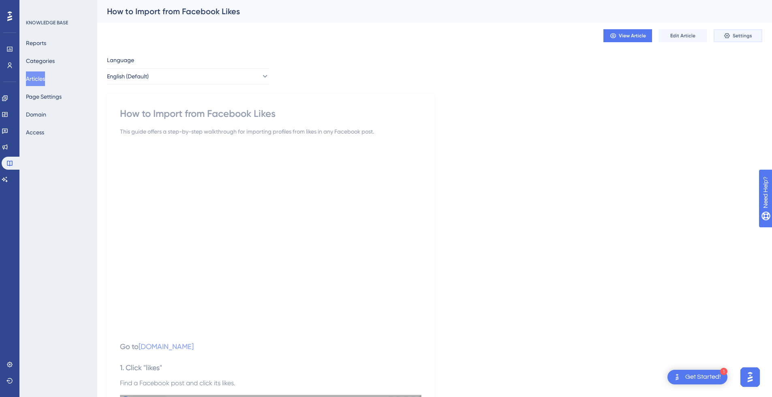
click at [748, 34] on span "Settings" at bounding box center [742, 35] width 19 height 6
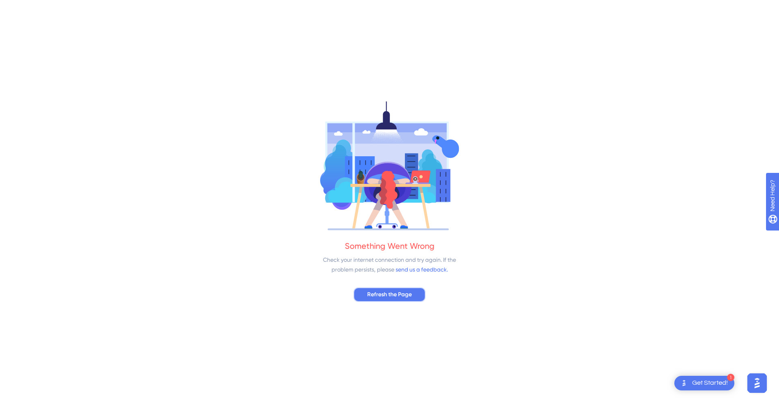
click at [394, 293] on span "Refresh the Page" at bounding box center [389, 295] width 45 height 10
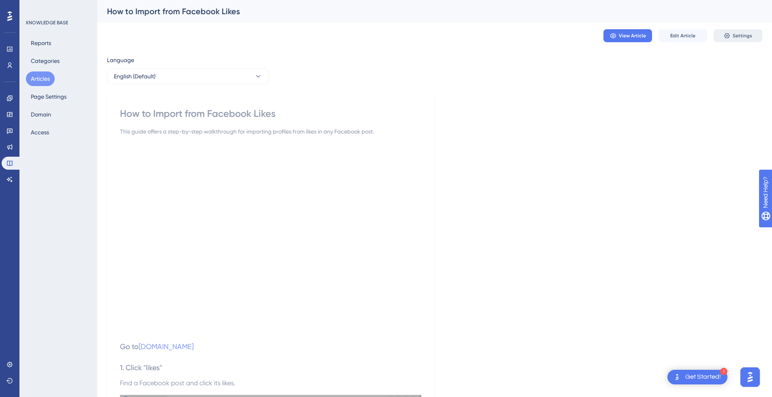
click at [756, 43] on div "View Article Edit Article Settings" at bounding box center [435, 36] width 656 height 26
click at [743, 35] on span "Settings" at bounding box center [742, 35] width 19 height 6
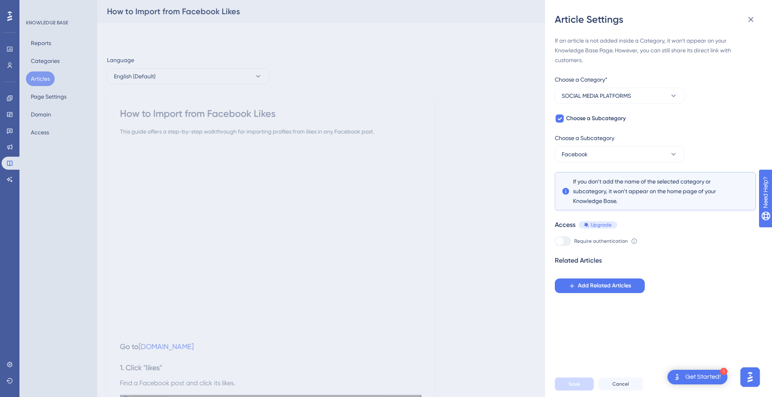
click at [742, 34] on div "If an article is not added inside a Category, it won't appear on your Knowledge…" at bounding box center [662, 198] width 214 height 345
click at [468, 122] on div "Article Settings If an article is not added inside a Category, it won't appear …" at bounding box center [386, 198] width 772 height 397
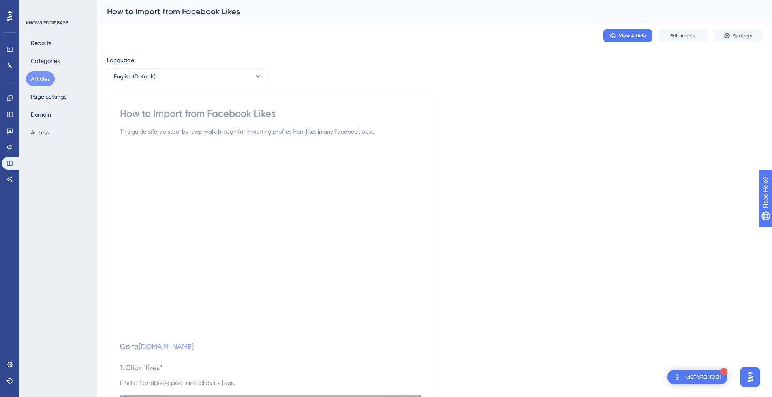
click at [44, 73] on button "Articles" at bounding box center [40, 78] width 29 height 15
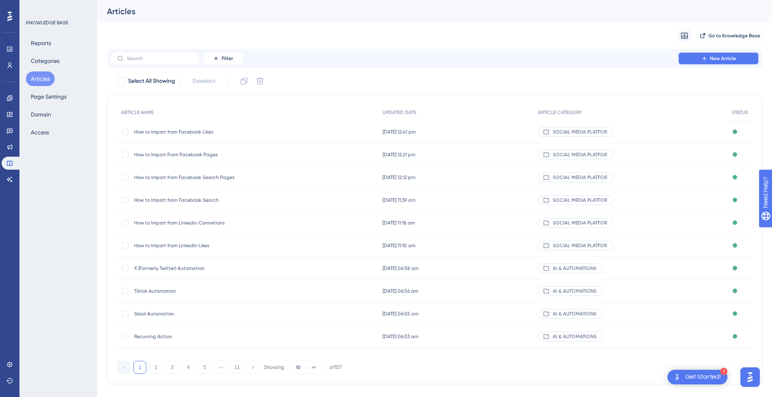
click at [727, 56] on span "New Article" at bounding box center [723, 58] width 26 height 6
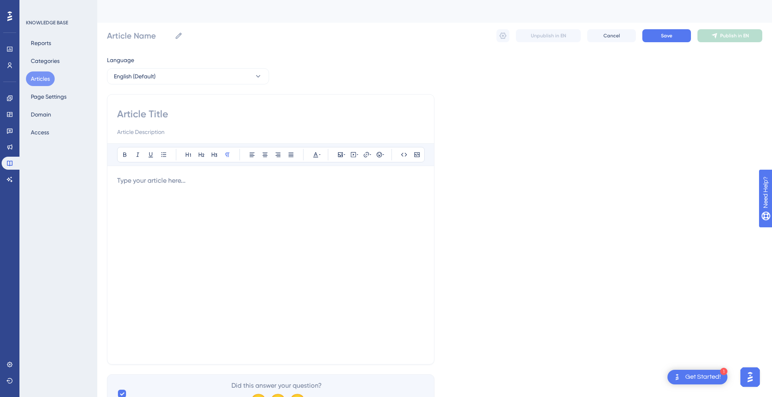
click at [152, 188] on div at bounding box center [270, 265] width 307 height 178
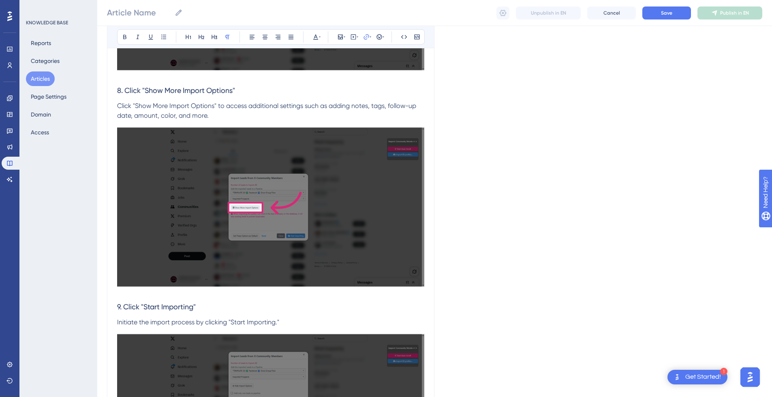
scroll to position [2259, 0]
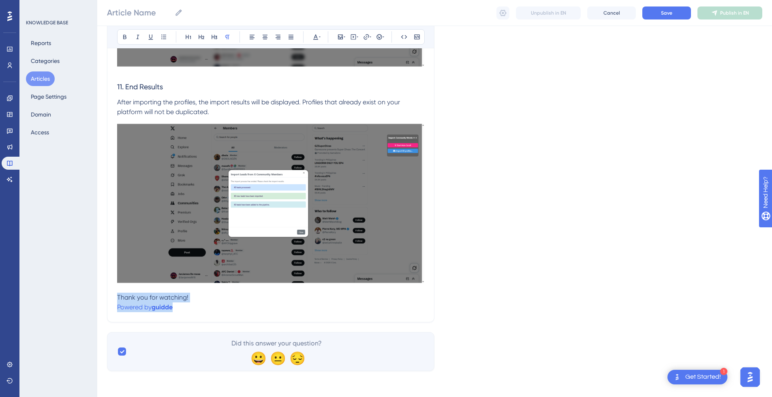
drag, startPoint x: 187, startPoint y: 307, endPoint x: 99, endPoint y: 301, distance: 87.7
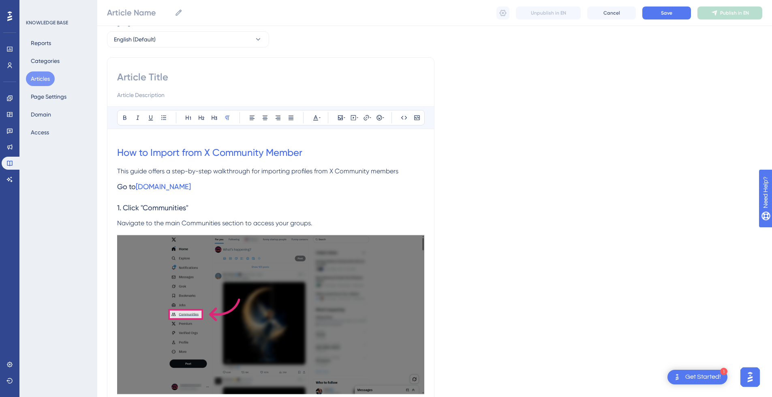
scroll to position [0, 0]
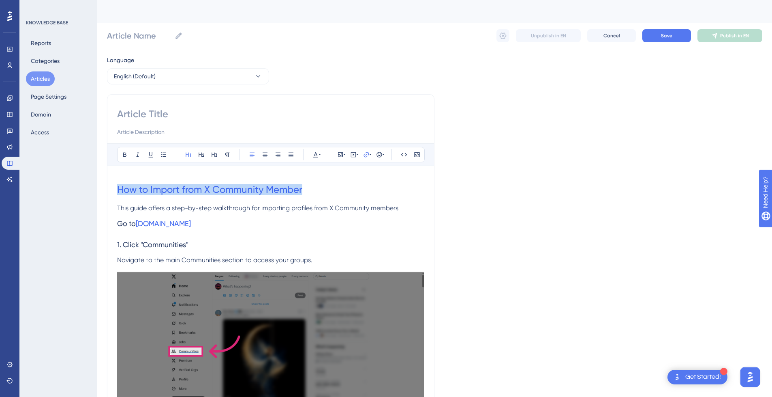
drag, startPoint x: 312, startPoint y: 192, endPoint x: 50, endPoint y: 190, distance: 262.0
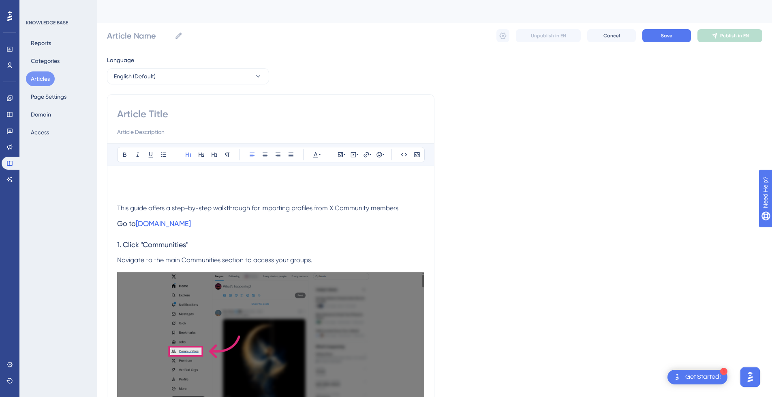
click at [154, 118] on input at bounding box center [270, 113] width 307 height 13
paste input "How to Import from X Community Member"
type input "How to Import from X Community Member"
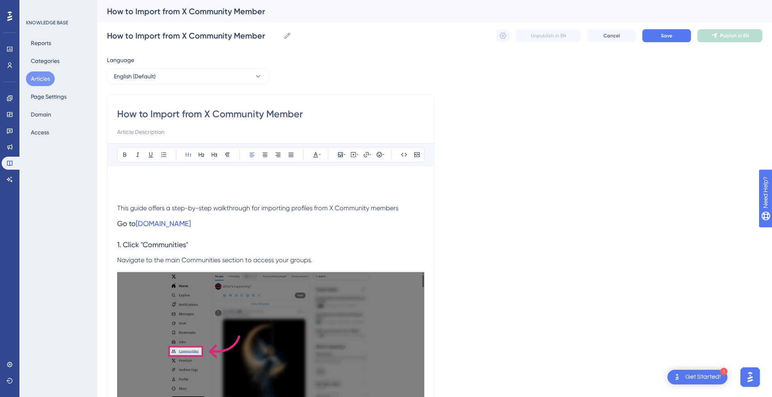
type input "How to Import from X Community Member"
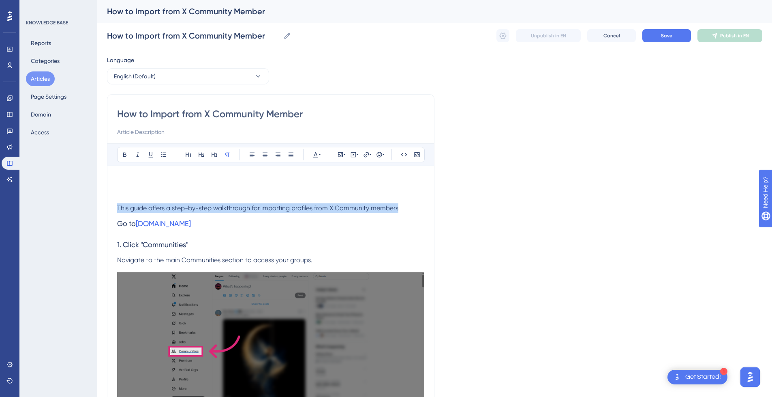
drag, startPoint x: 296, startPoint y: 205, endPoint x: 102, endPoint y: 205, distance: 194.2
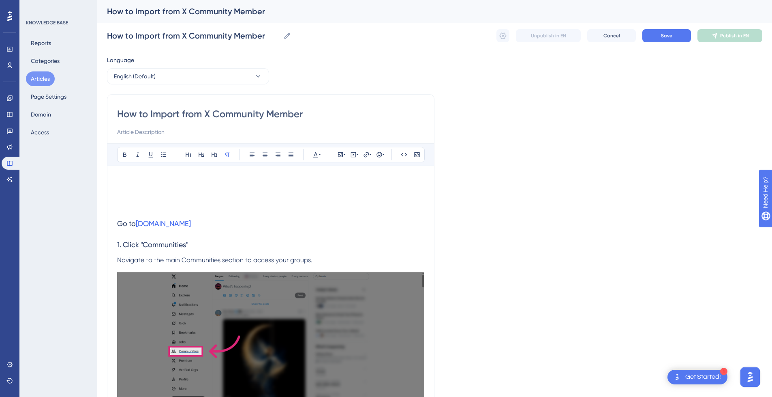
click at [146, 132] on input at bounding box center [270, 132] width 307 height 10
paste input "This guide offers a step-by-step walkthrough for importing profiles from X Comm…"
type input "This guide offers a step-by-step walkthrough for importing profiles from X Comm…"
click at [354, 154] on icon at bounding box center [353, 154] width 1 height 2
click at [346, 203] on textarea at bounding box center [353, 205] width 123 height 36
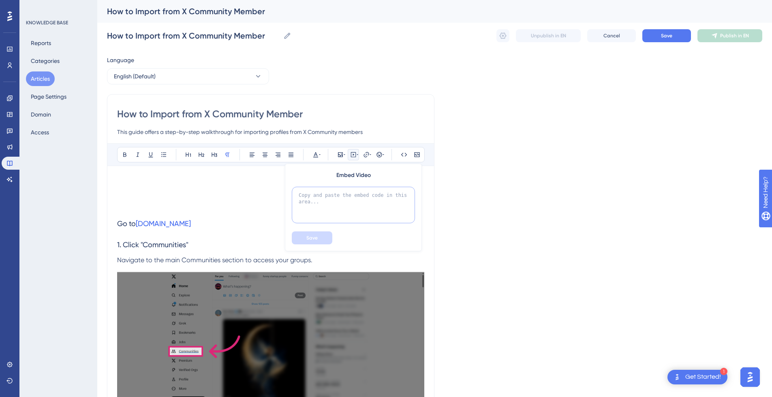
paste textarea "<div style="position:relative;padding-bottom:56.25%;"> <iframe style="width:100…"
type textarea "<div style="position:relative;padding-bottom:56.25%;"> <iframe style="width:100…"
click at [323, 238] on button "Save" at bounding box center [312, 237] width 41 height 13
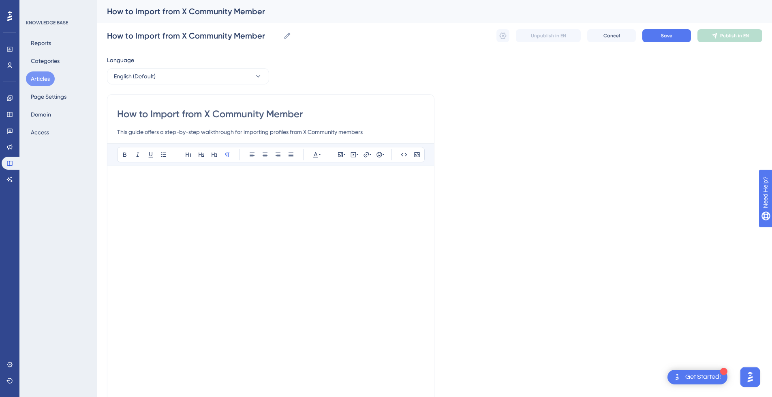
scroll to position [15, 0]
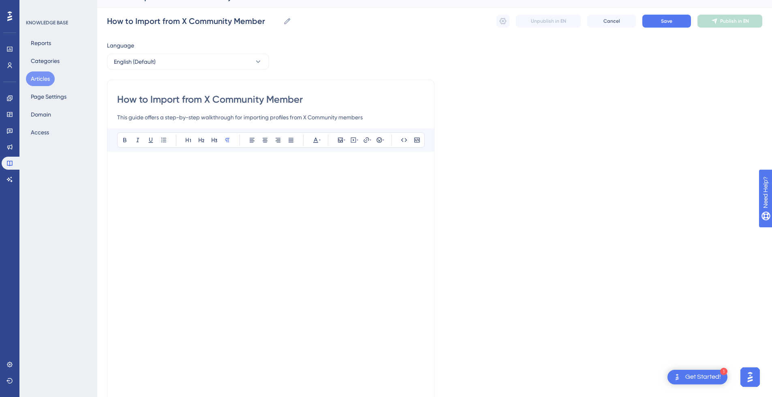
click at [168, 175] on h1 at bounding box center [270, 175] width 307 height 28
click at [142, 365] on p at bounding box center [270, 362] width 307 height 10
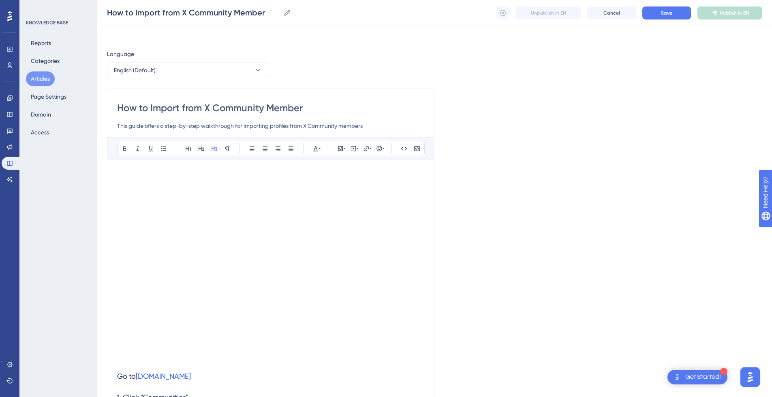
scroll to position [0, 0]
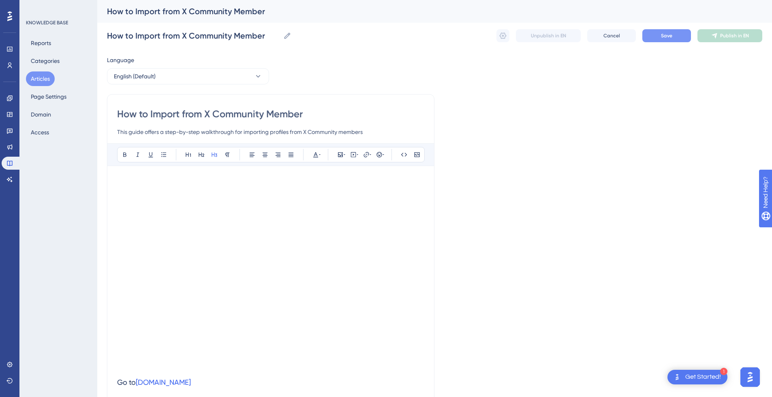
click at [675, 37] on button "Save" at bounding box center [667, 35] width 49 height 13
click at [678, 34] on button "Save" at bounding box center [667, 35] width 49 height 13
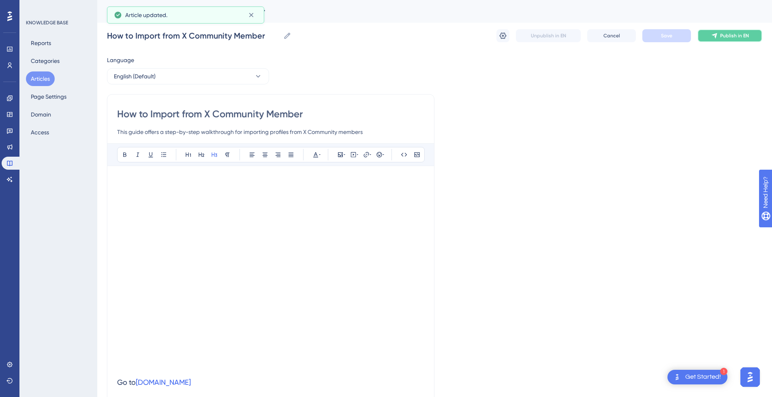
click at [751, 35] on button "Publish in EN" at bounding box center [730, 35] width 65 height 13
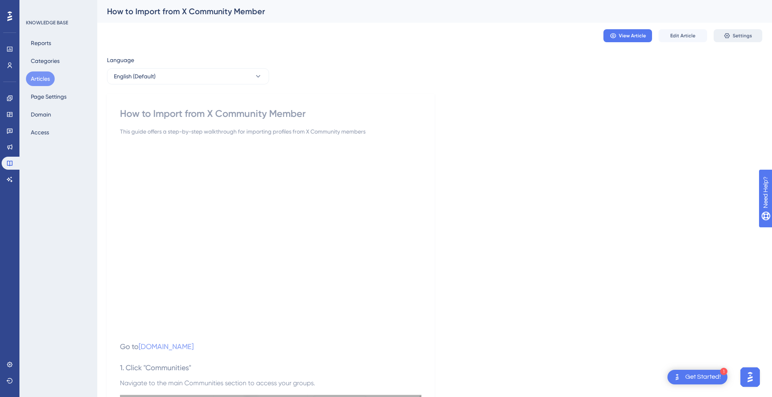
click at [744, 35] on span "Settings" at bounding box center [742, 35] width 19 height 6
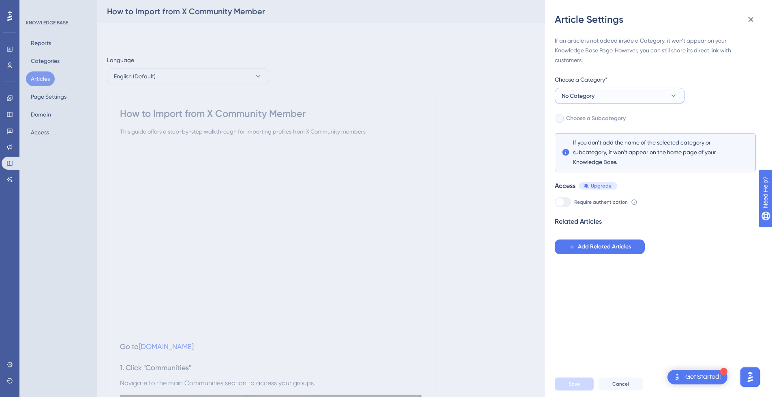
click at [610, 93] on button "No Category" at bounding box center [620, 96] width 130 height 16
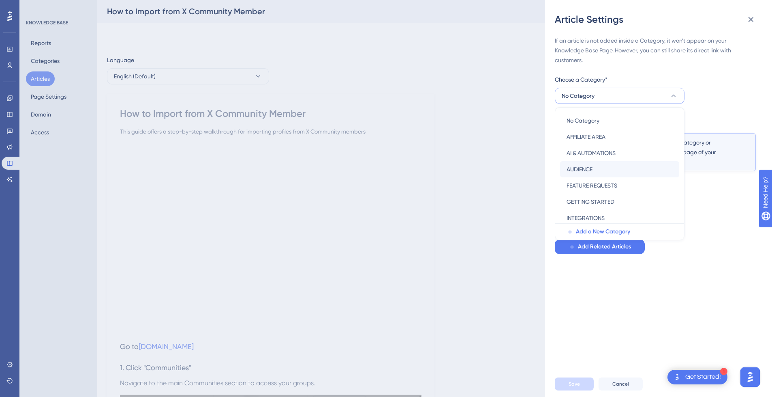
scroll to position [116, 0]
click at [616, 182] on span "SOCIAL MEDIA PLATFORMS" at bounding box center [601, 183] width 69 height 10
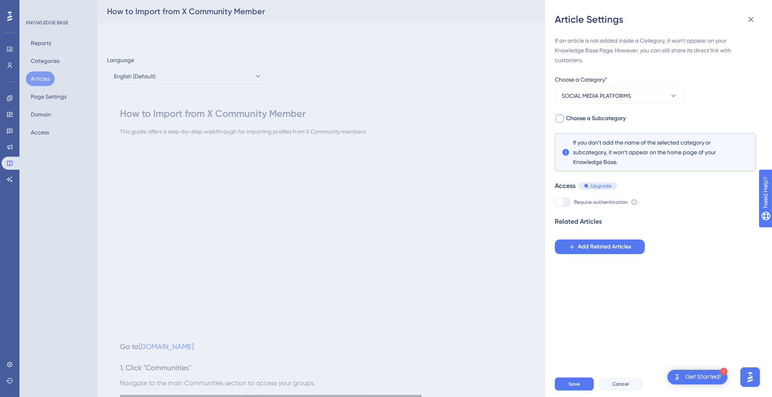
click at [579, 118] on span "Choose a Subcategory" at bounding box center [596, 119] width 60 height 10
checkbox input "true"
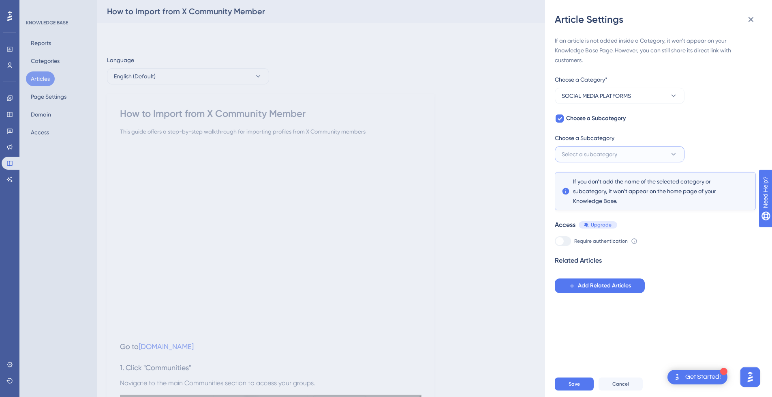
click at [624, 151] on button "Select a subcategory" at bounding box center [620, 154] width 130 height 16
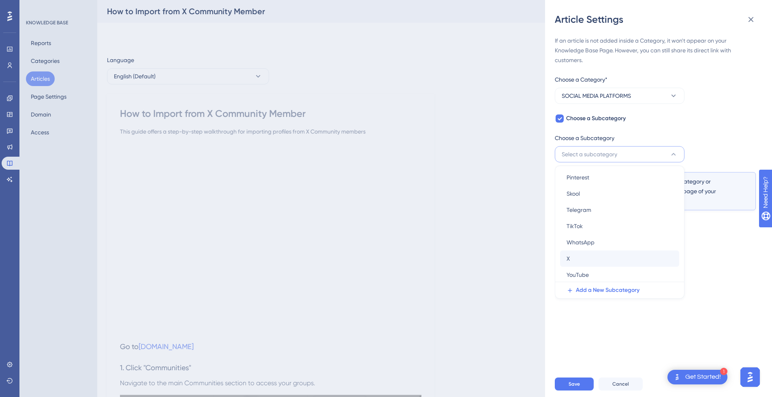
scroll to position [51, 0]
click at [602, 251] on div "X X" at bounding box center [620, 257] width 106 height 16
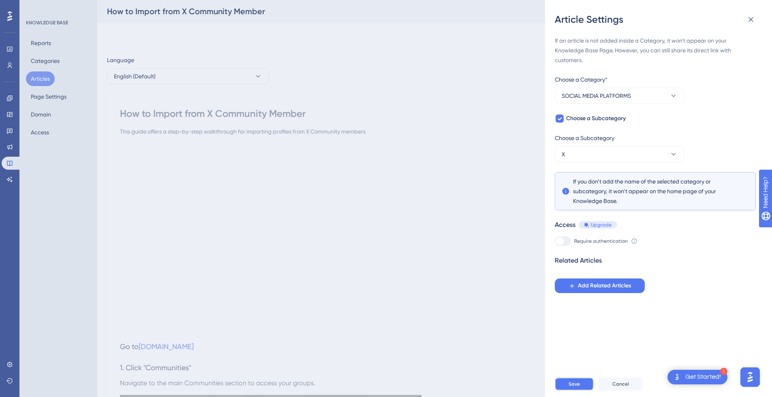
click at [571, 384] on button "Save" at bounding box center [574, 383] width 39 height 13
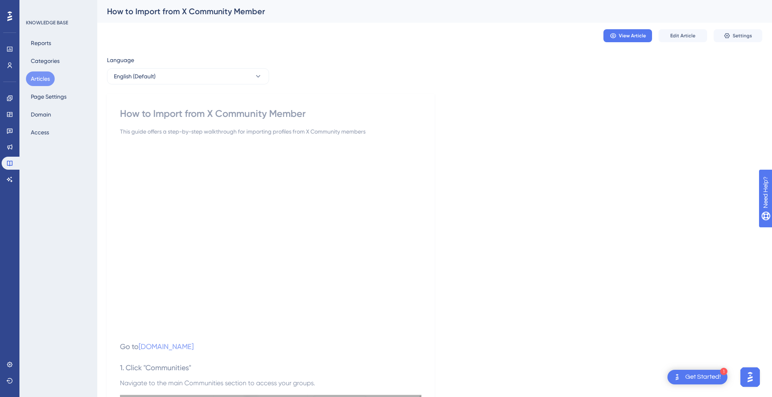
click at [44, 80] on button "Articles" at bounding box center [40, 78] width 29 height 15
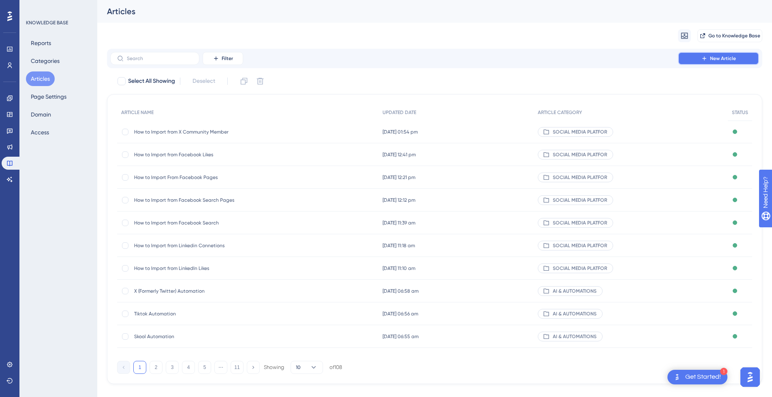
click at [736, 55] on span "New Article" at bounding box center [723, 58] width 26 height 6
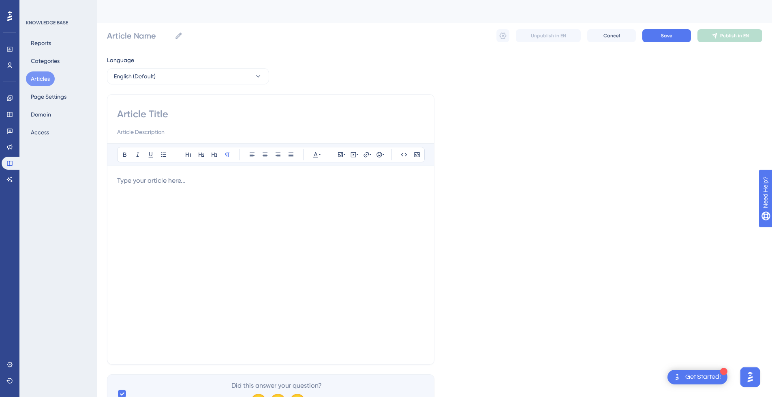
click at [194, 195] on div at bounding box center [270, 265] width 307 height 178
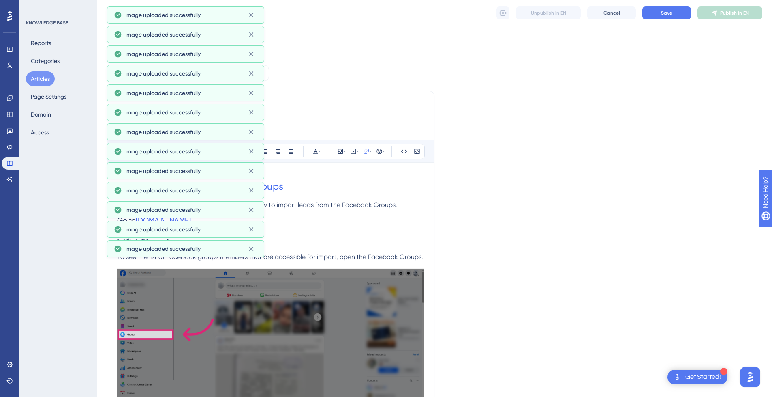
scroll to position [406, 0]
